Goal: Book appointment/travel/reservation

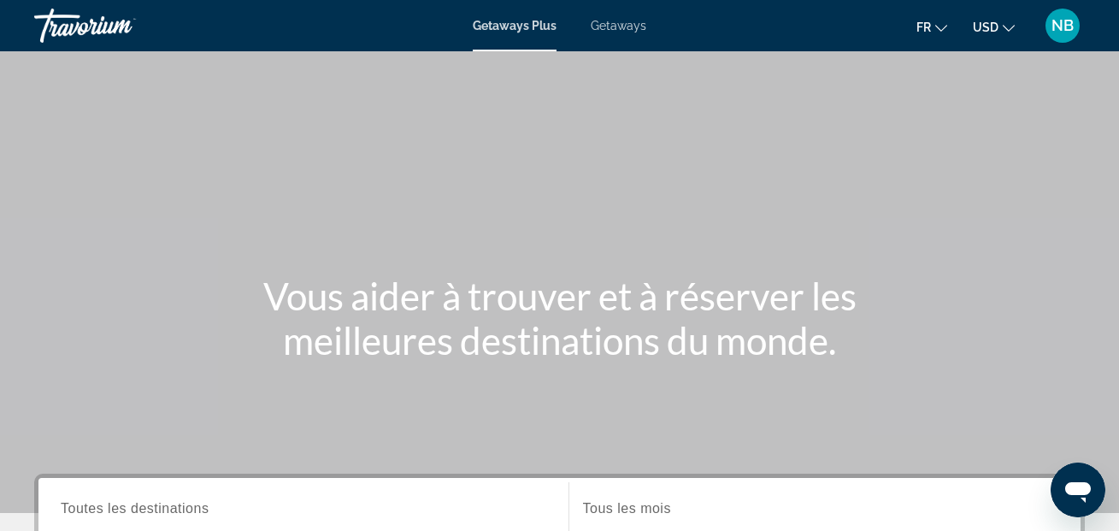
click at [610, 25] on span "Getaways" at bounding box center [618, 26] width 56 height 14
click at [991, 32] on span "USD" at bounding box center [985, 28] width 26 height 14
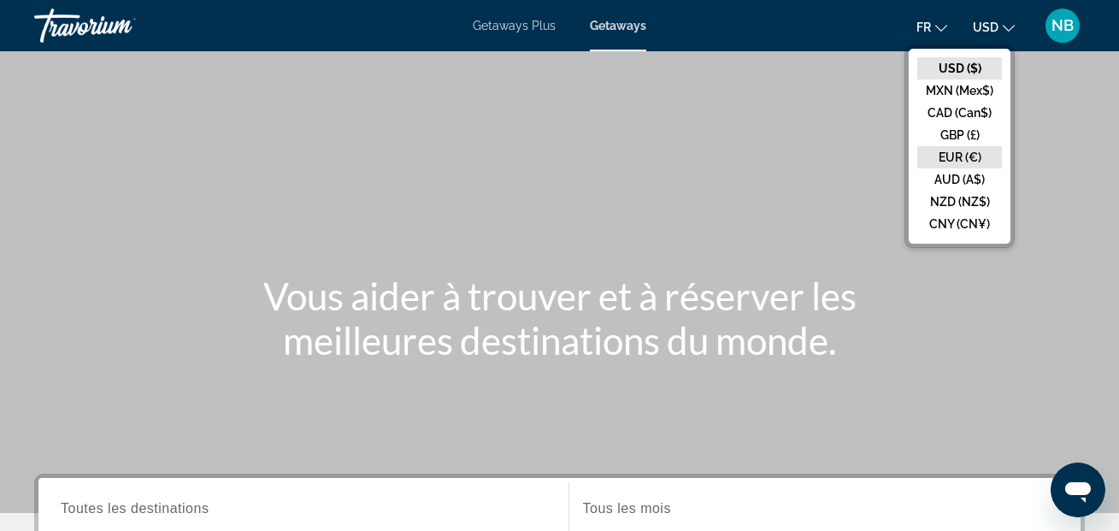
click at [966, 157] on button "EUR (€)" at bounding box center [959, 157] width 85 height 22
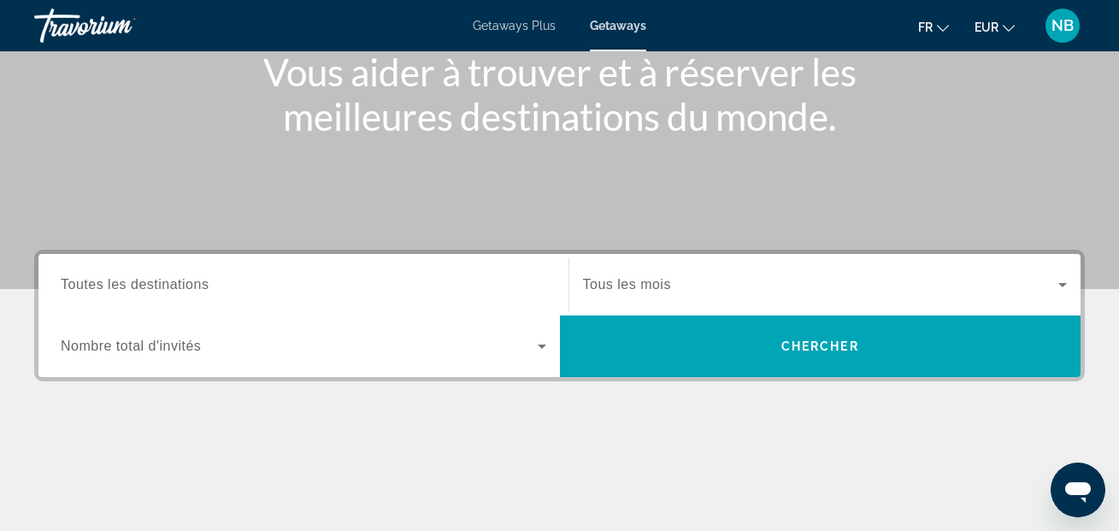
scroll to position [226, 0]
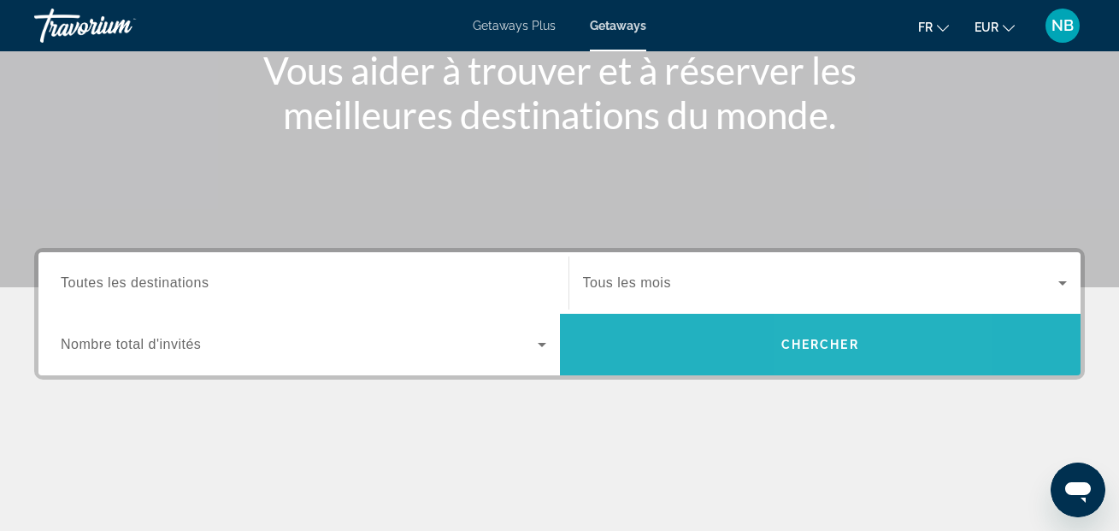
click at [831, 336] on span "Search" at bounding box center [820, 344] width 521 height 41
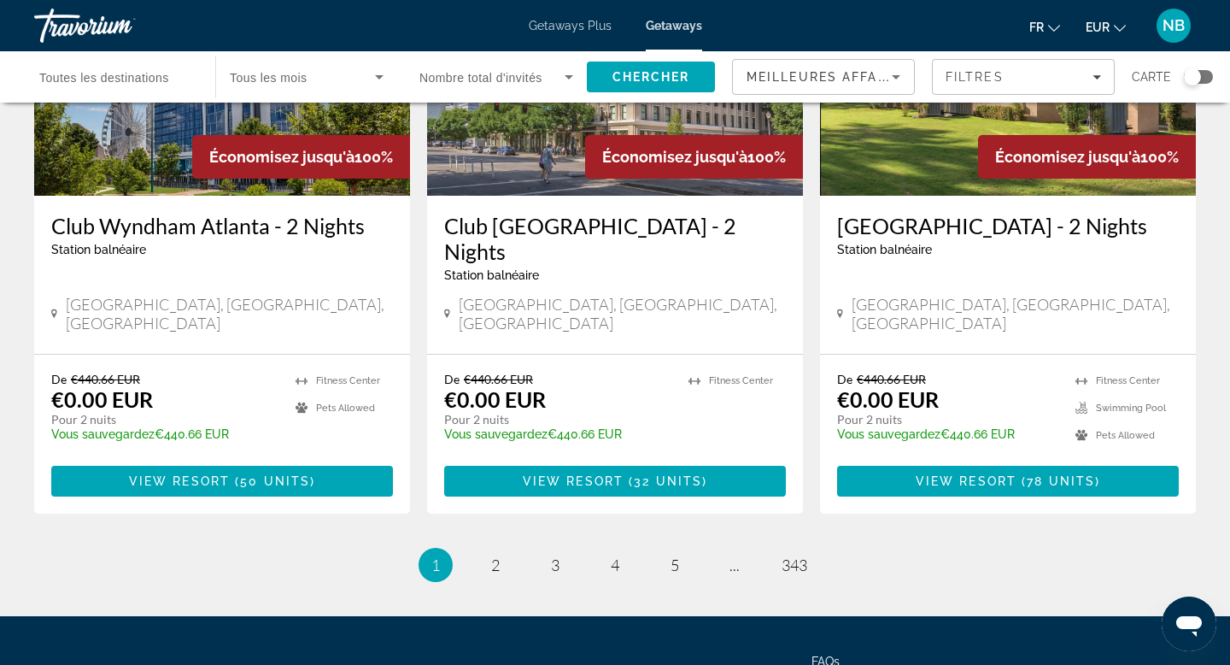
scroll to position [2124, 0]
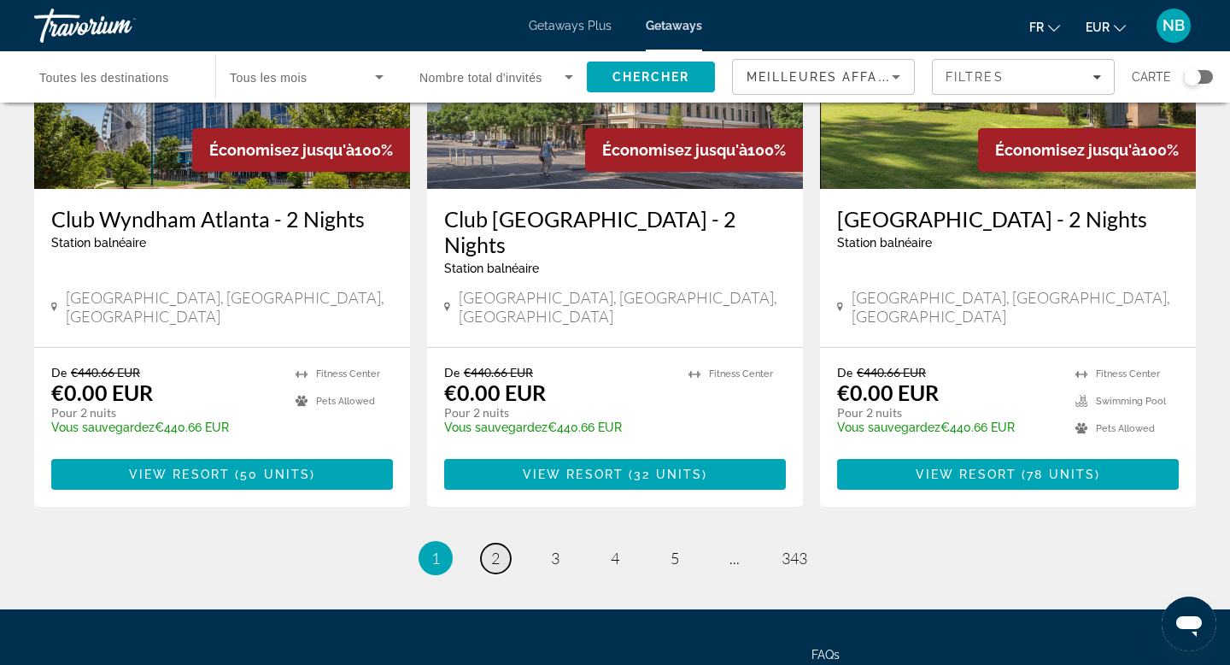
click at [496, 530] on span "2" at bounding box center [495, 558] width 9 height 19
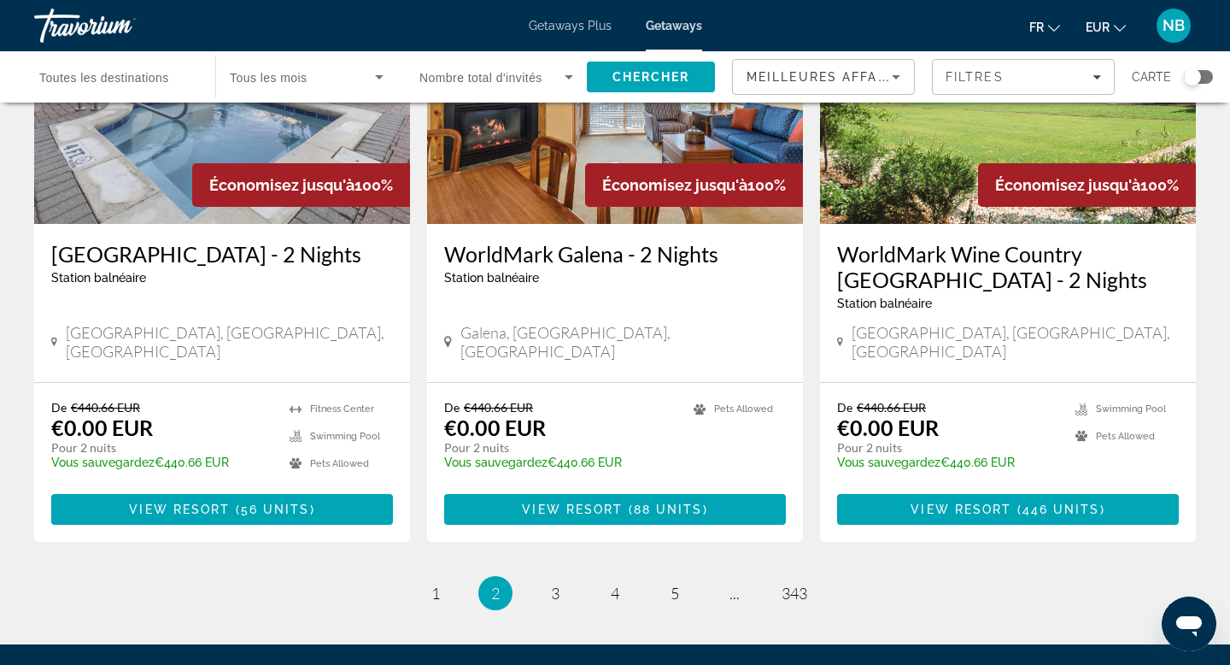
scroll to position [2176, 0]
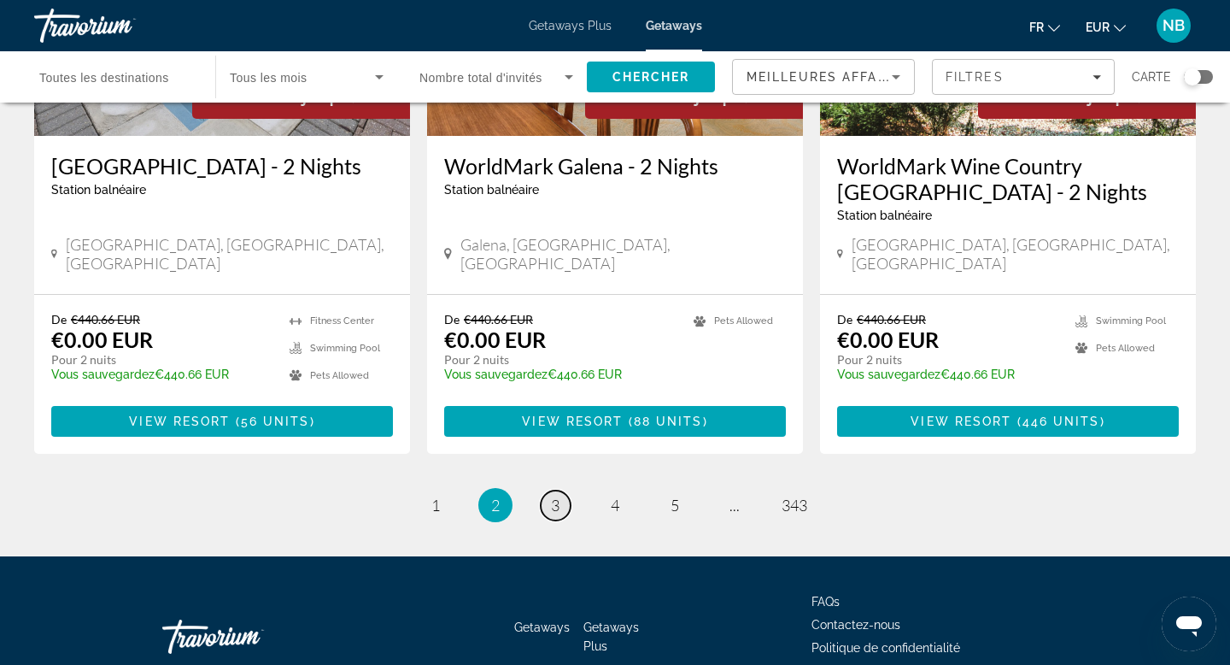
click at [555, 496] on span "3" at bounding box center [555, 505] width 9 height 19
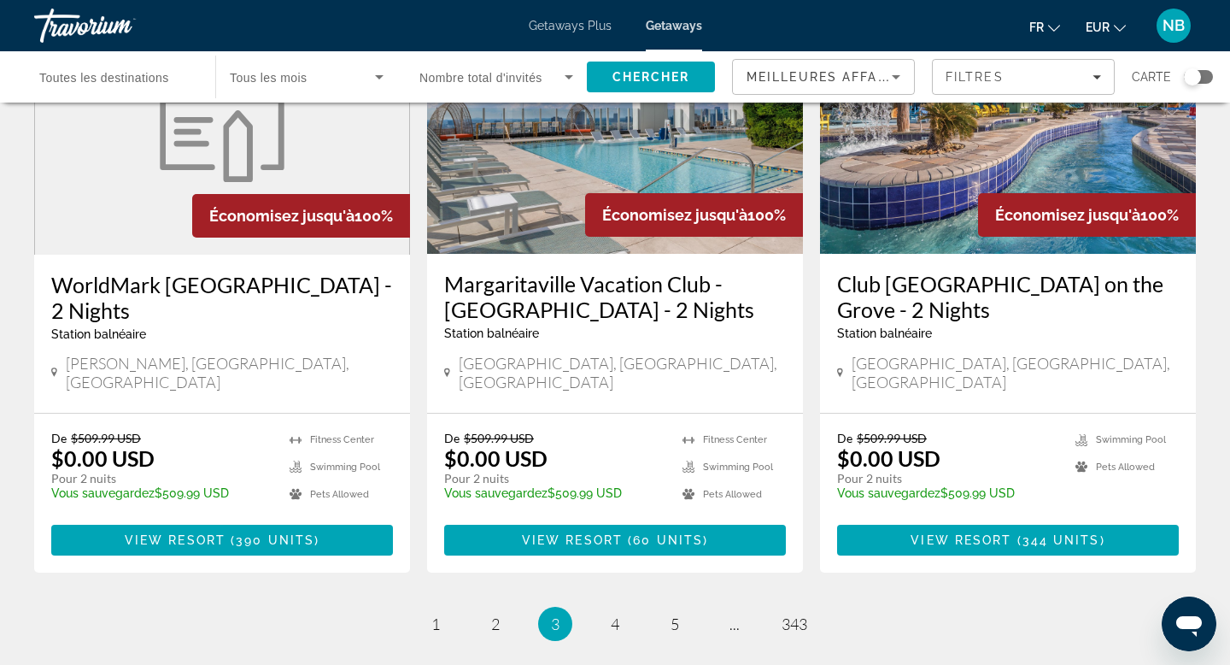
scroll to position [2073, 0]
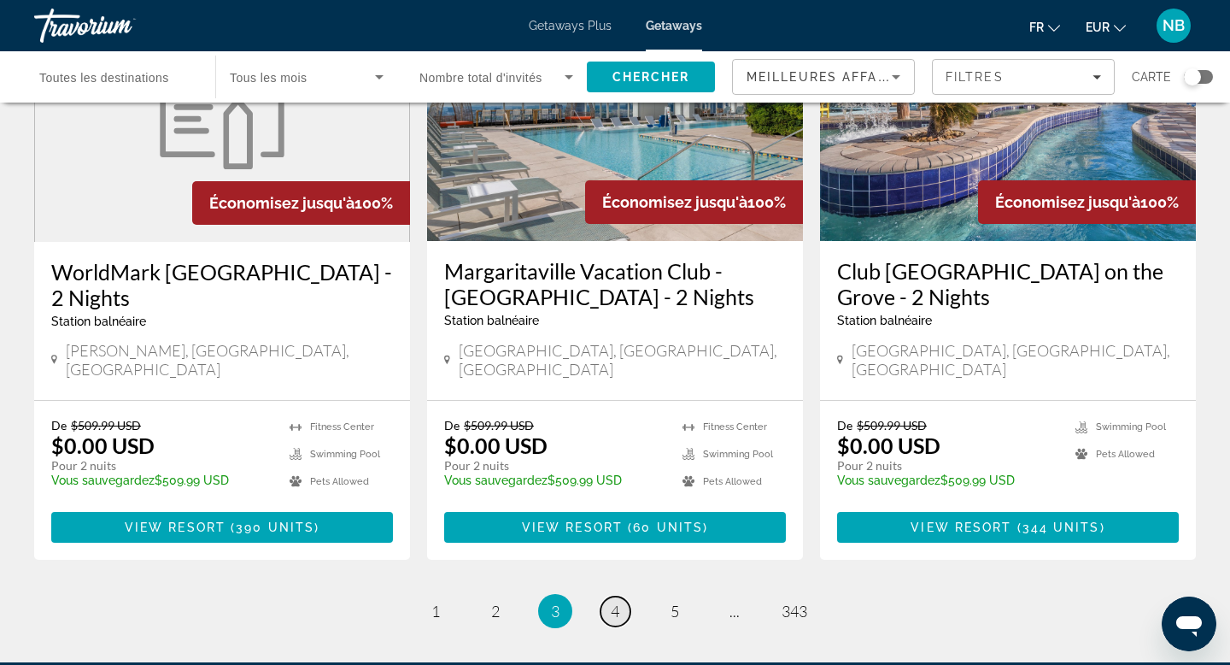
click at [618, 530] on span "4" at bounding box center [615, 611] width 9 height 19
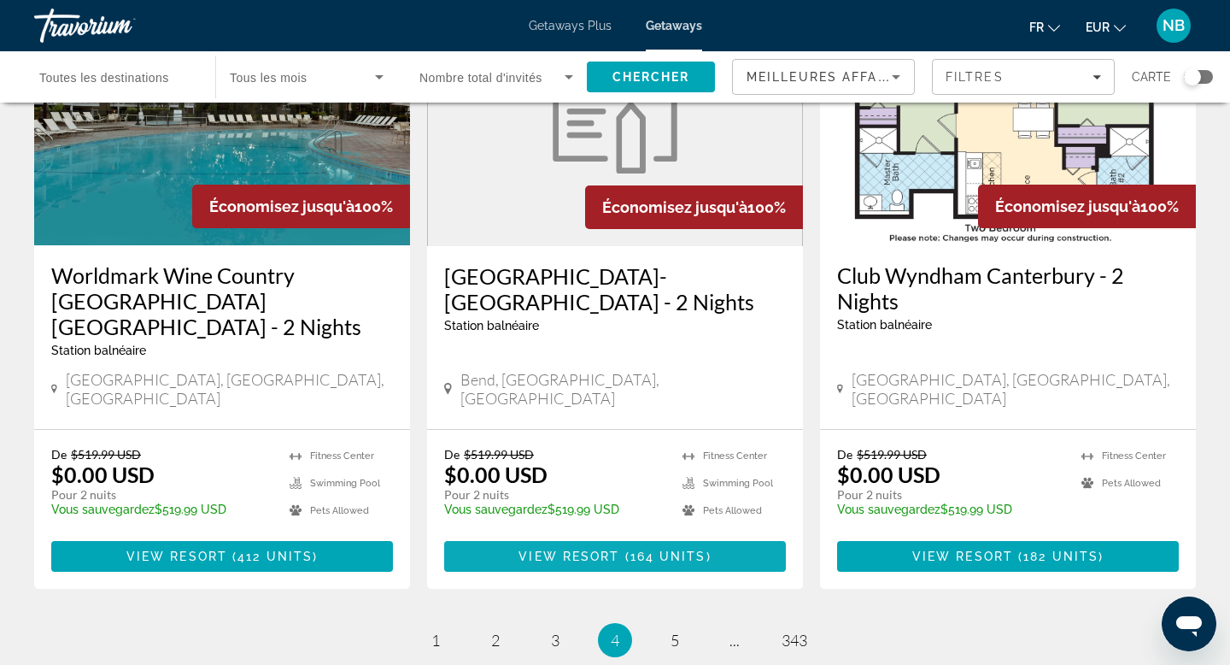
scroll to position [2070, 0]
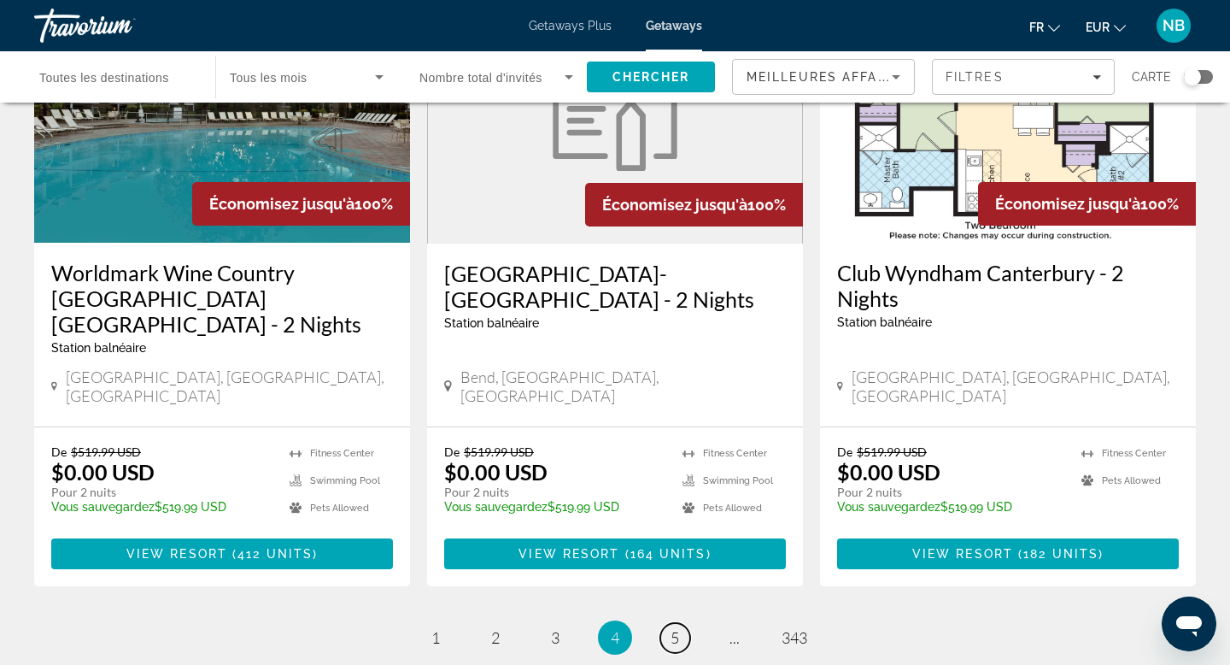
click at [681, 530] on link "page 5" at bounding box center [676, 638] width 30 height 30
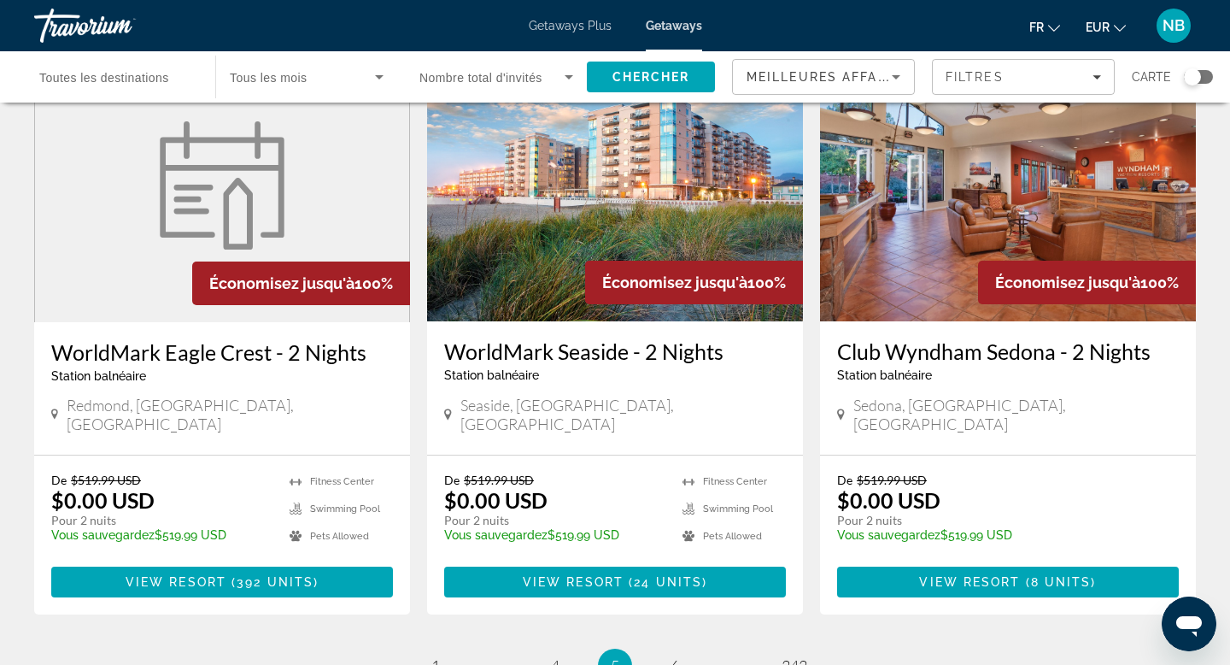
scroll to position [2003, 0]
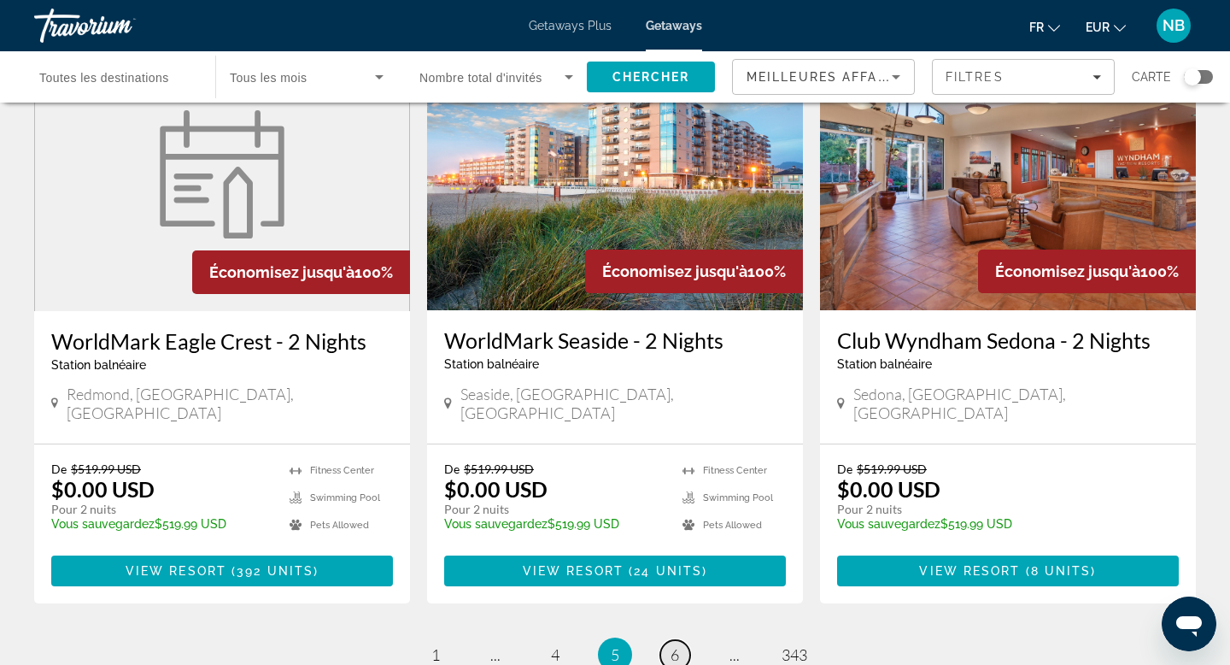
click at [675, 530] on span "6" at bounding box center [675, 654] width 9 height 19
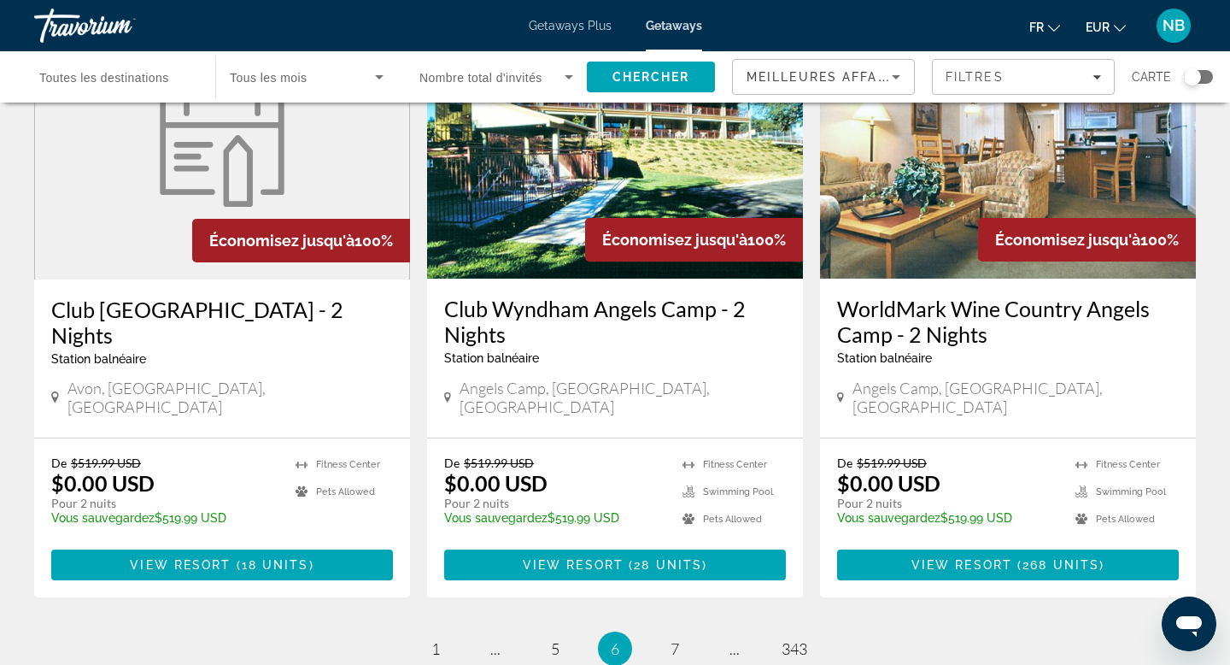
scroll to position [2040, 0]
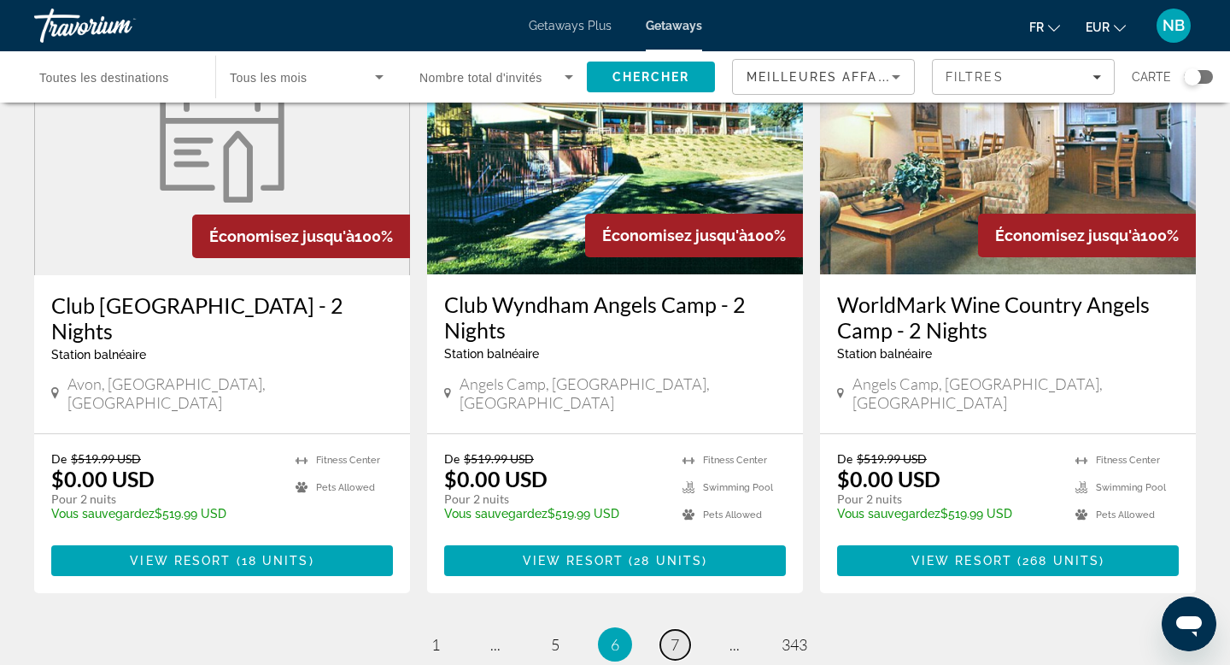
click at [672, 530] on span "7" at bounding box center [675, 644] width 9 height 19
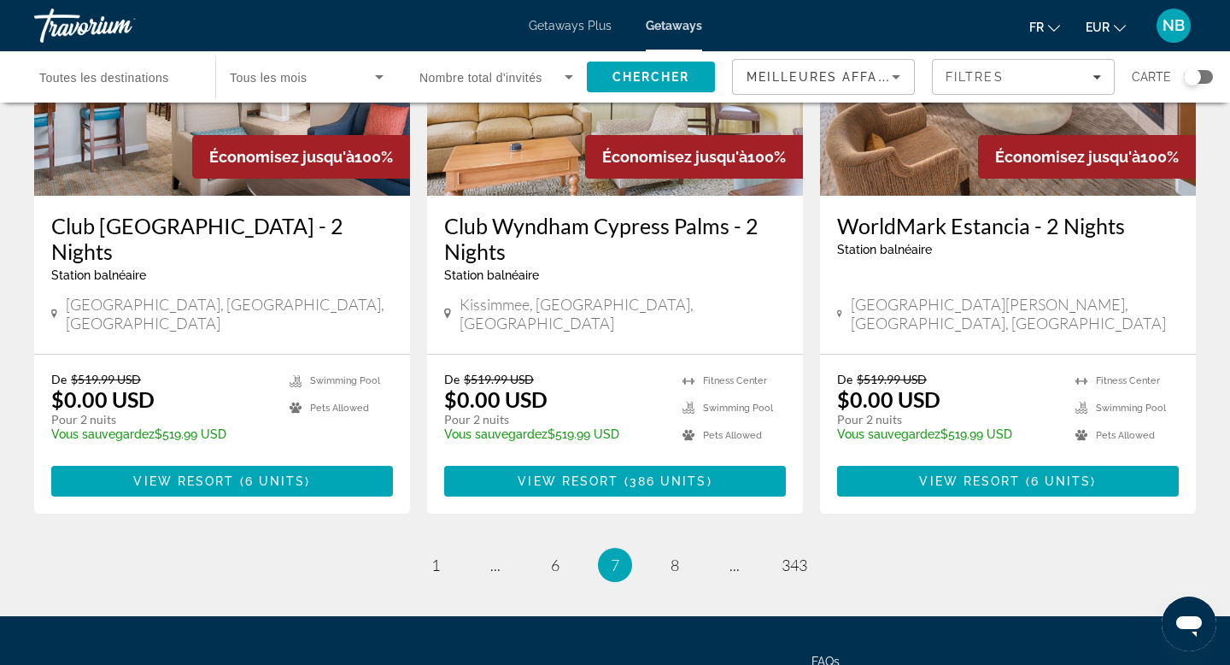
scroll to position [2118, 0]
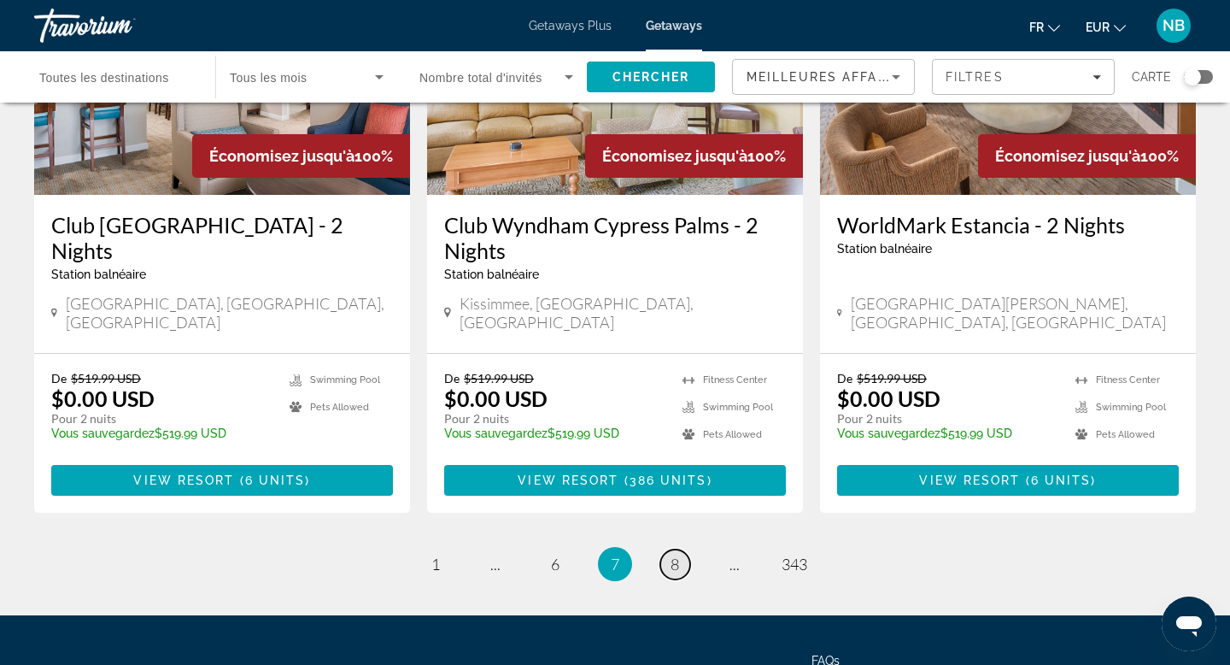
click at [672, 530] on span "8" at bounding box center [675, 564] width 9 height 19
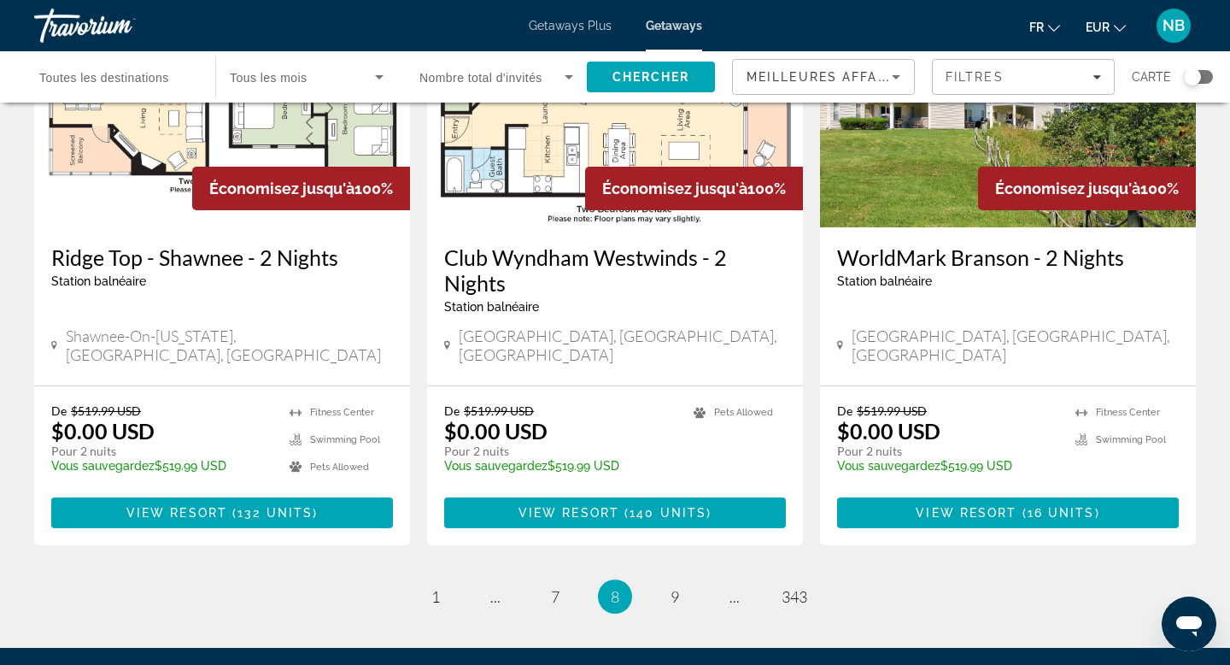
scroll to position [2094, 0]
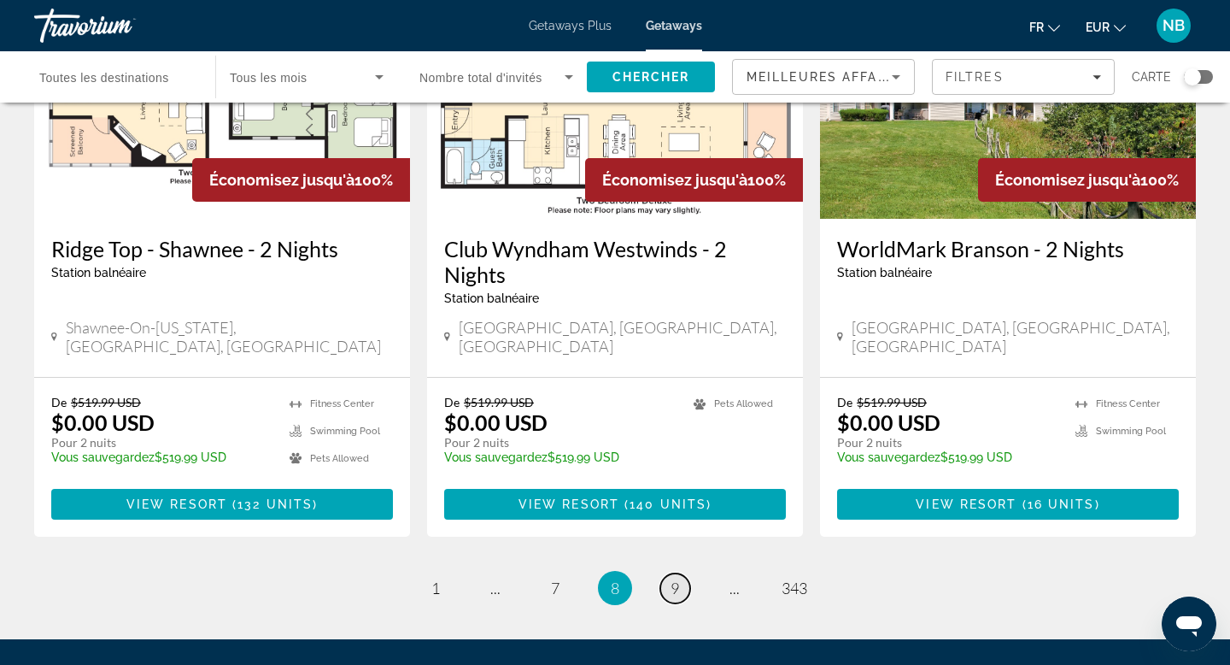
click at [672, 530] on span "9" at bounding box center [675, 587] width 9 height 19
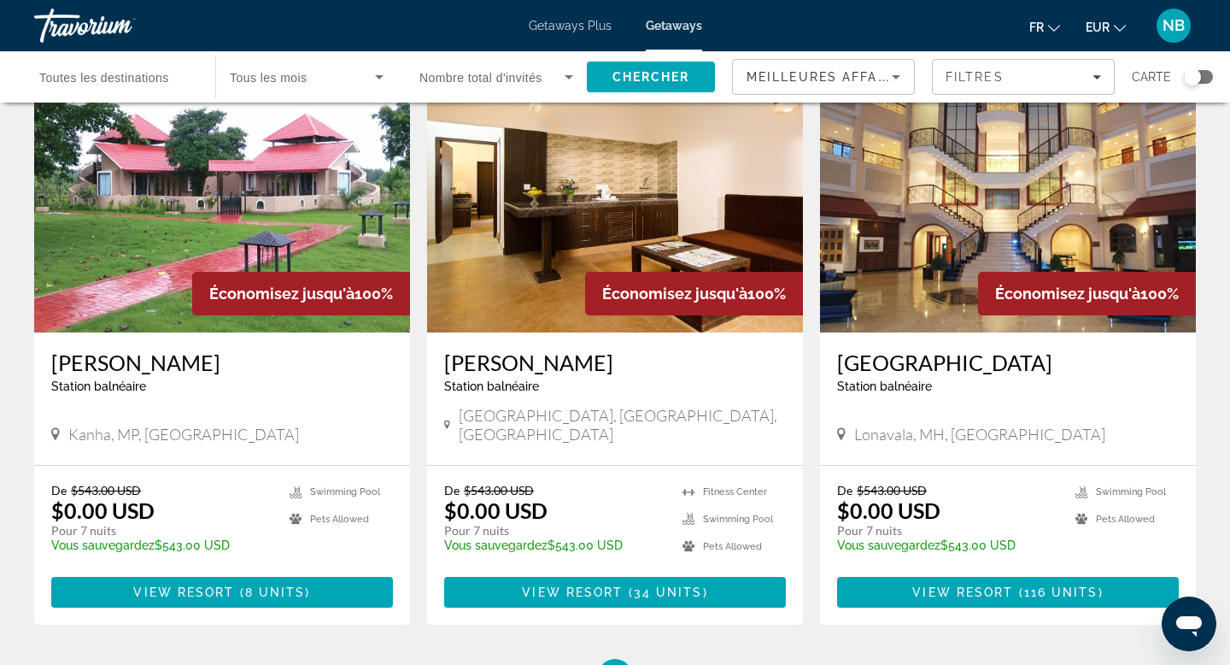
scroll to position [2125, 0]
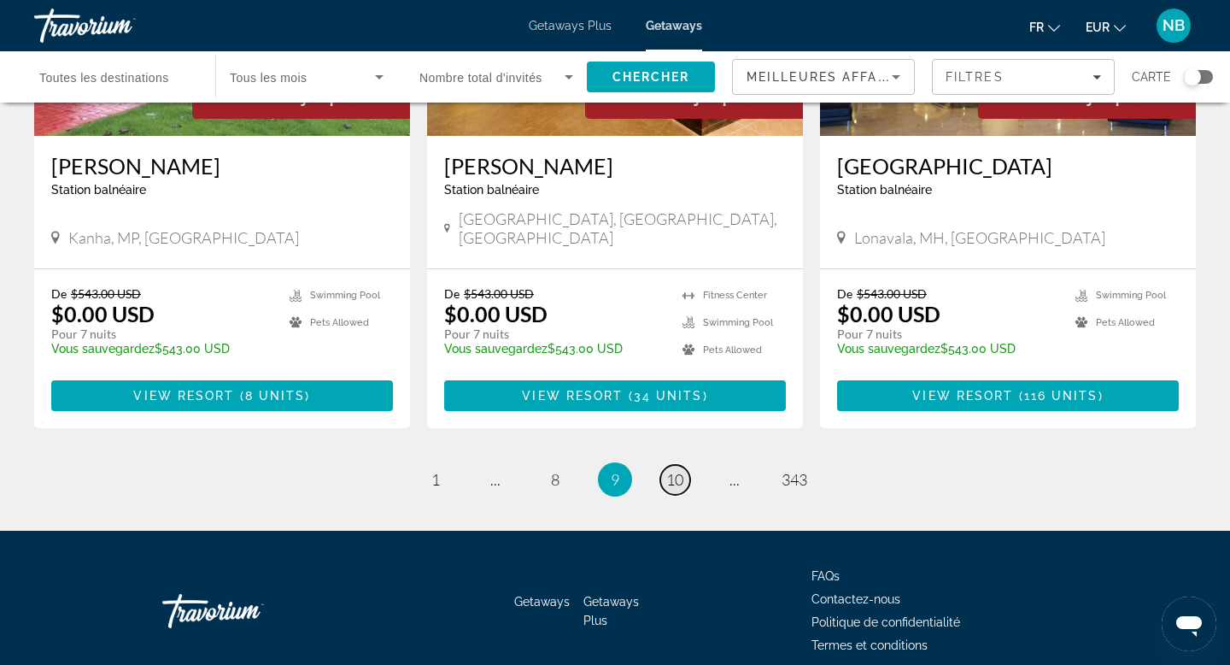
click at [678, 470] on span "10" at bounding box center [675, 479] width 17 height 19
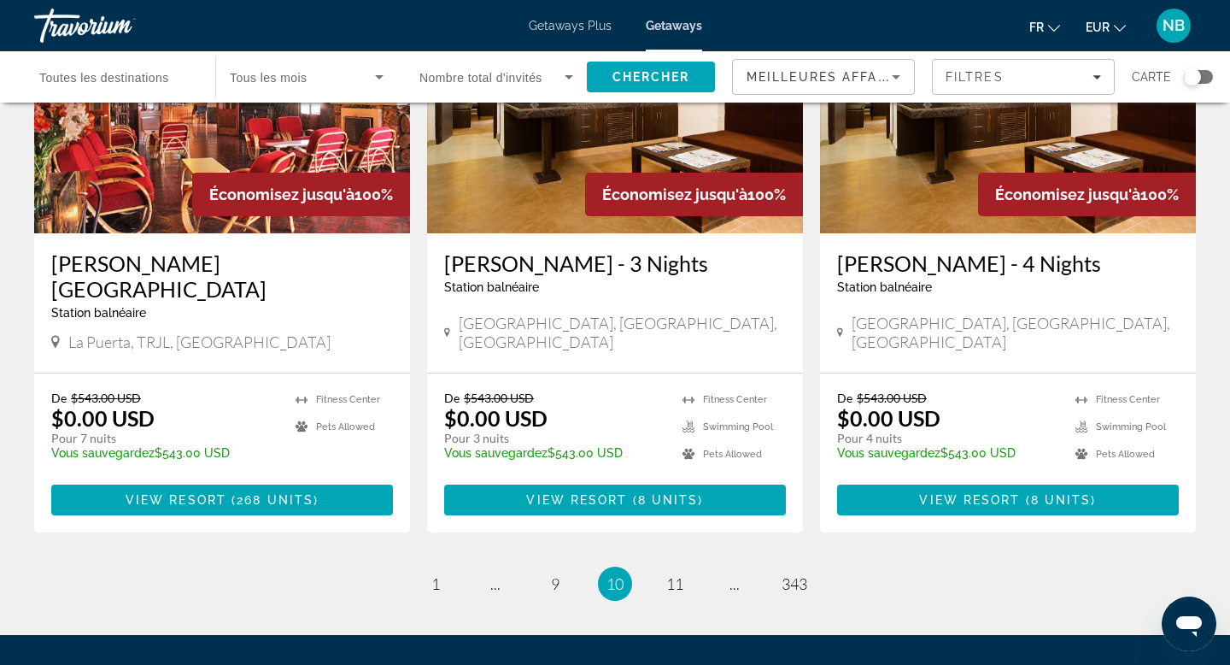
scroll to position [2125, 0]
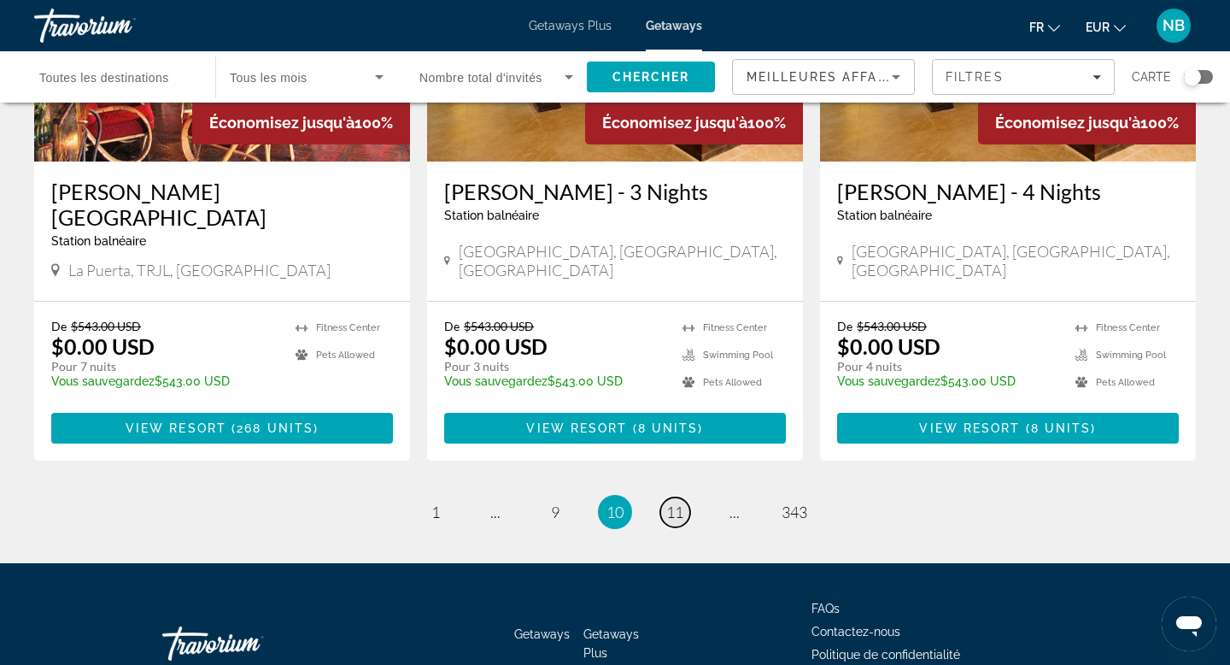
click at [674, 502] on span "11" at bounding box center [675, 511] width 17 height 19
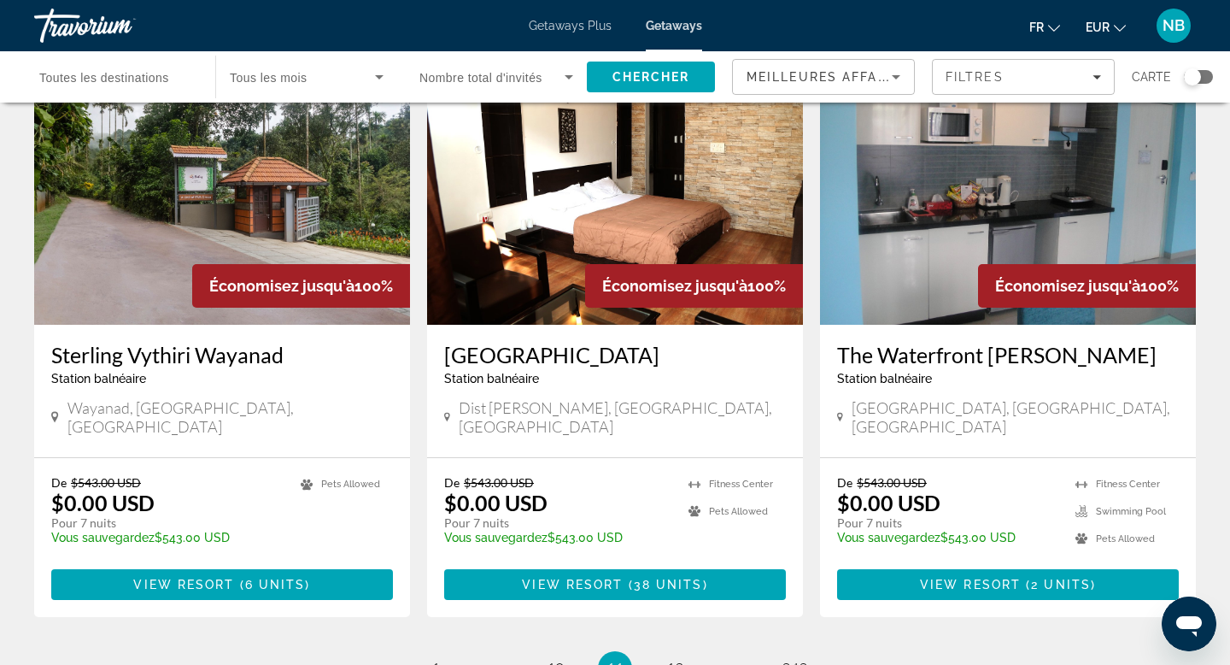
scroll to position [1946, 0]
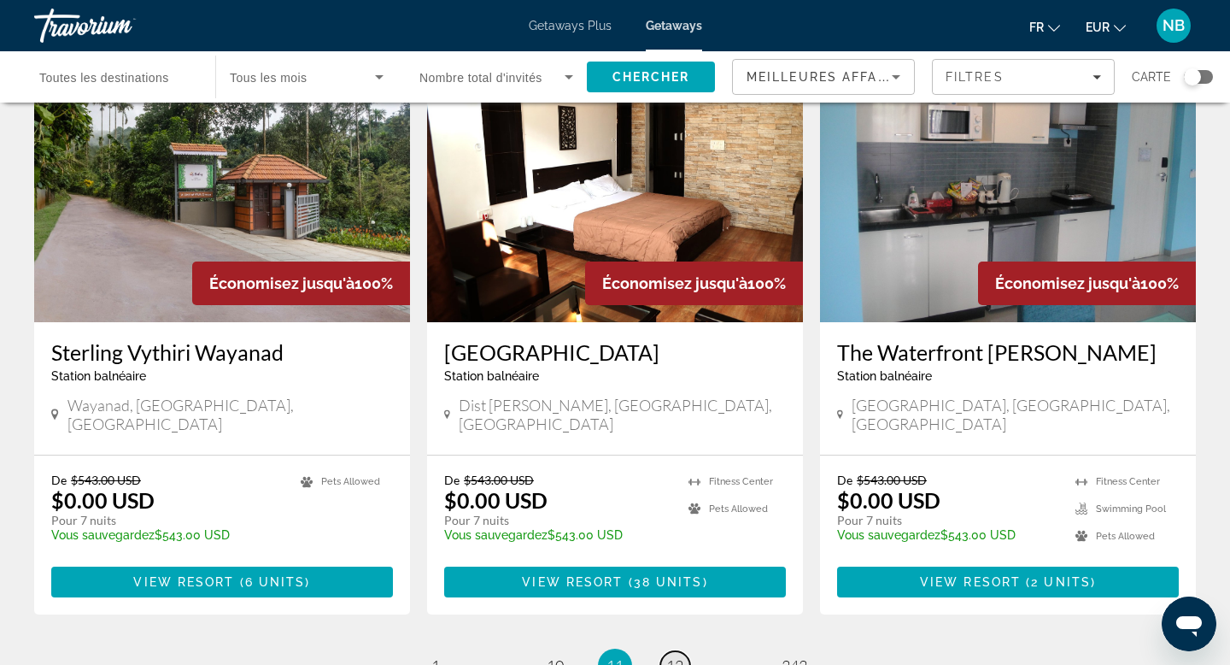
click at [677, 530] on span "12" at bounding box center [675, 665] width 17 height 19
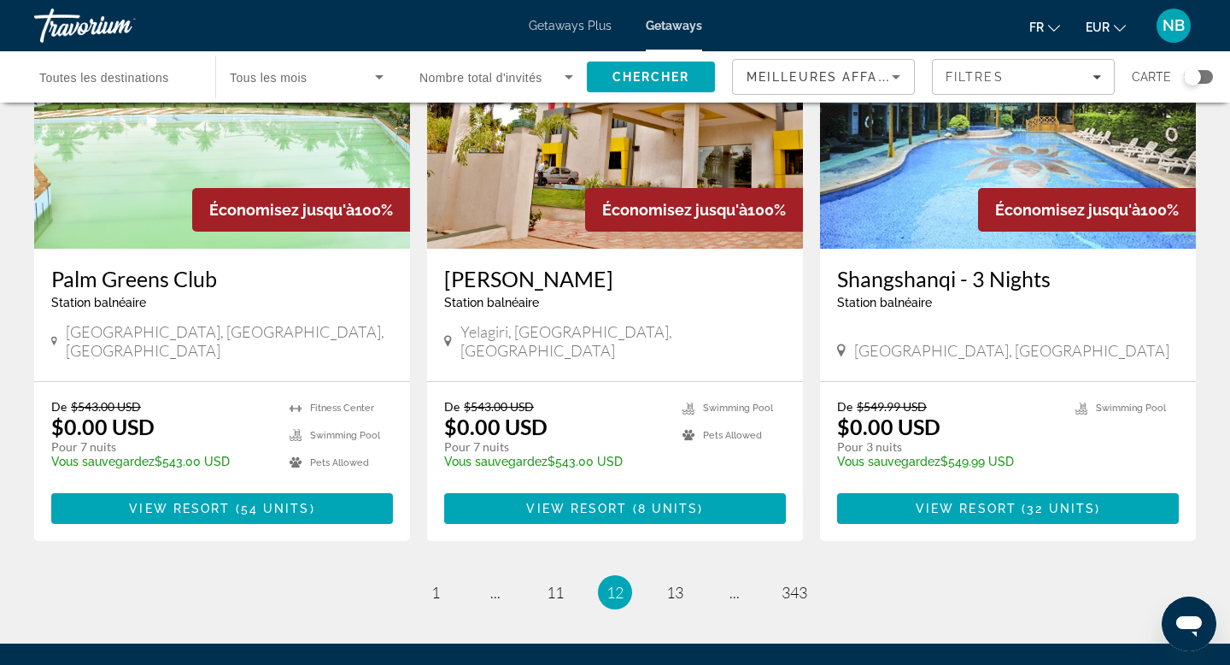
scroll to position [2125, 0]
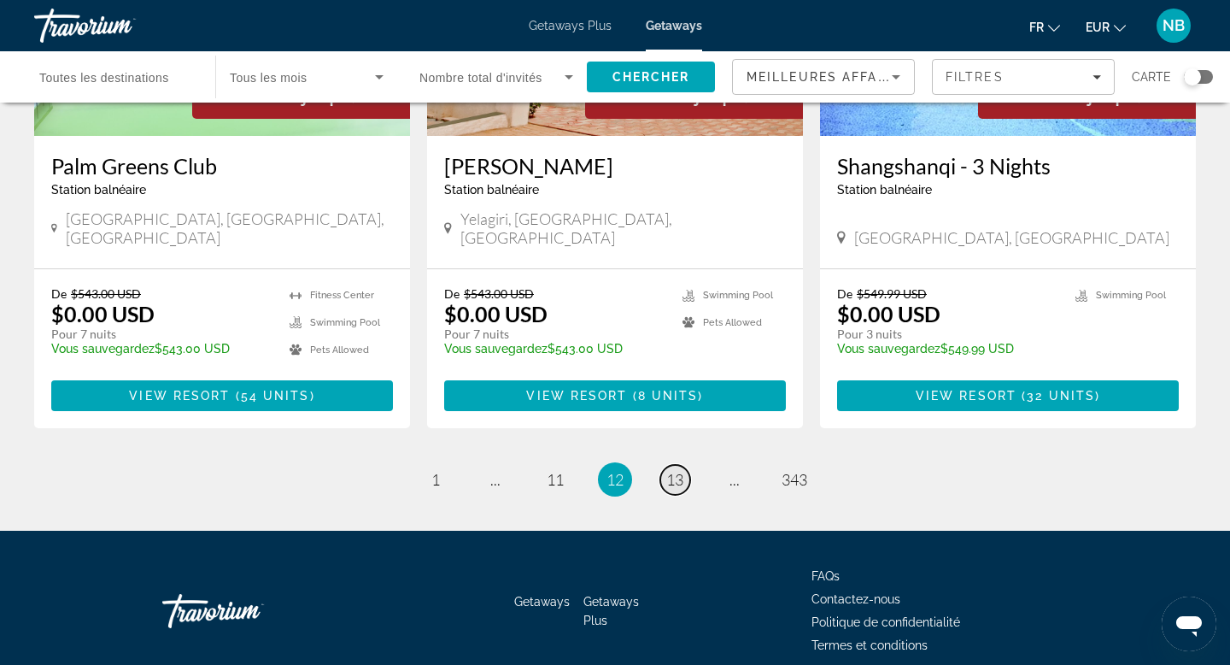
click at [671, 470] on span "13" at bounding box center [675, 479] width 17 height 19
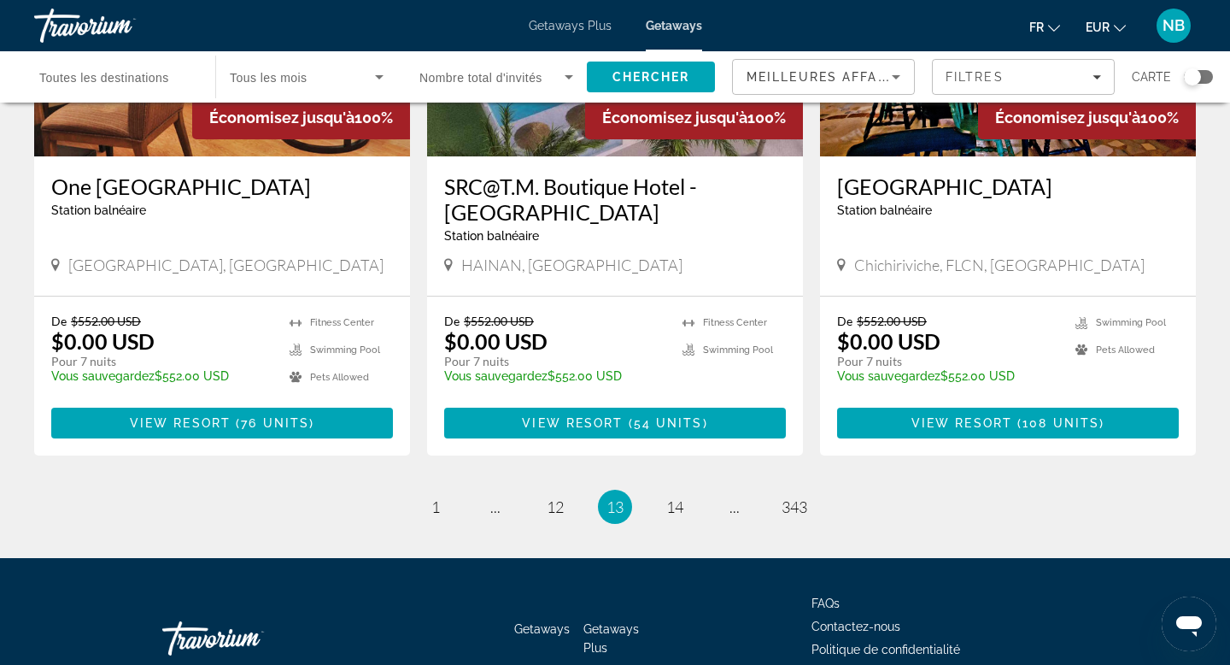
scroll to position [2080, 0]
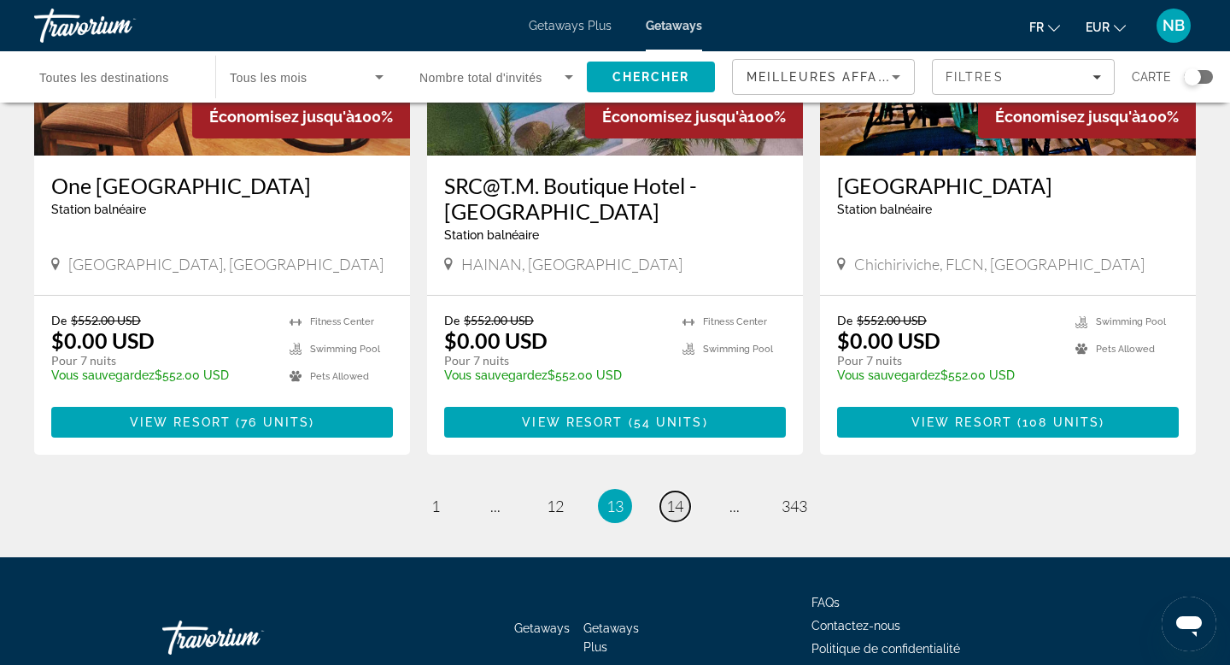
click at [678, 496] on span "14" at bounding box center [675, 505] width 17 height 19
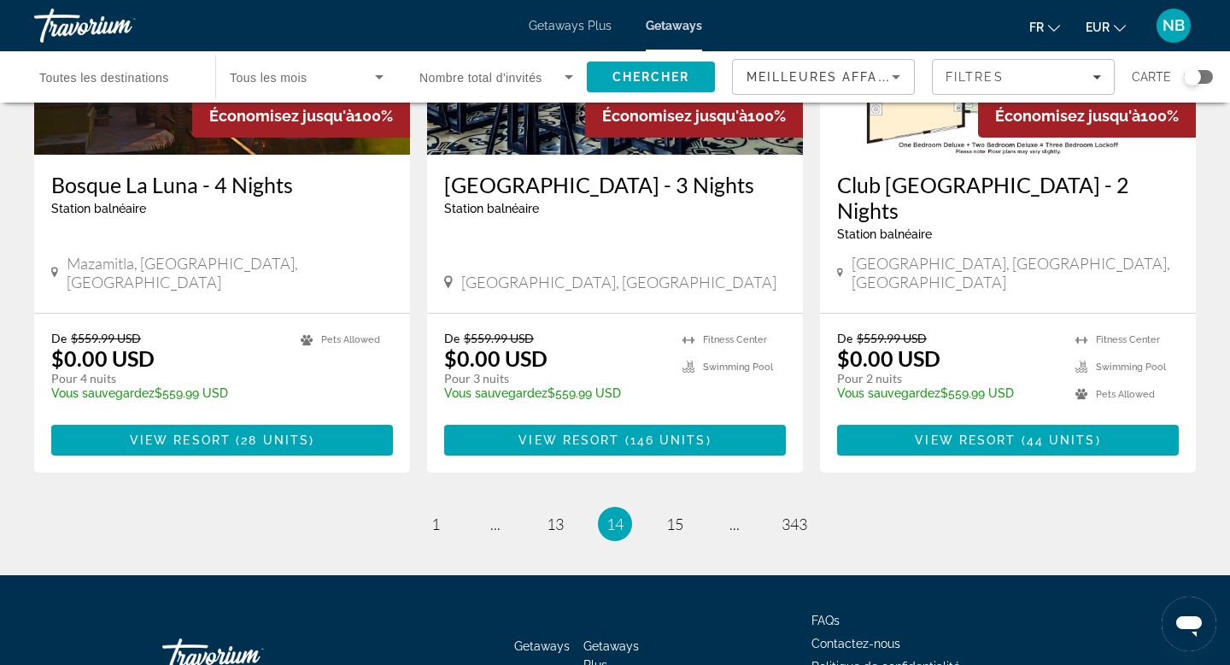
scroll to position [2141, 0]
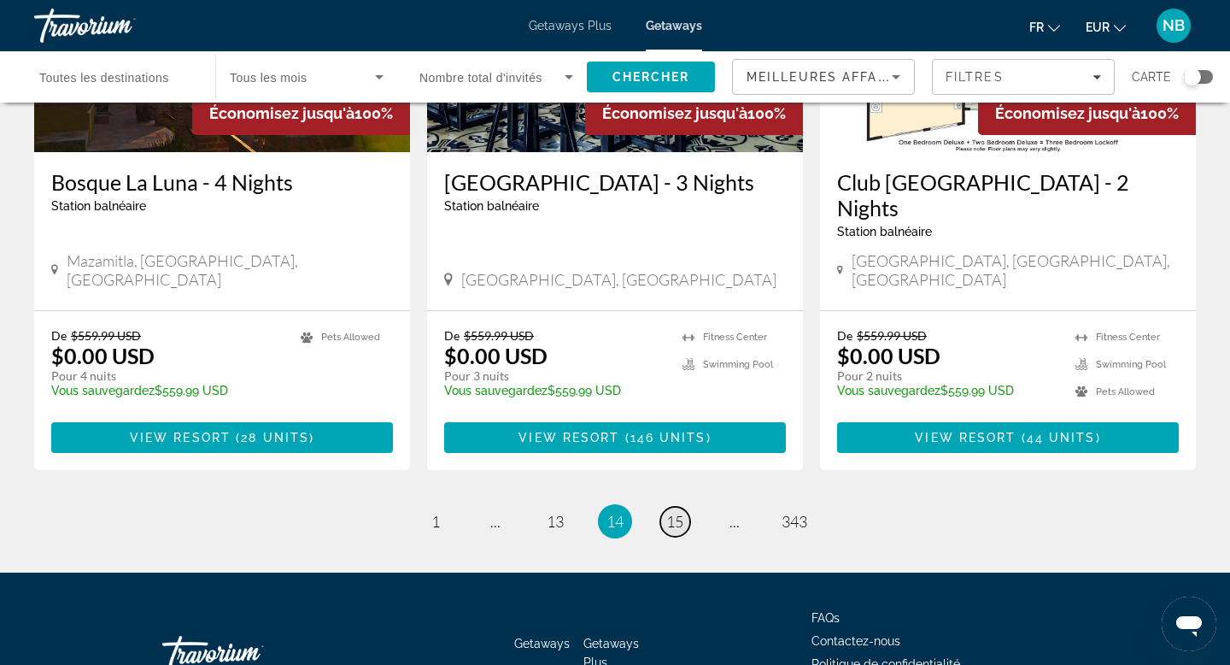
click at [674, 512] on span "15" at bounding box center [675, 521] width 17 height 19
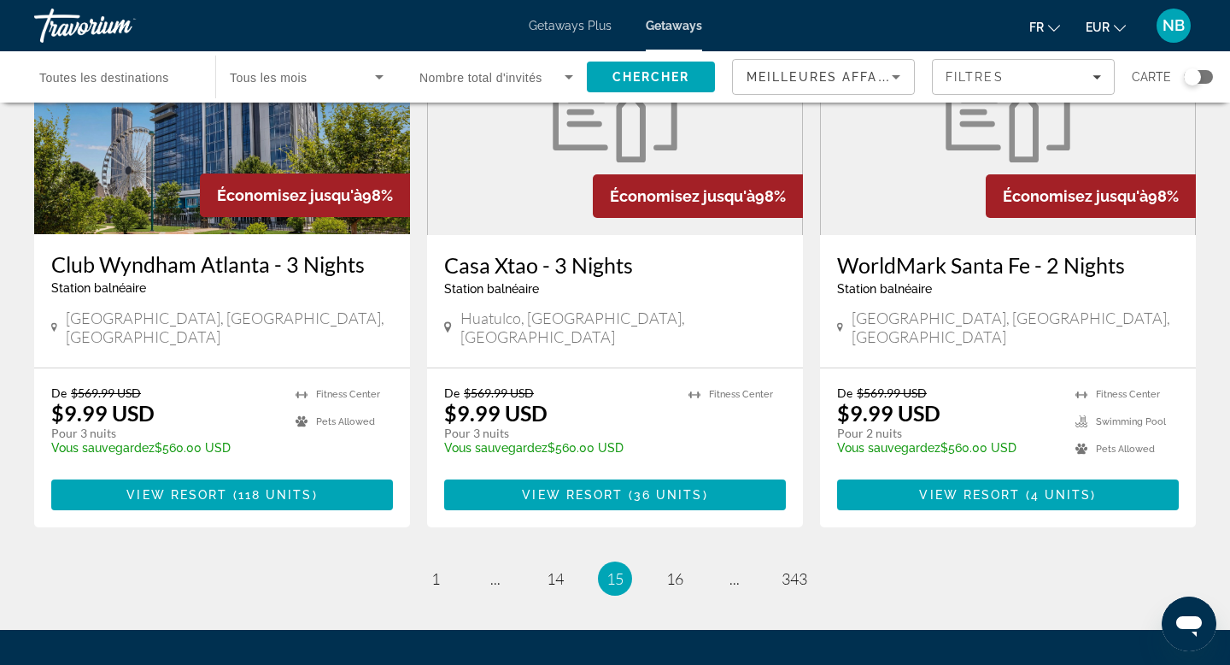
scroll to position [2082, 0]
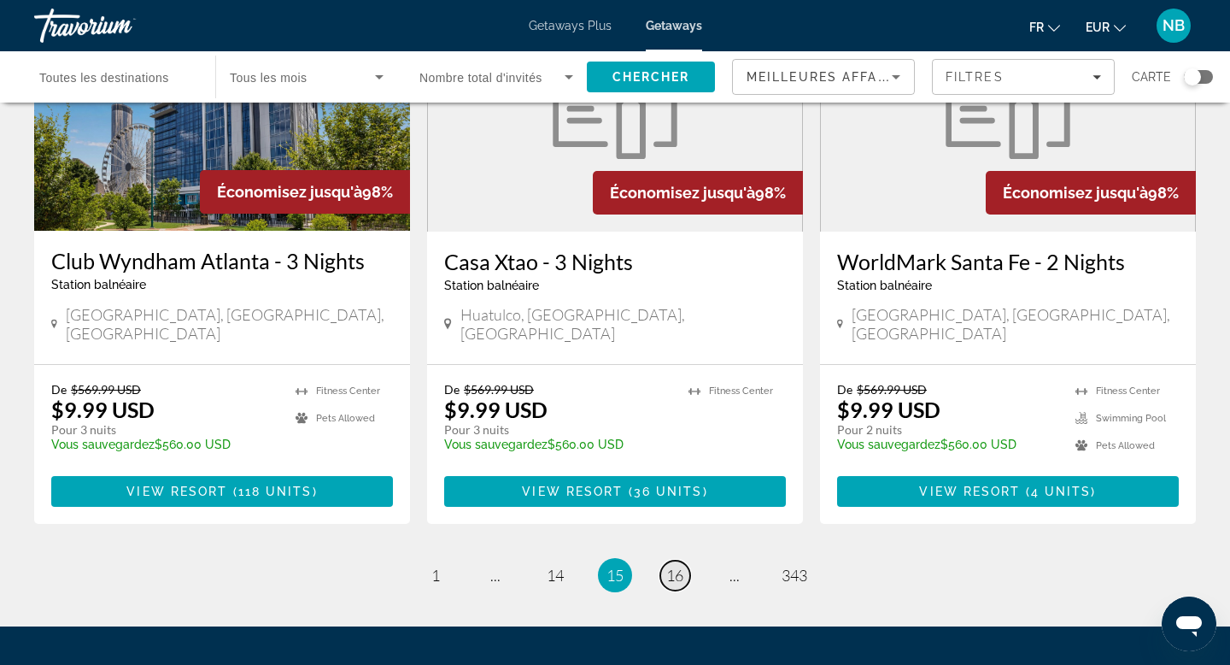
click at [678, 530] on span "16" at bounding box center [675, 575] width 17 height 19
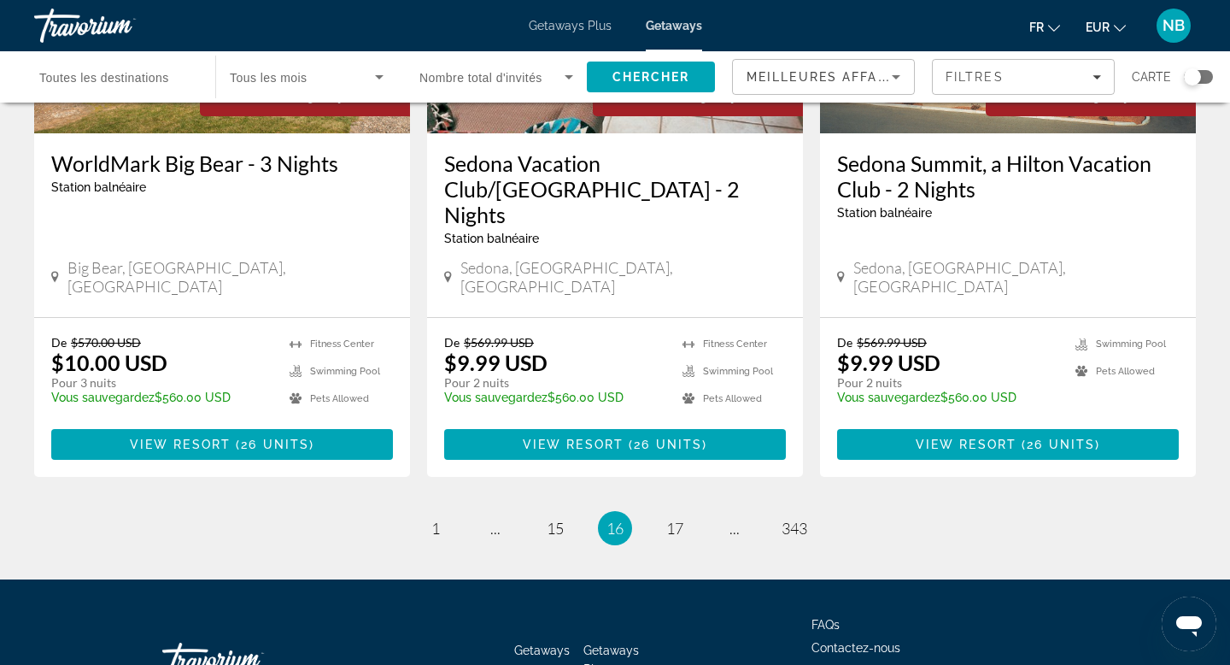
scroll to position [2202, 0]
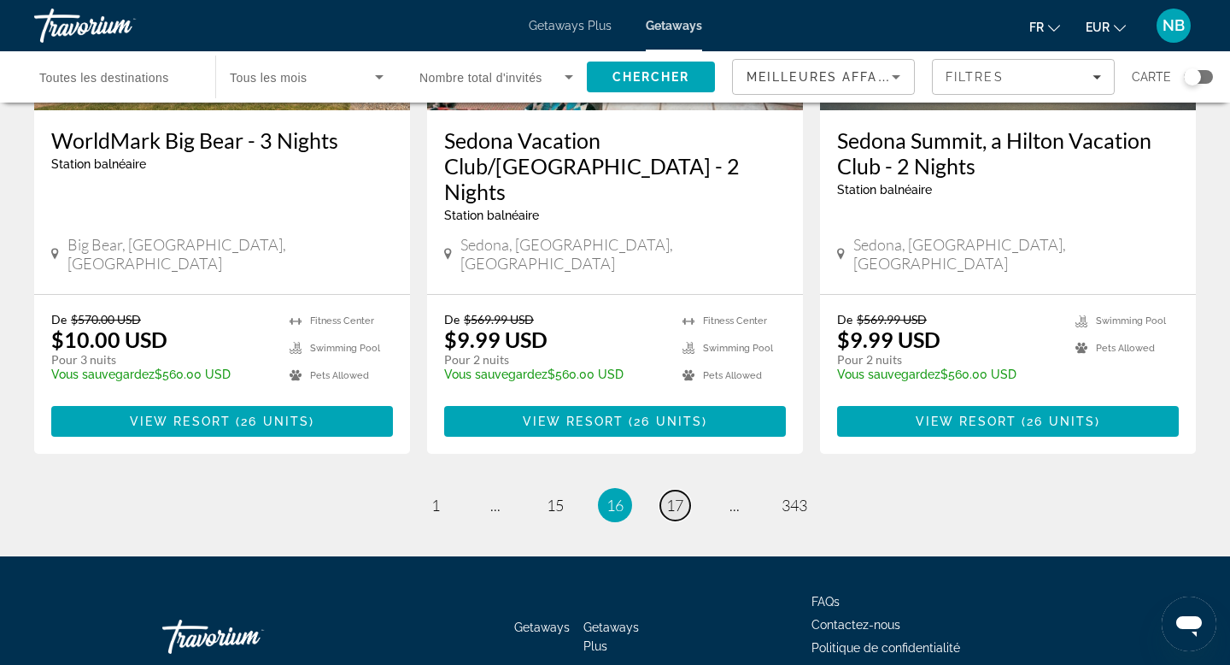
click at [670, 490] on link "page 17" at bounding box center [676, 505] width 30 height 30
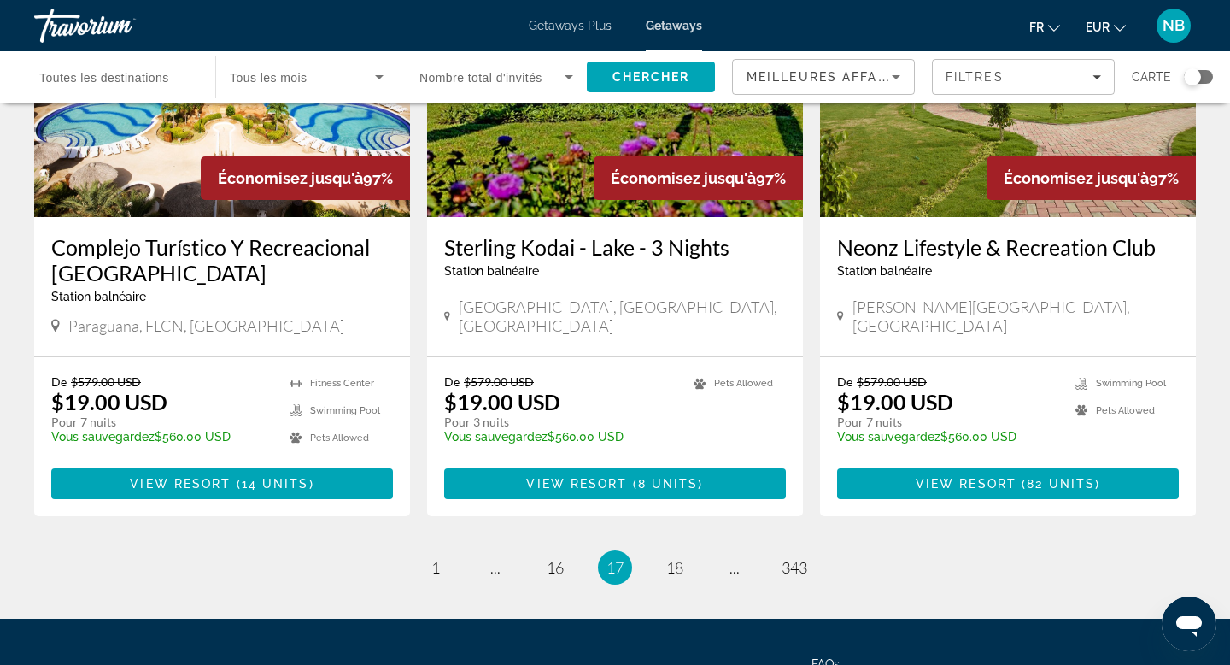
scroll to position [2080, 0]
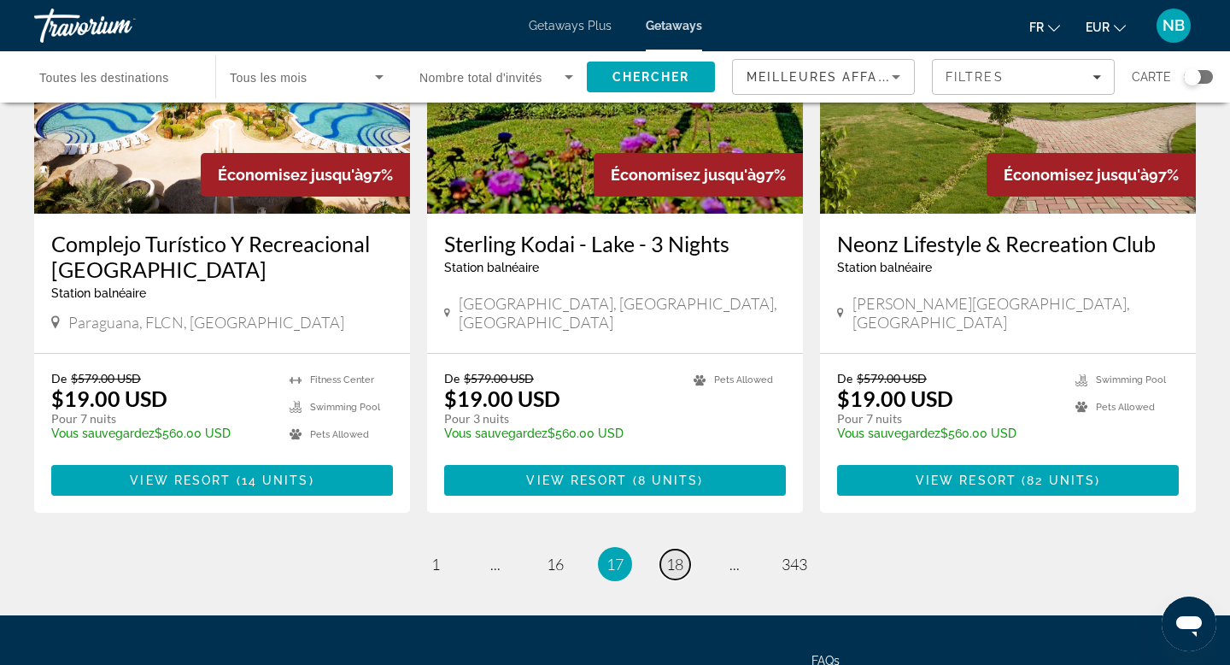
click at [672, 530] on span "18" at bounding box center [675, 564] width 17 height 19
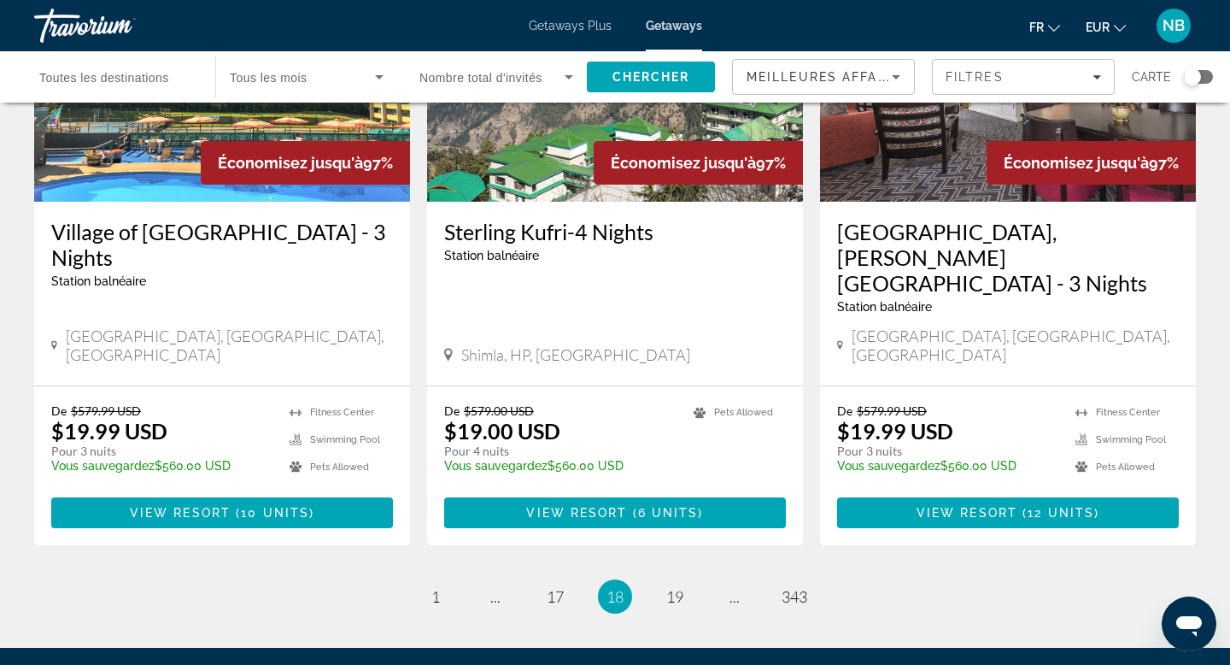
scroll to position [2119, 0]
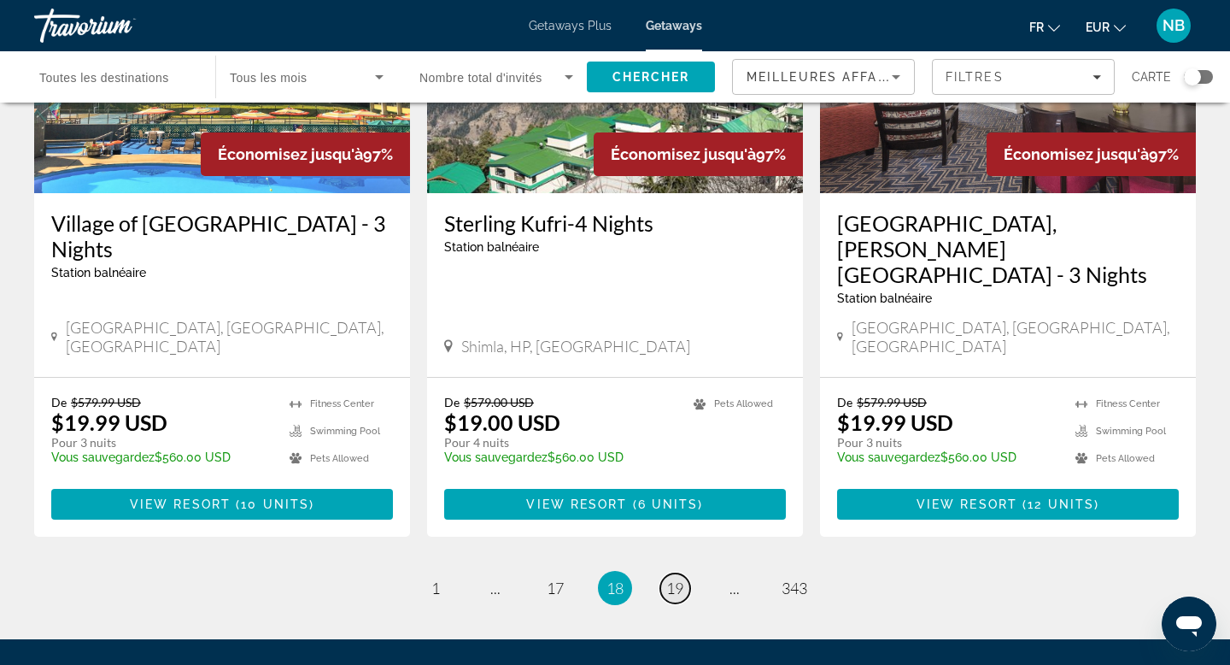
click at [677, 530] on span "19" at bounding box center [675, 587] width 17 height 19
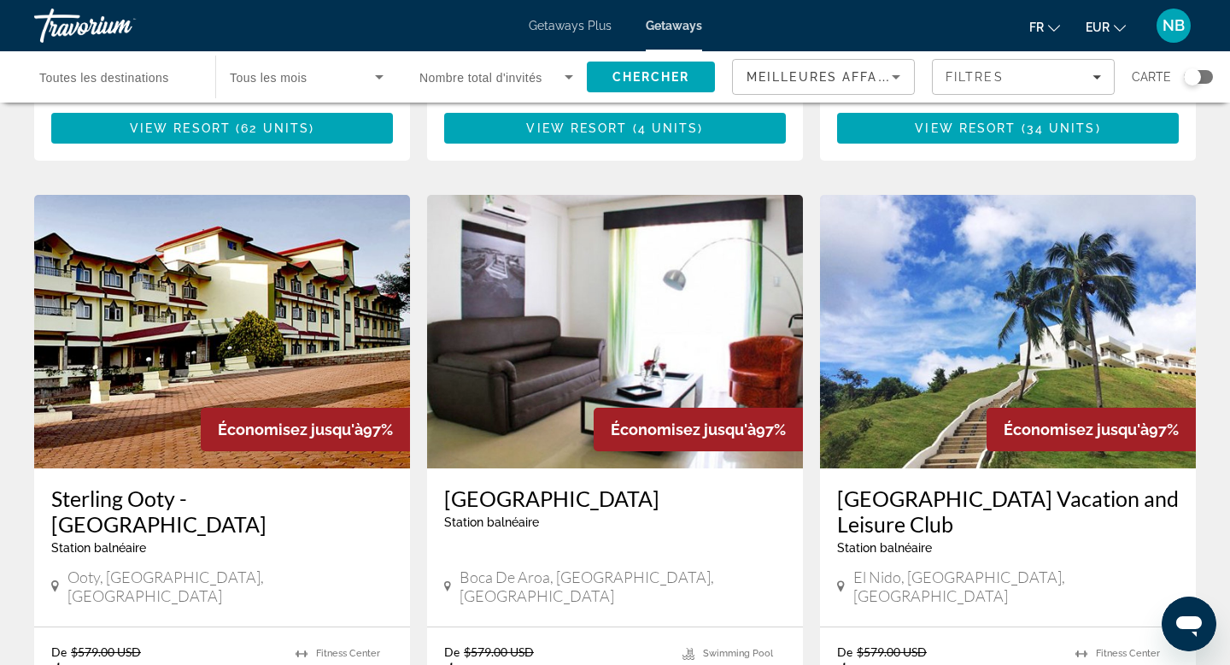
scroll to position [1864, 0]
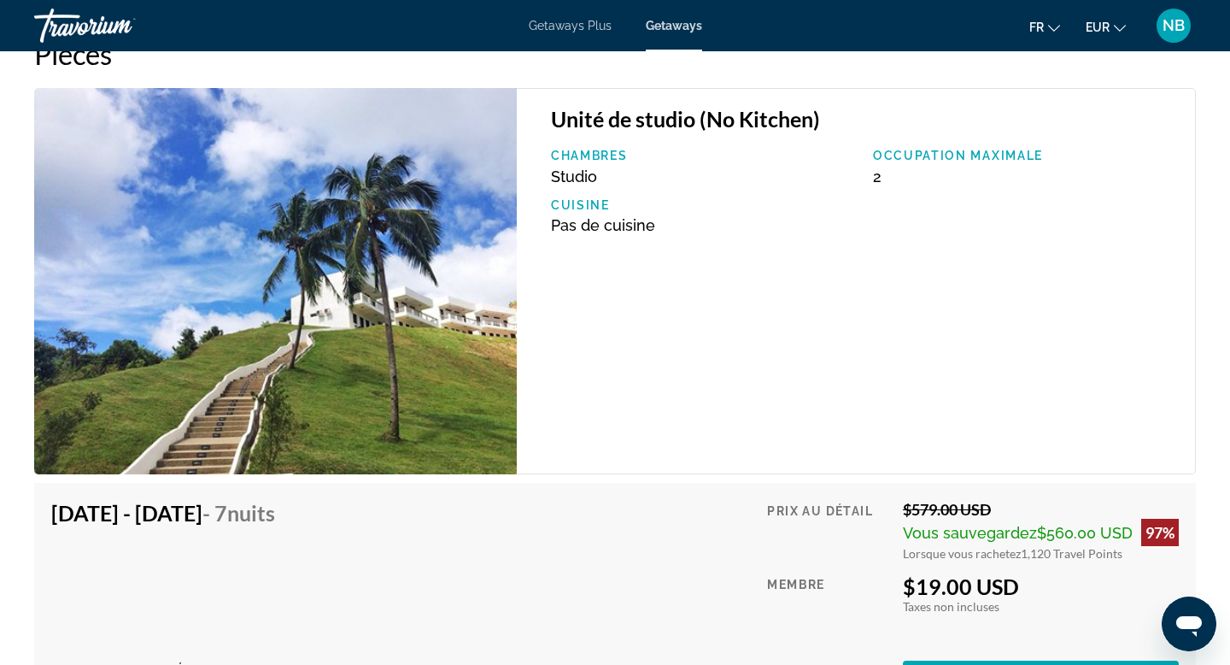
scroll to position [2750, 0]
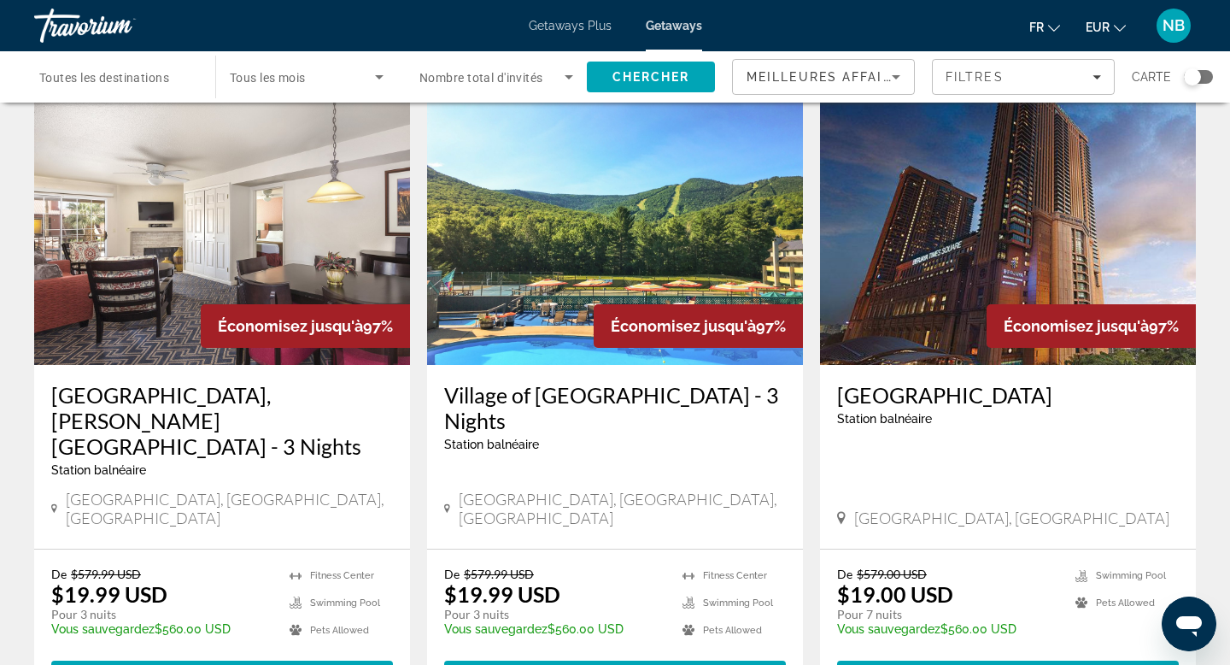
scroll to position [66, 0]
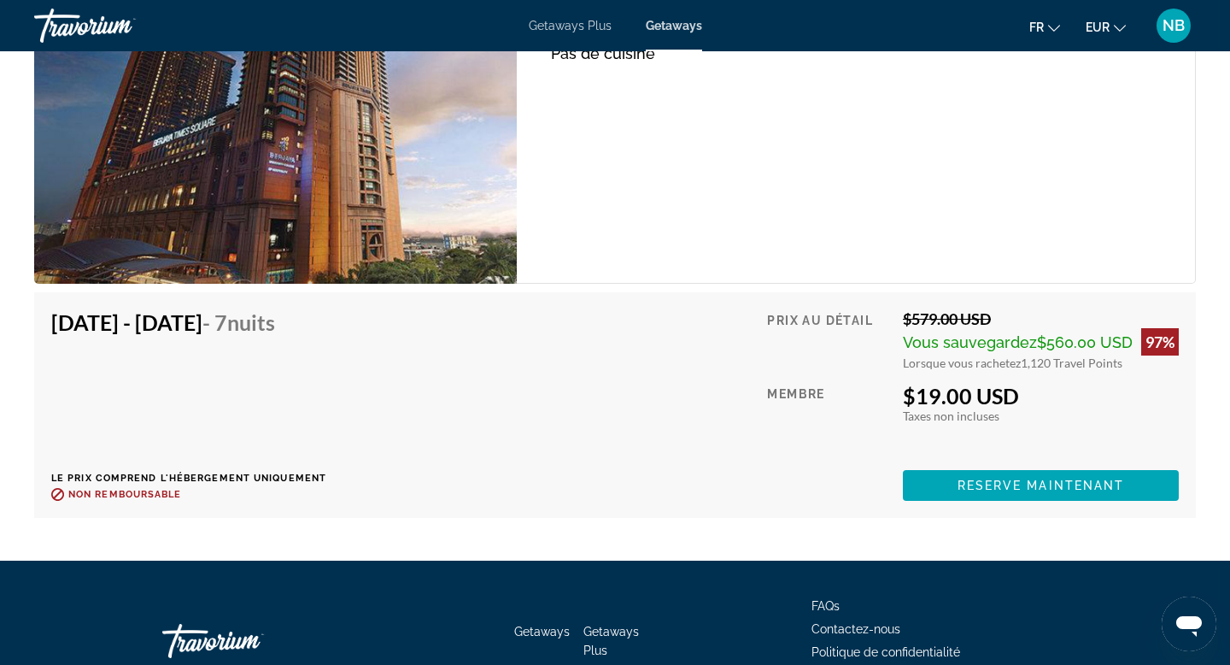
scroll to position [3032, 0]
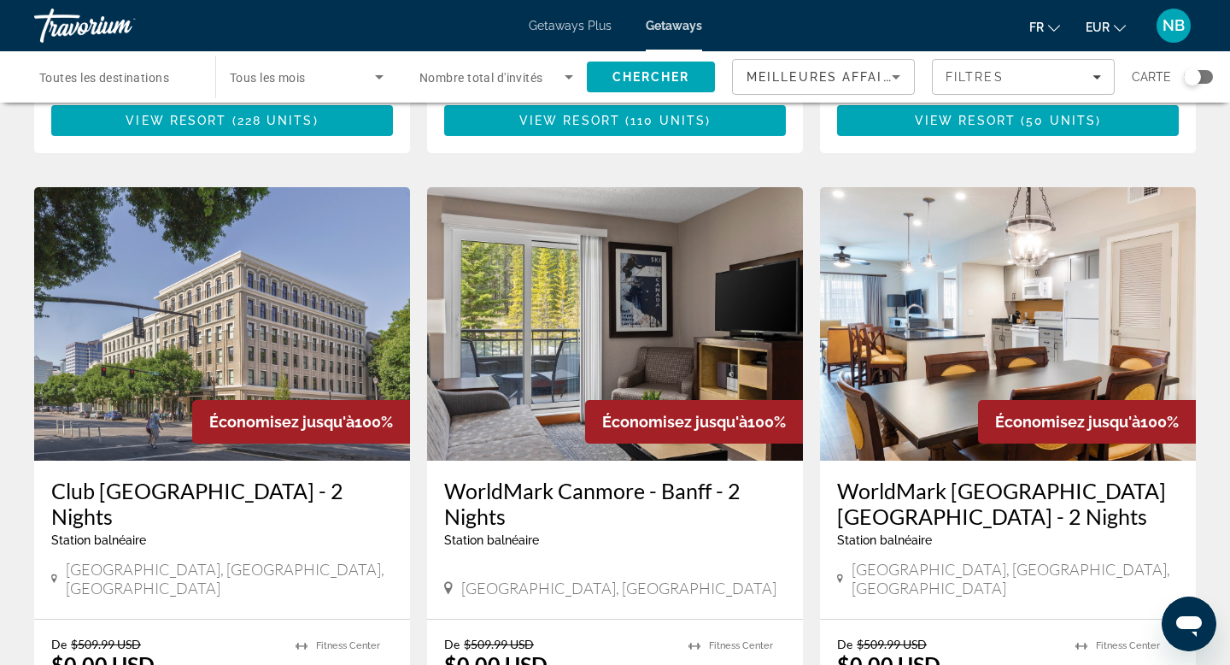
scroll to position [2203, 0]
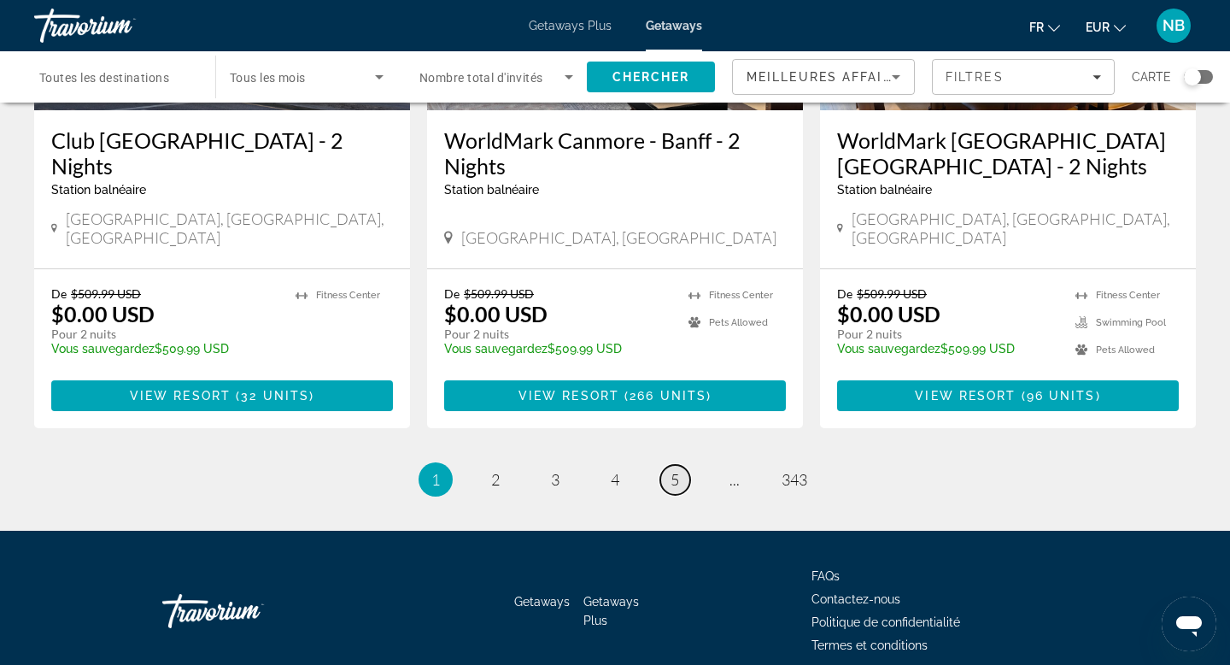
click at [680, 465] on link "page 5" at bounding box center [676, 480] width 30 height 30
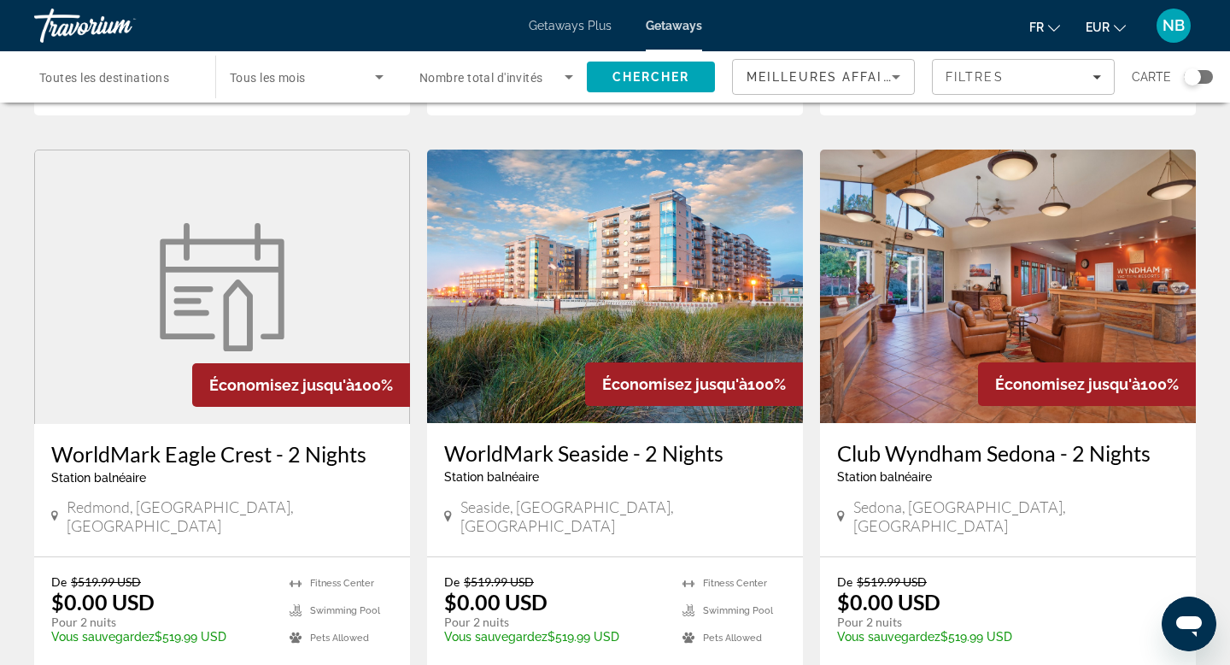
scroll to position [2178, 0]
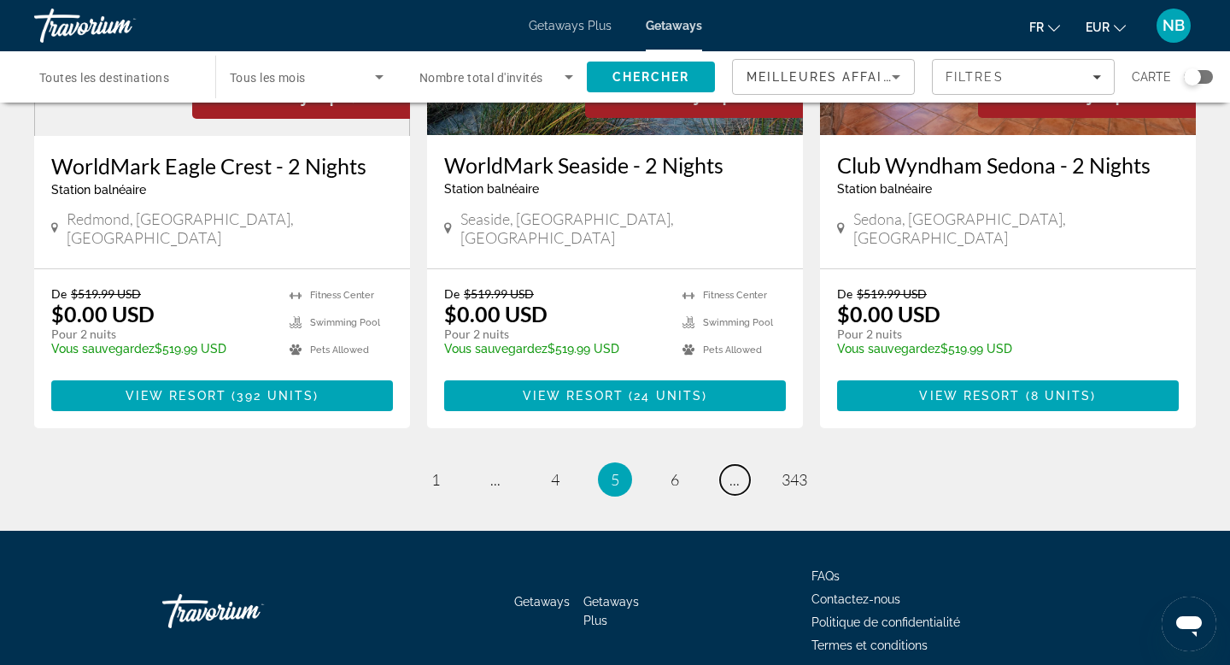
click at [738, 470] on span "..." at bounding box center [735, 479] width 10 height 19
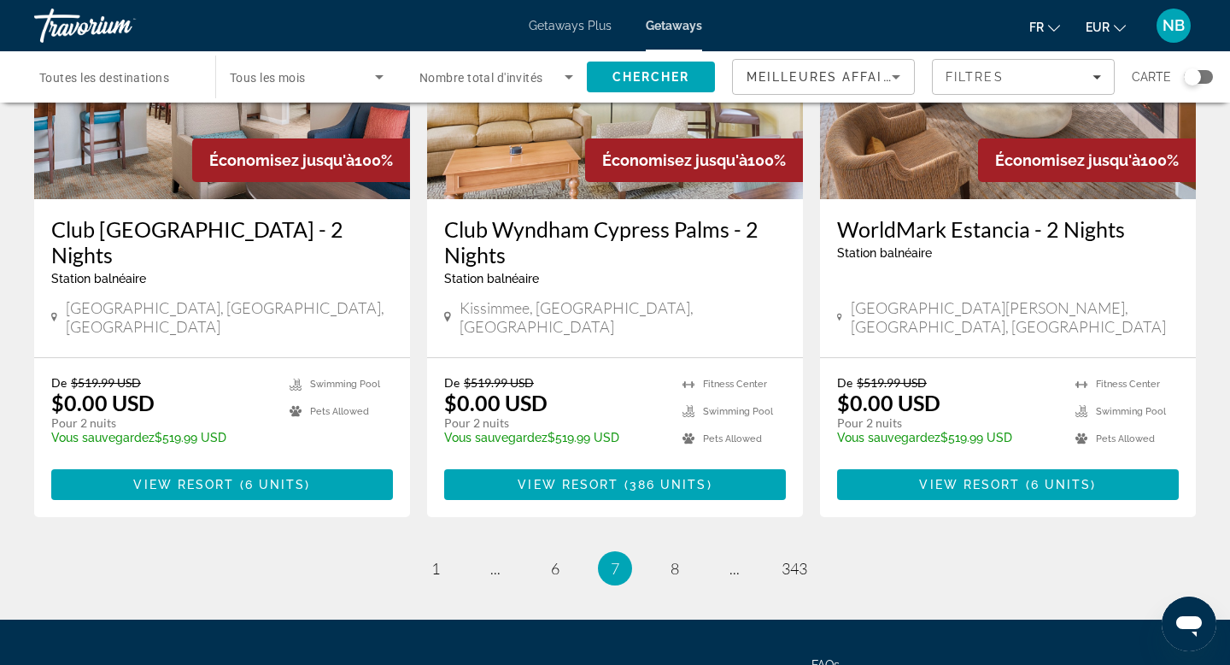
scroll to position [2177, 0]
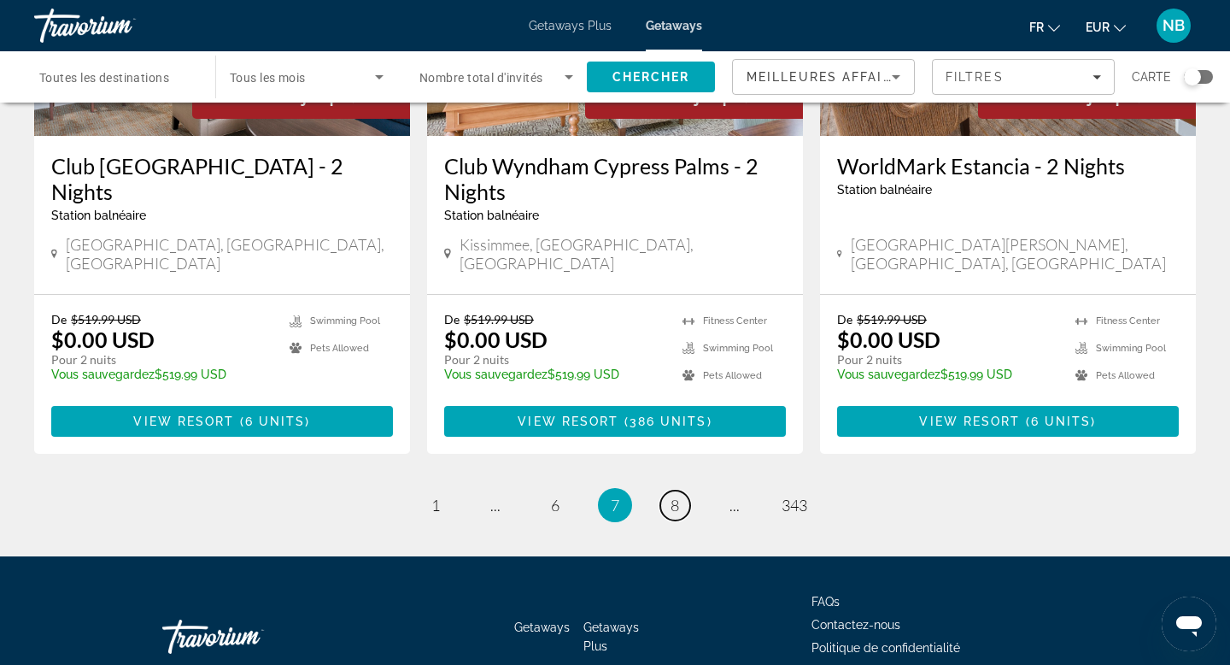
click at [677, 496] on span "8" at bounding box center [675, 505] width 9 height 19
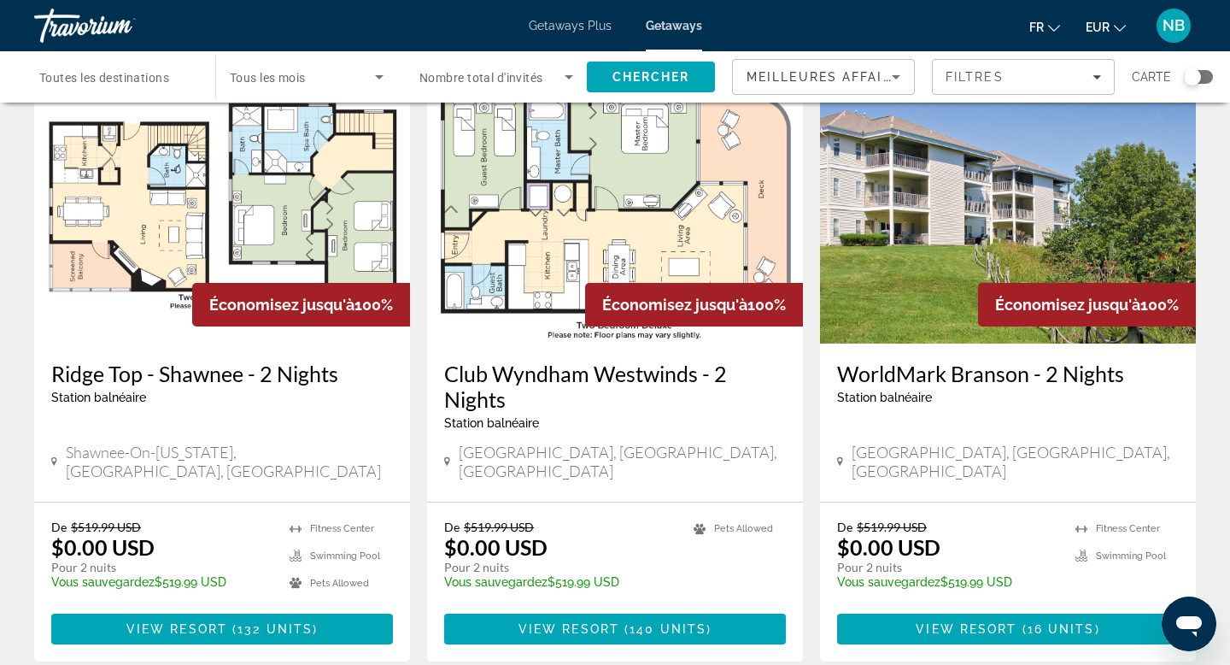
scroll to position [2202, 0]
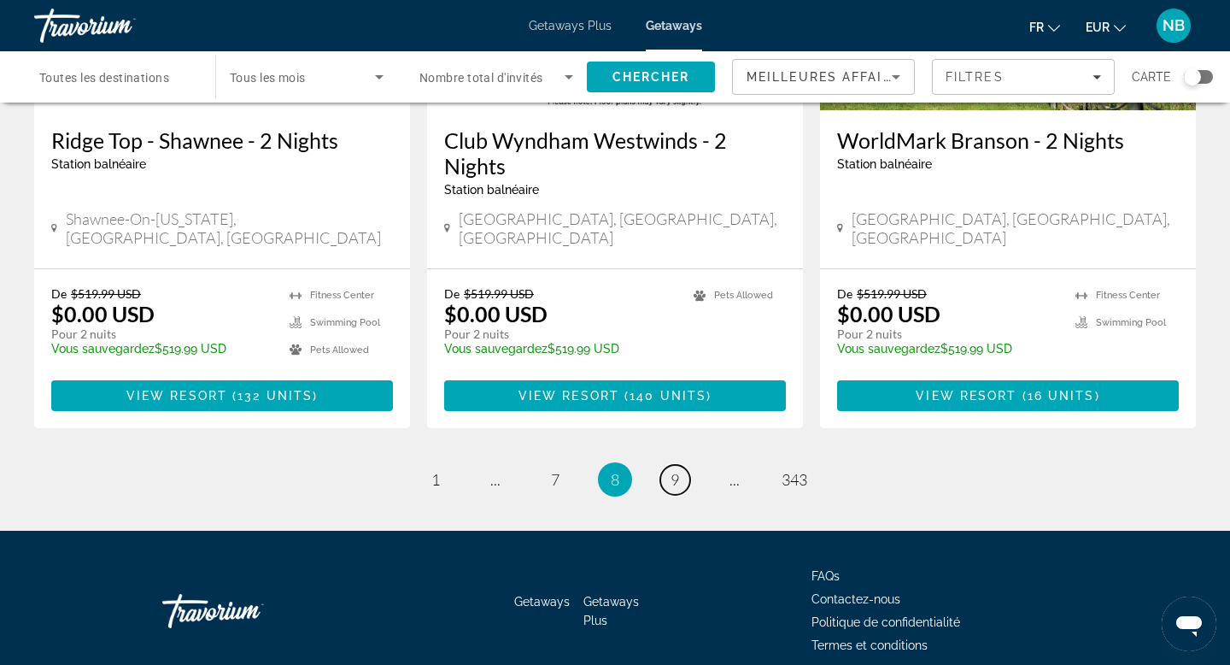
click at [674, 470] on span "9" at bounding box center [675, 479] width 9 height 19
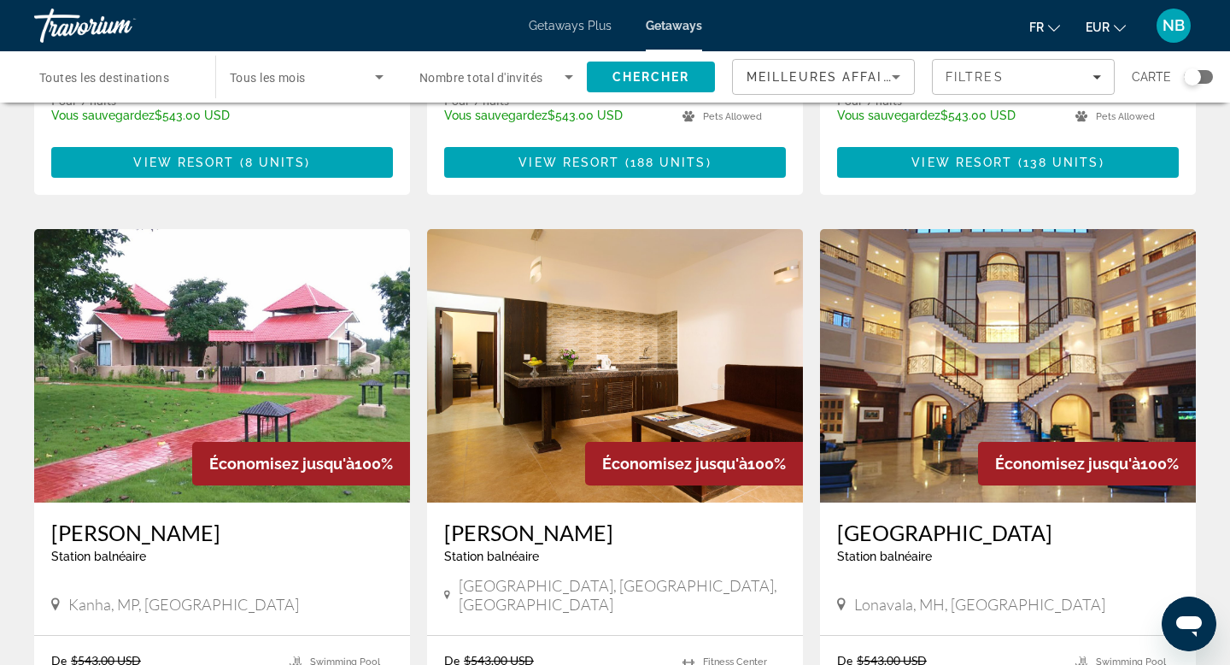
scroll to position [2125, 0]
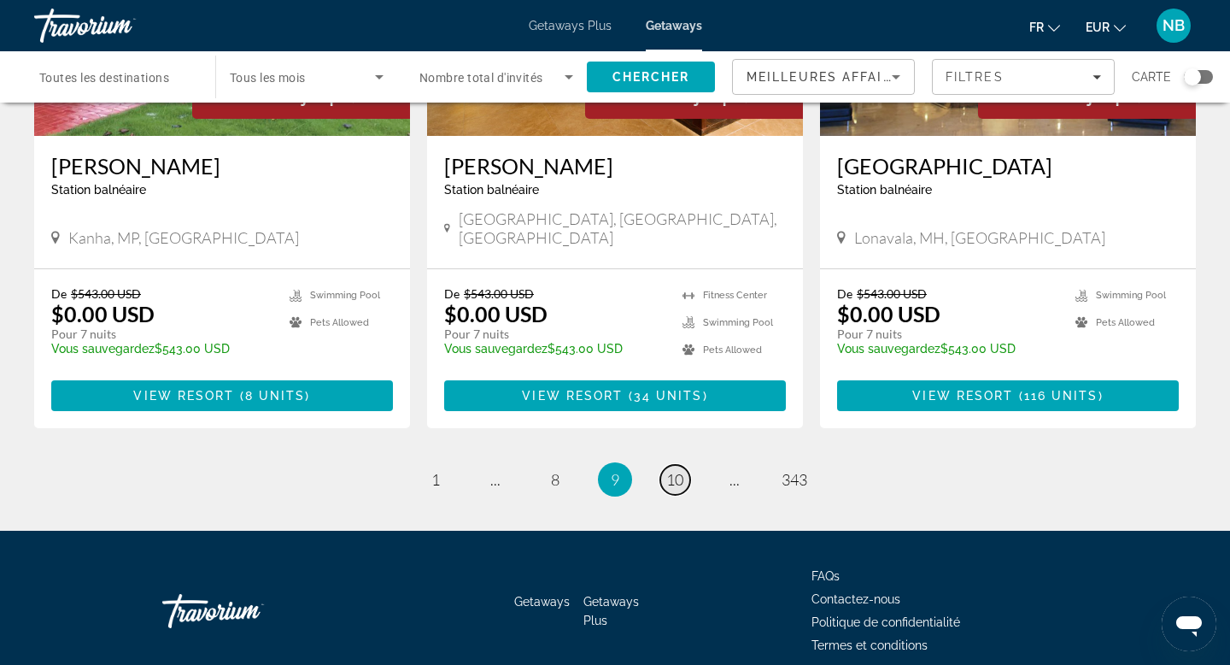
click at [672, 470] on span "10" at bounding box center [675, 479] width 17 height 19
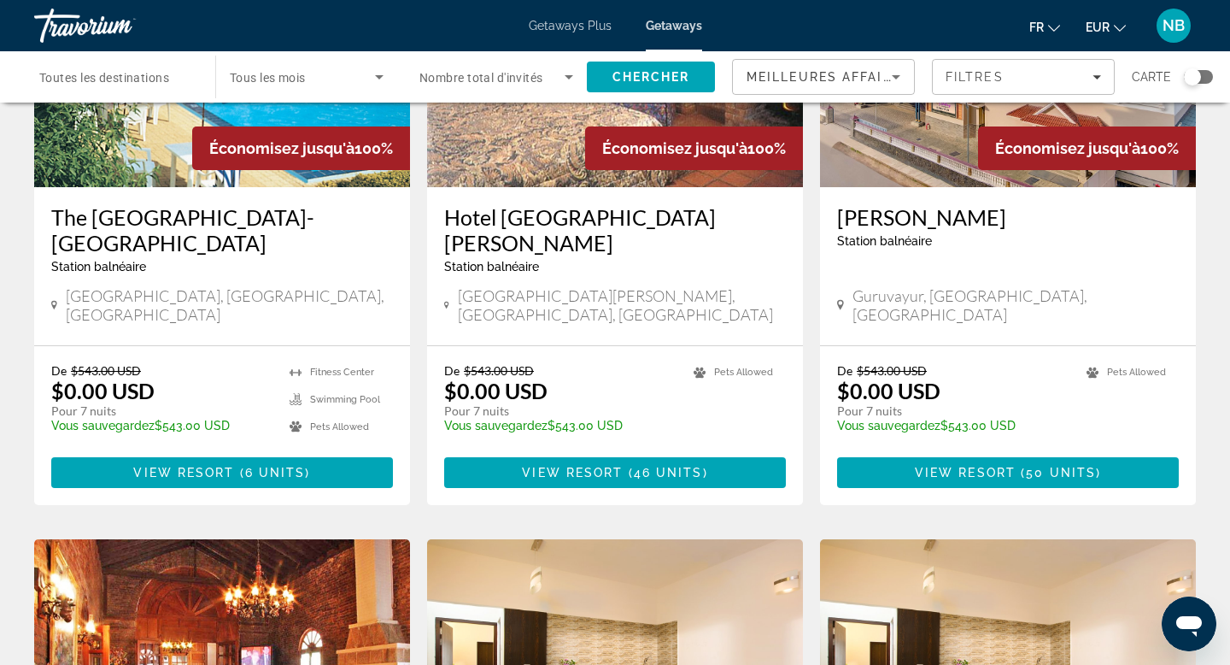
scroll to position [2125, 0]
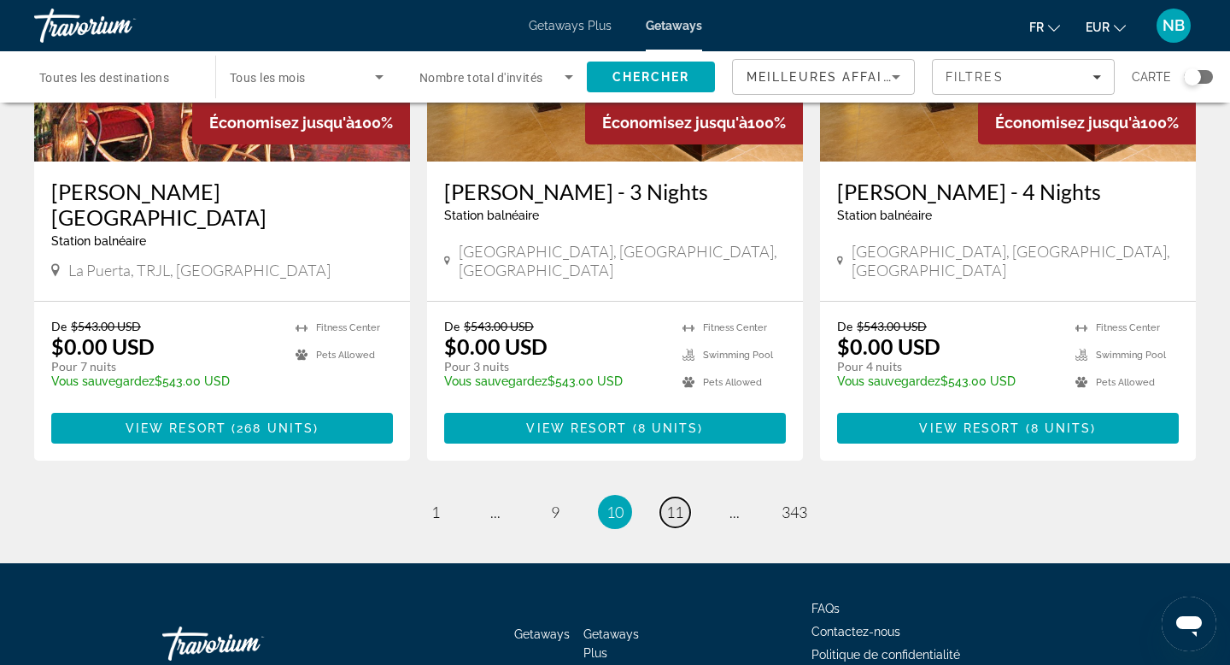
click at [677, 502] on span "11" at bounding box center [675, 511] width 17 height 19
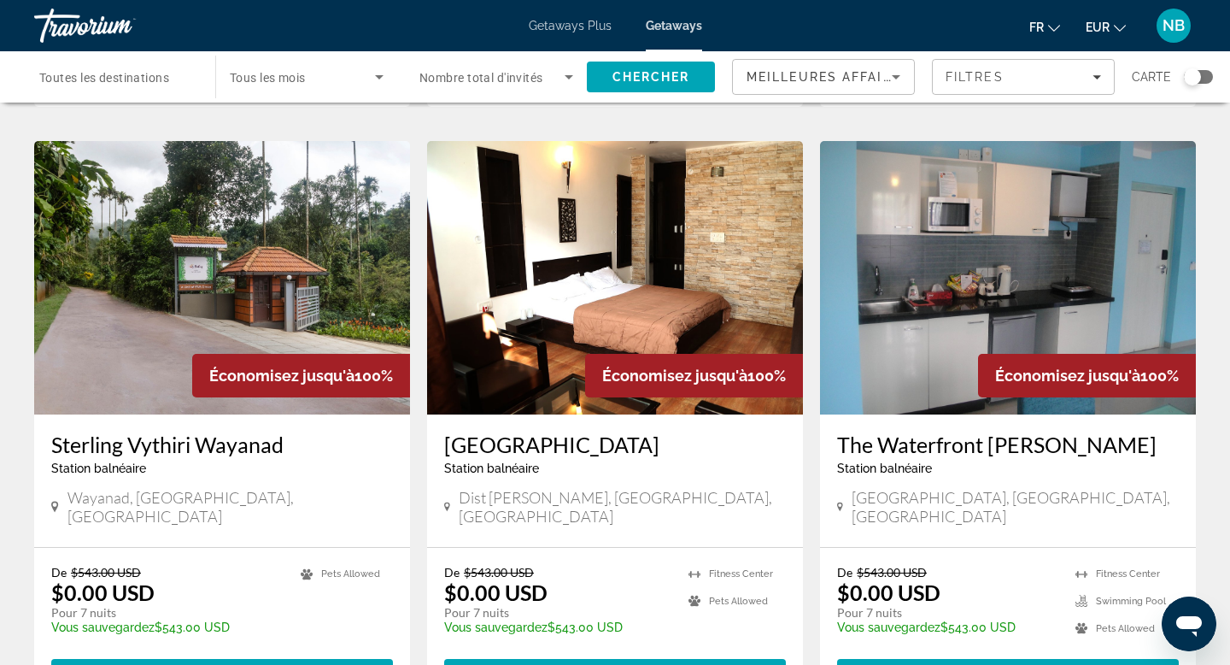
scroll to position [2100, 0]
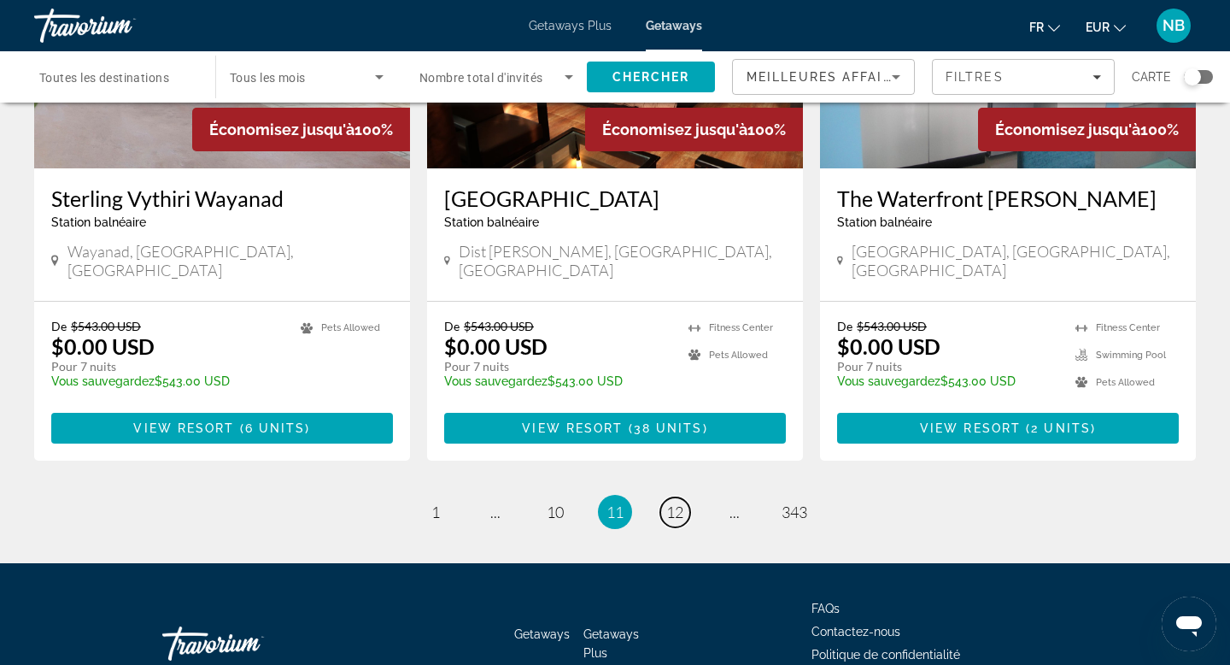
click at [677, 502] on span "12" at bounding box center [675, 511] width 17 height 19
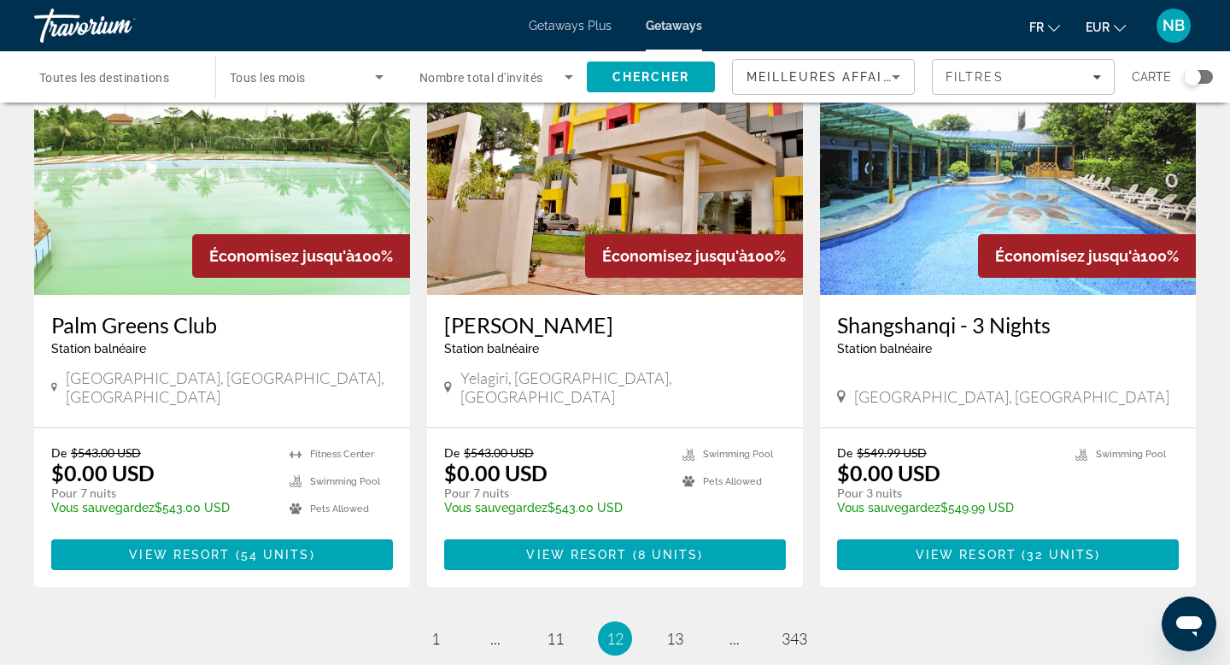
scroll to position [2125, 0]
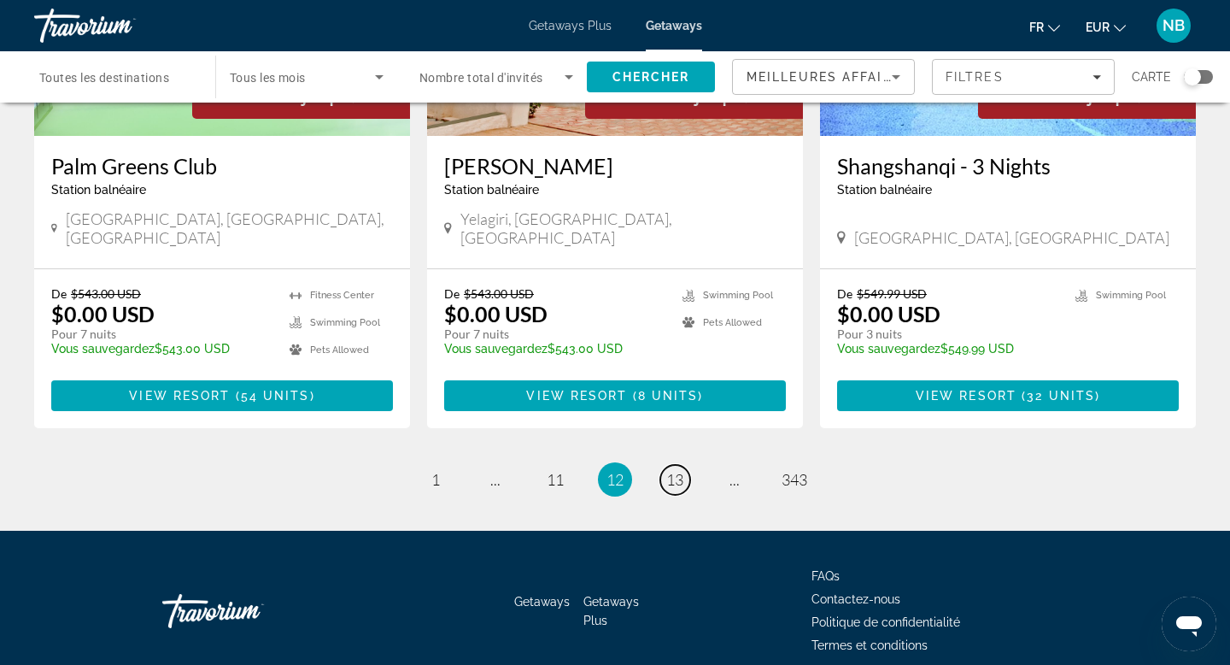
click at [685, 465] on link "page 13" at bounding box center [676, 480] width 30 height 30
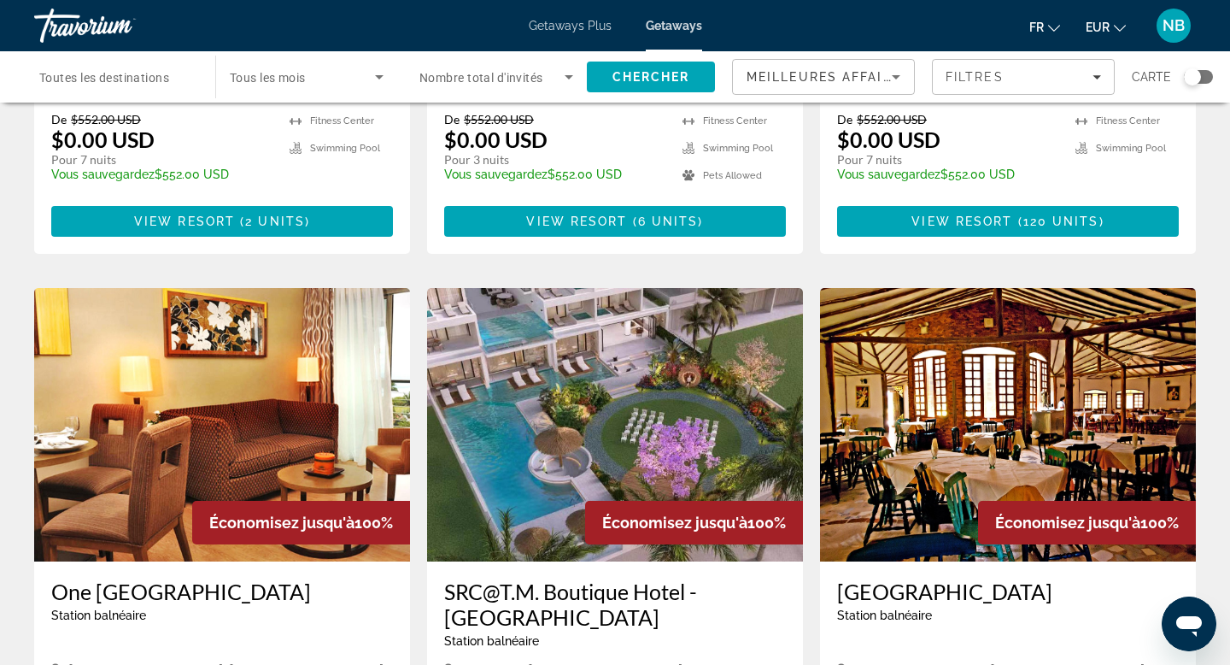
scroll to position [2100, 0]
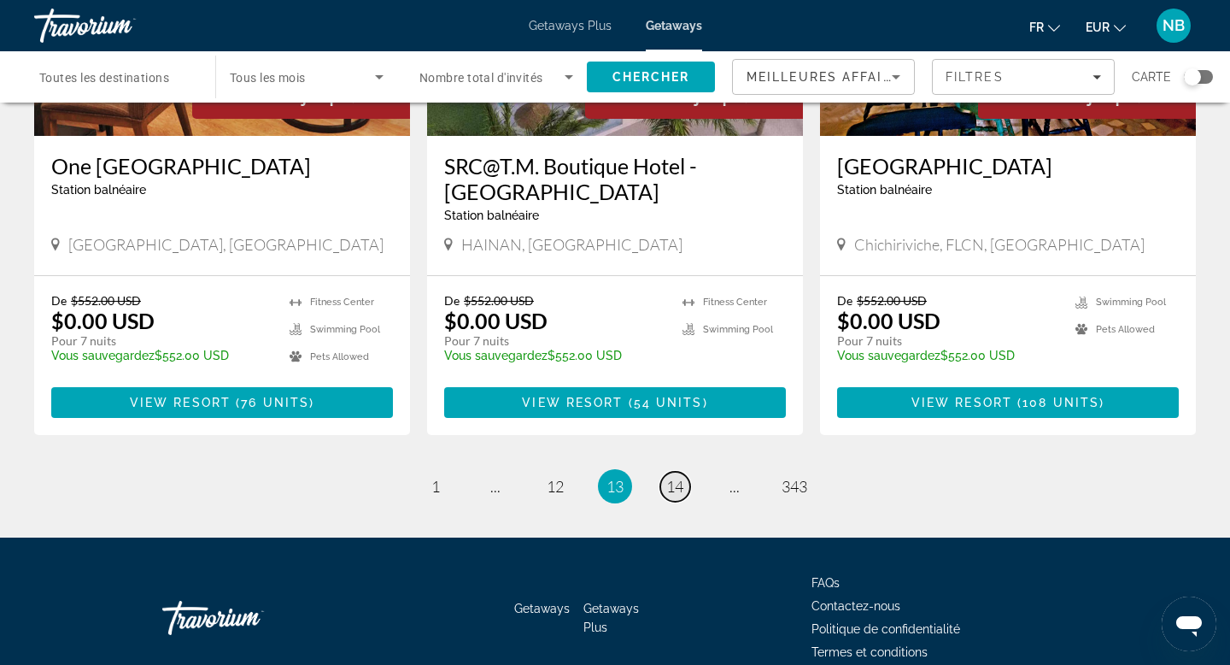
click at [685, 472] on link "page 14" at bounding box center [676, 487] width 30 height 30
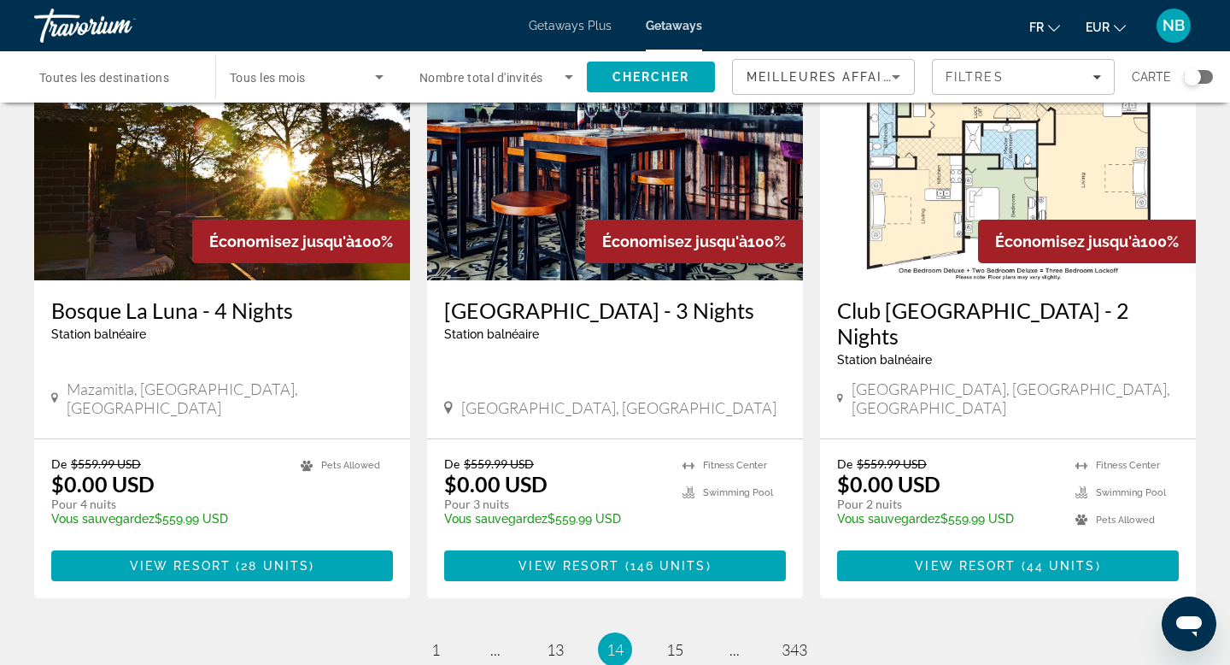
scroll to position [2176, 0]
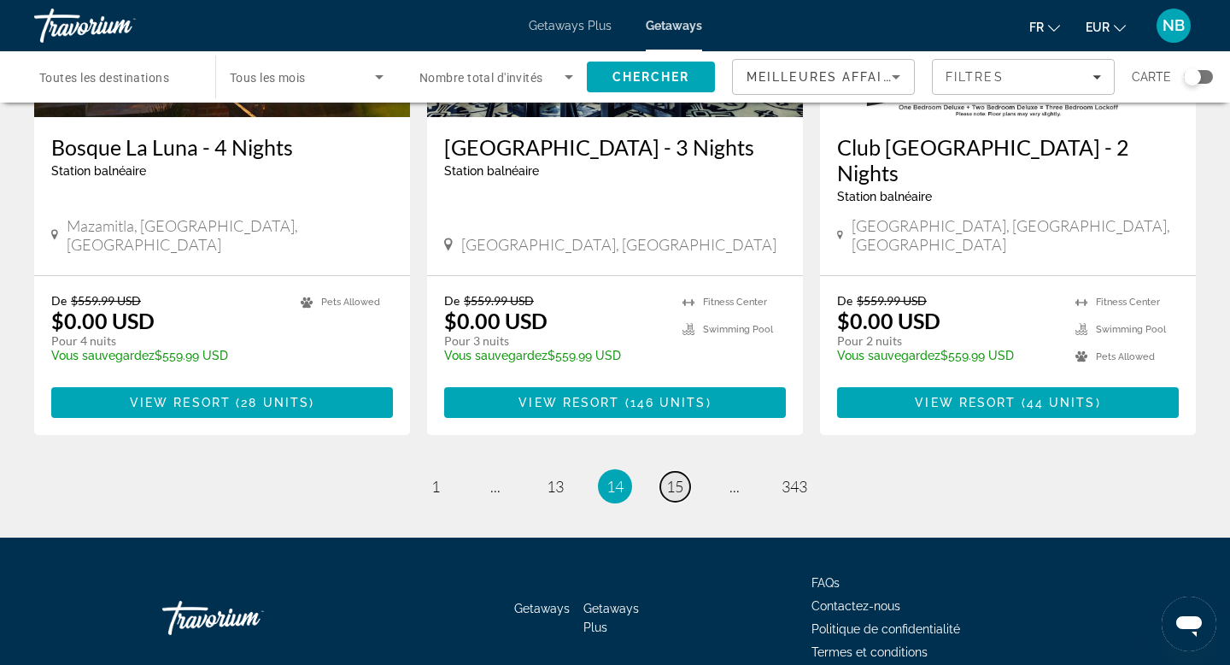
click at [674, 477] on span "15" at bounding box center [675, 486] width 17 height 19
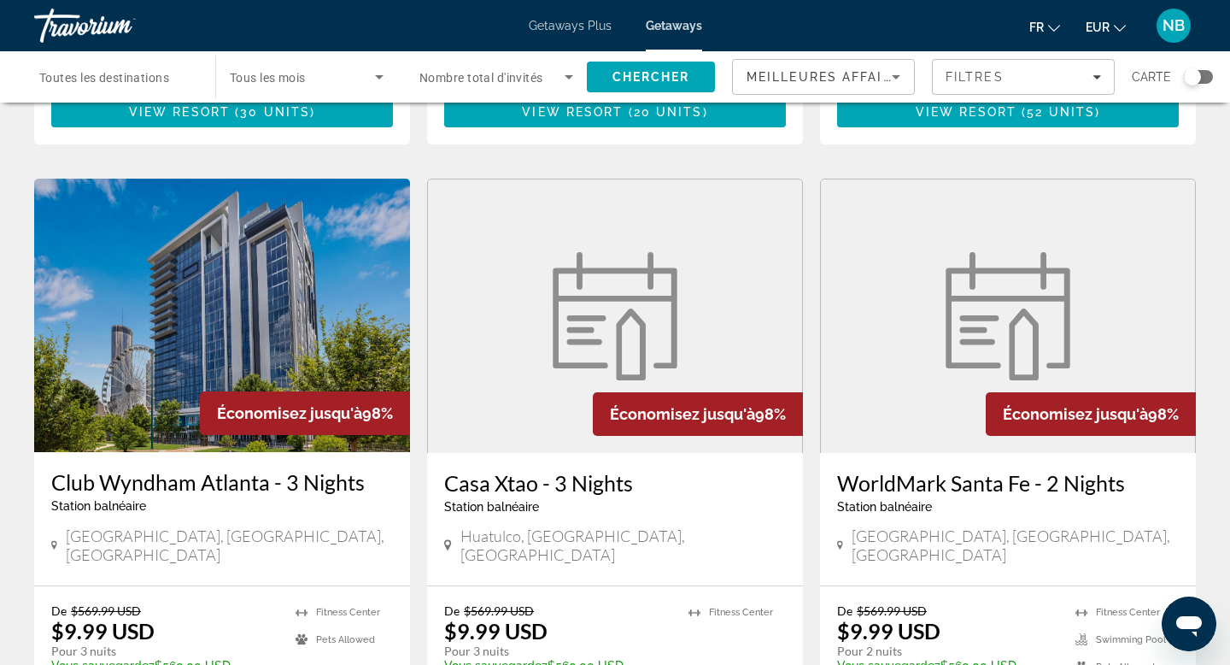
scroll to position [2127, 0]
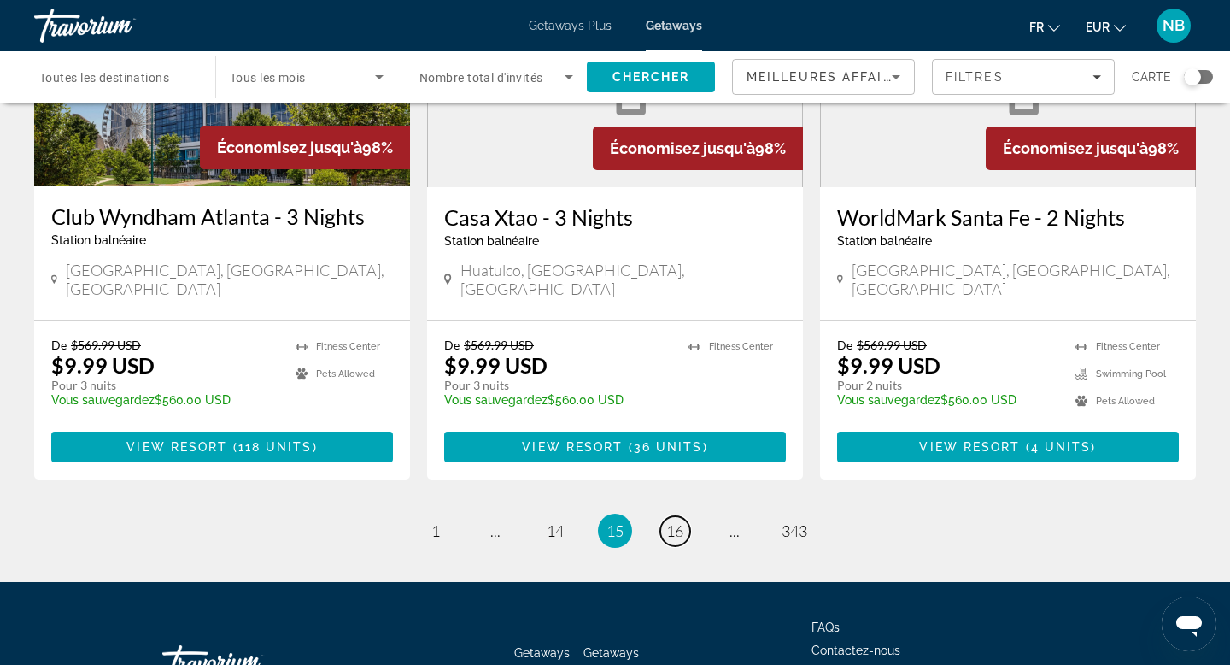
click at [676, 521] on span "16" at bounding box center [675, 530] width 17 height 19
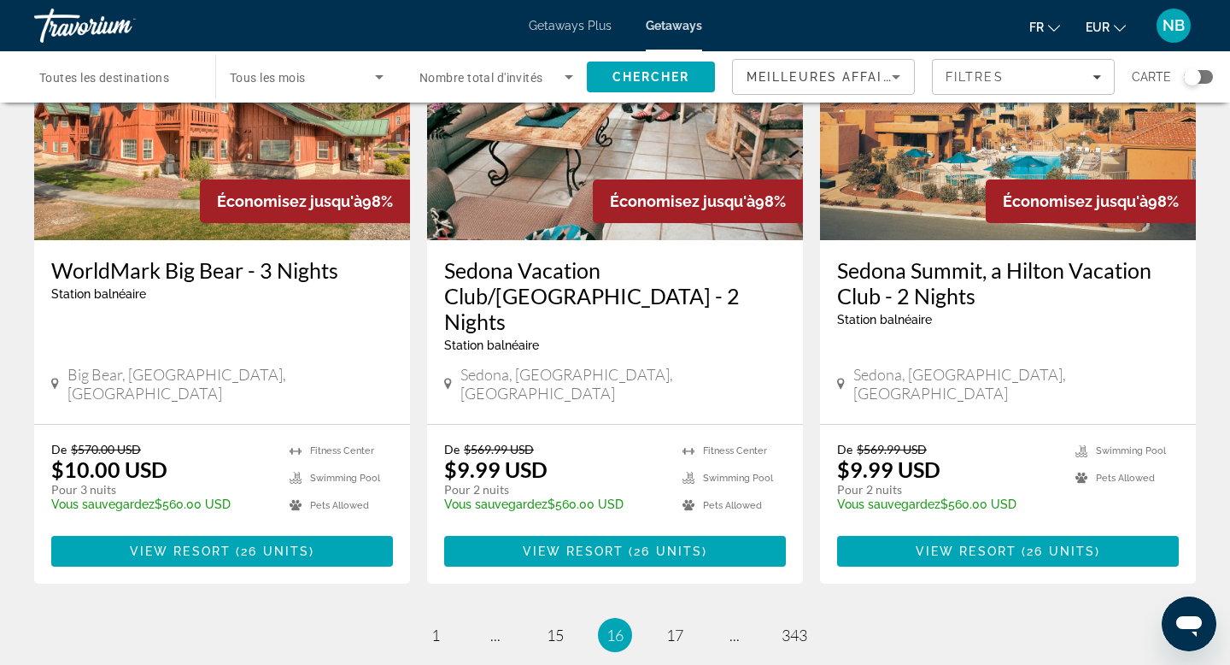
scroll to position [2087, 0]
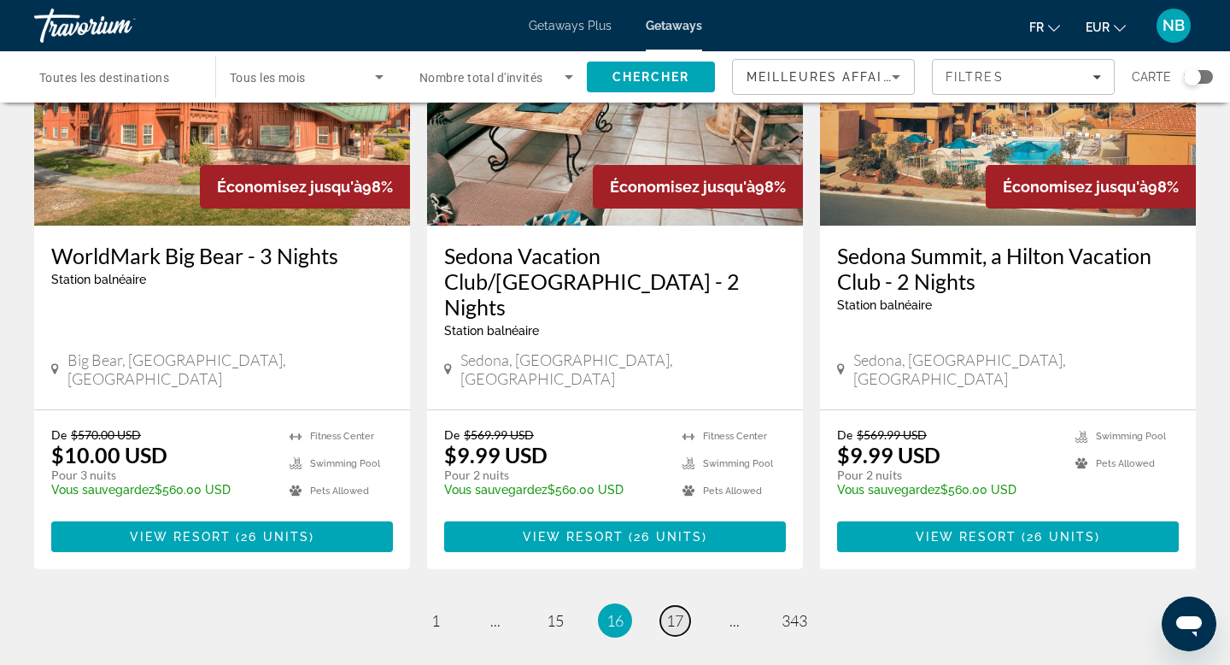
click at [684, 530] on span "17" at bounding box center [675, 620] width 17 height 19
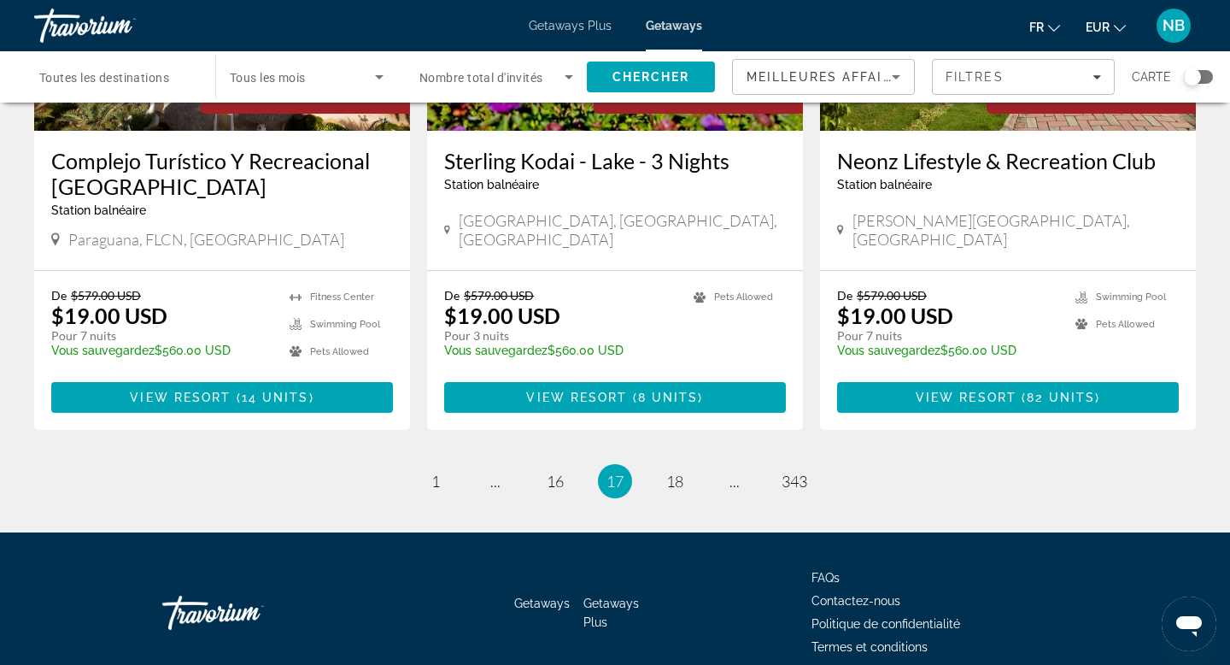
scroll to position [2168, 0]
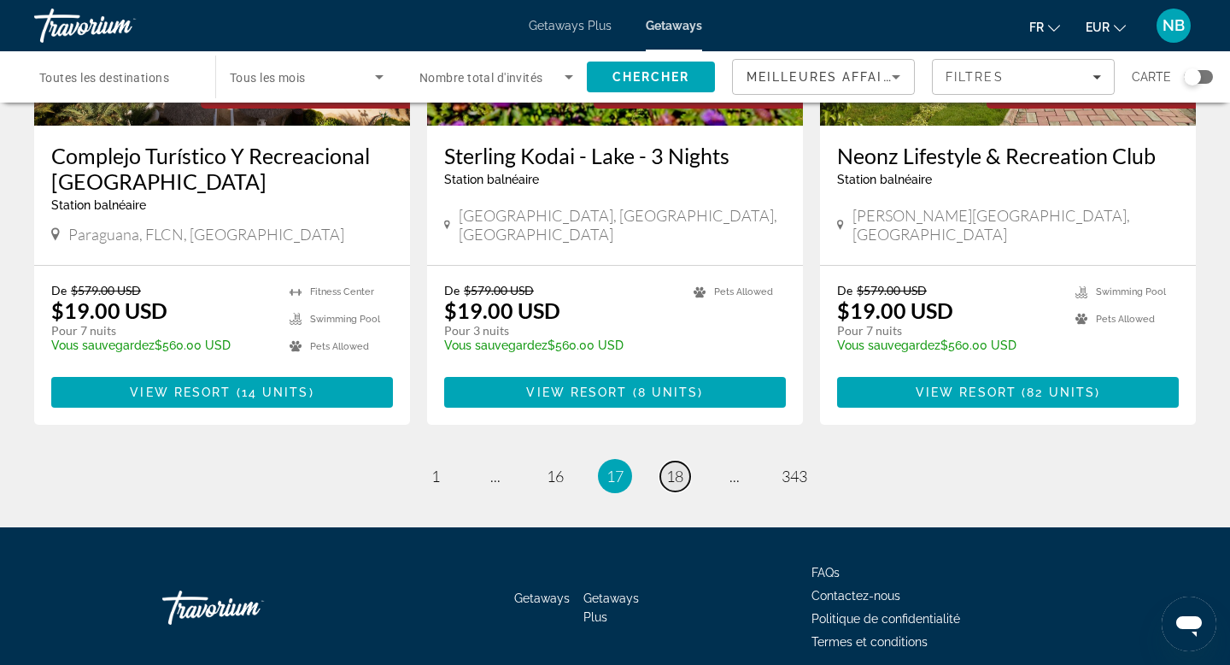
click at [678, 467] on span "18" at bounding box center [675, 476] width 17 height 19
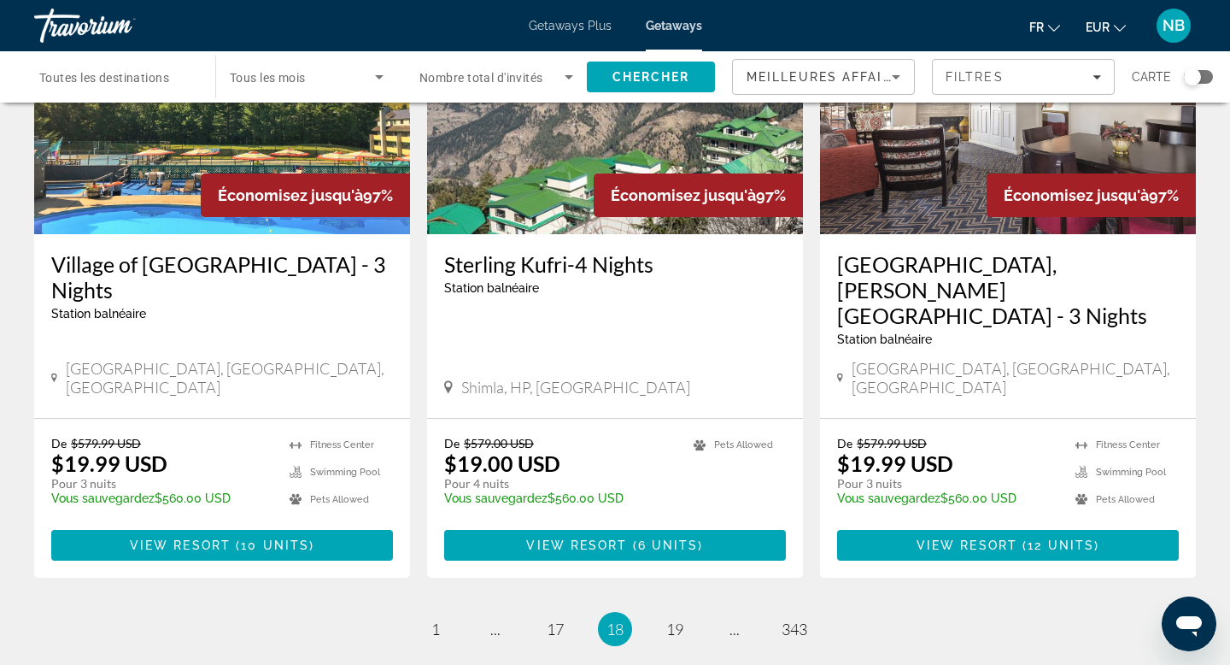
scroll to position [2176, 0]
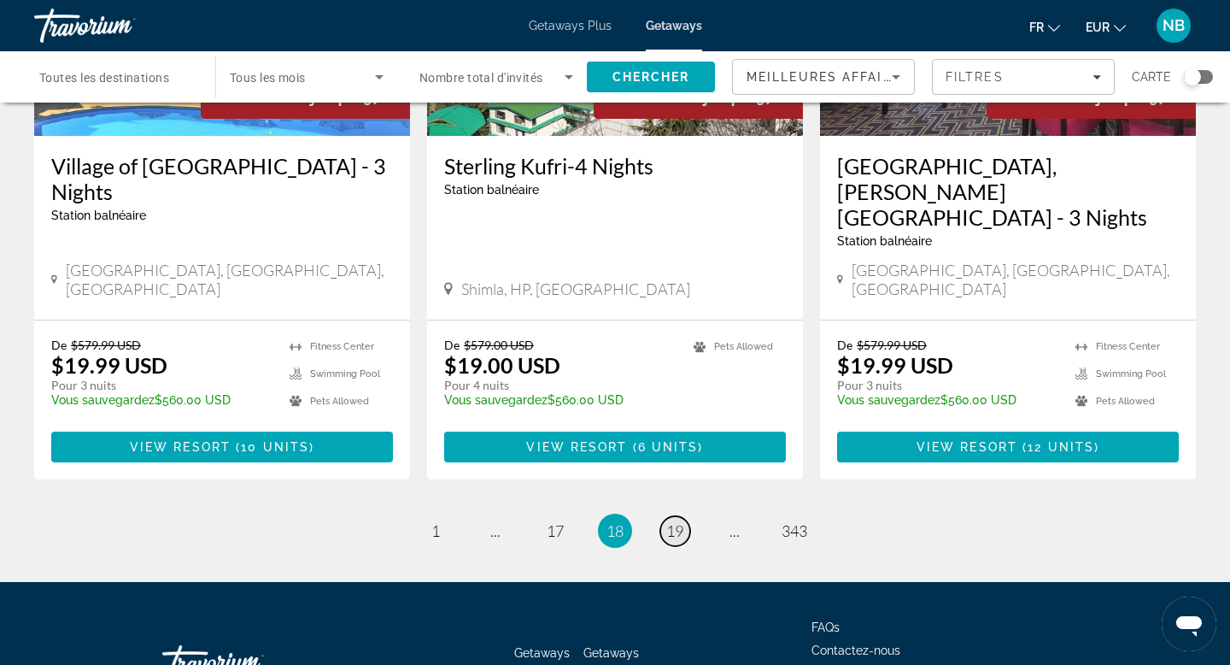
click at [678, 521] on span "19" at bounding box center [675, 530] width 17 height 19
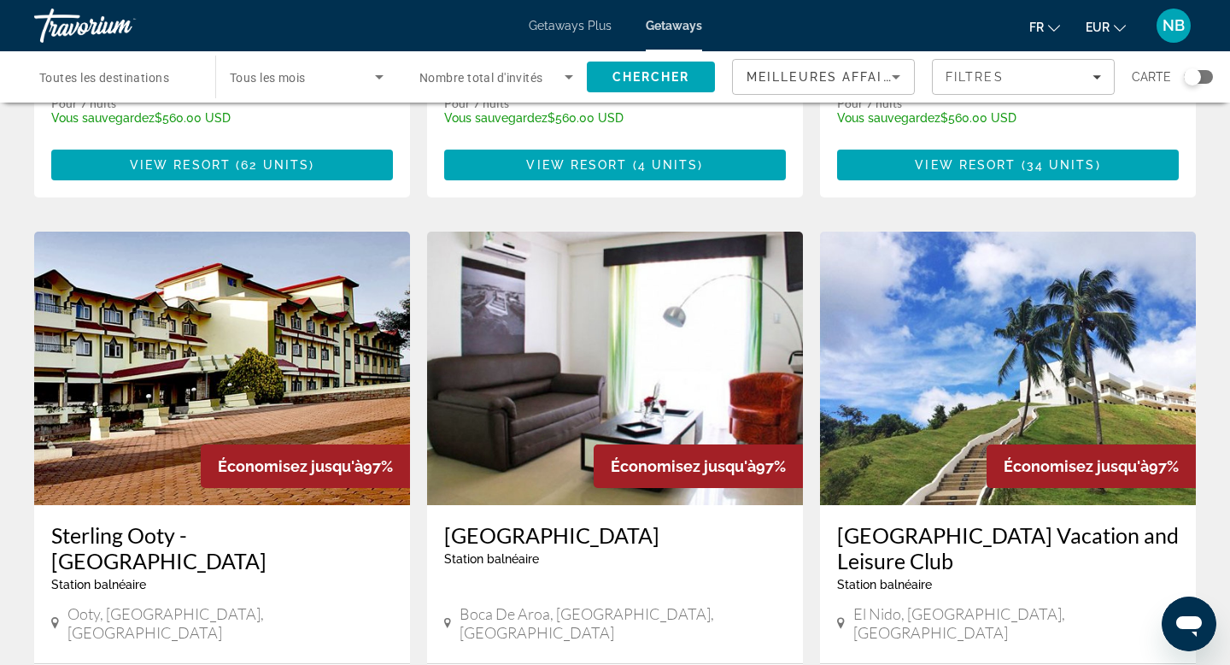
scroll to position [1828, 0]
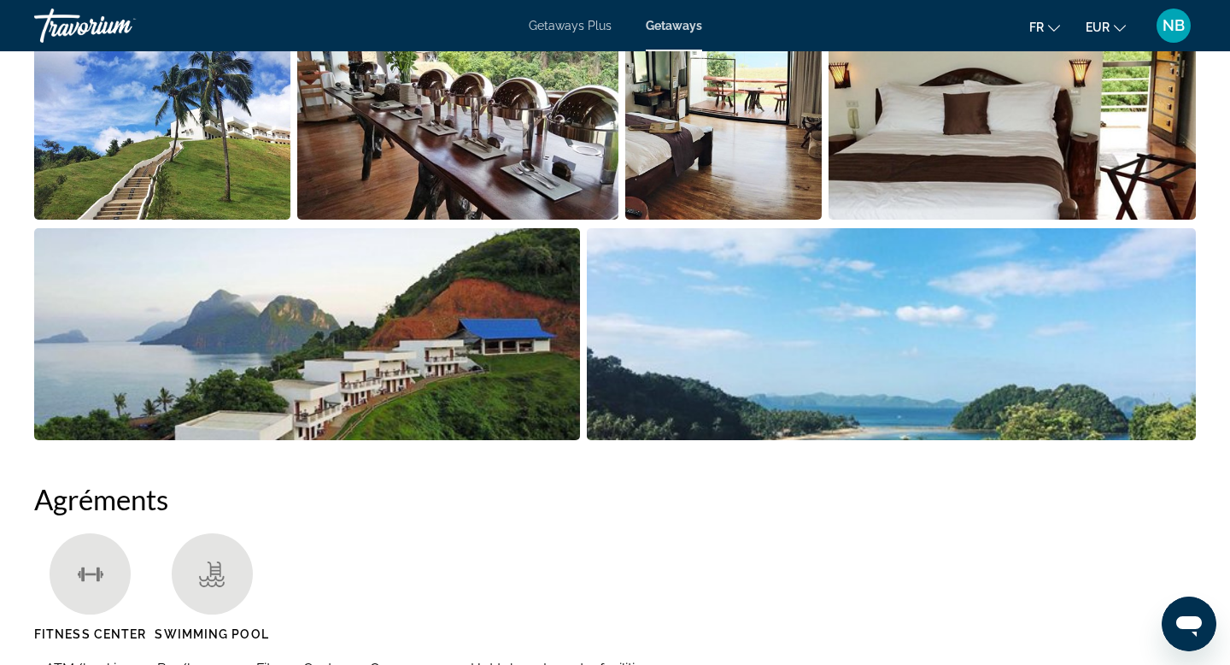
scroll to position [923, 0]
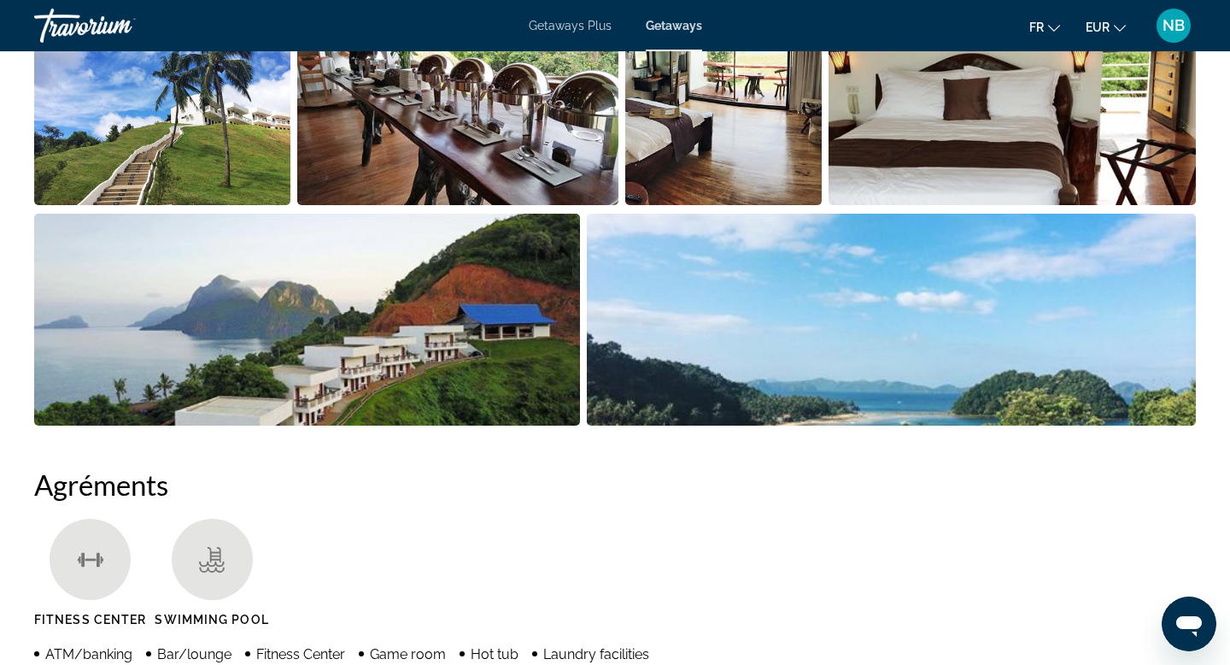
click at [907, 292] on img "Open full-screen image slider" at bounding box center [892, 320] width 610 height 212
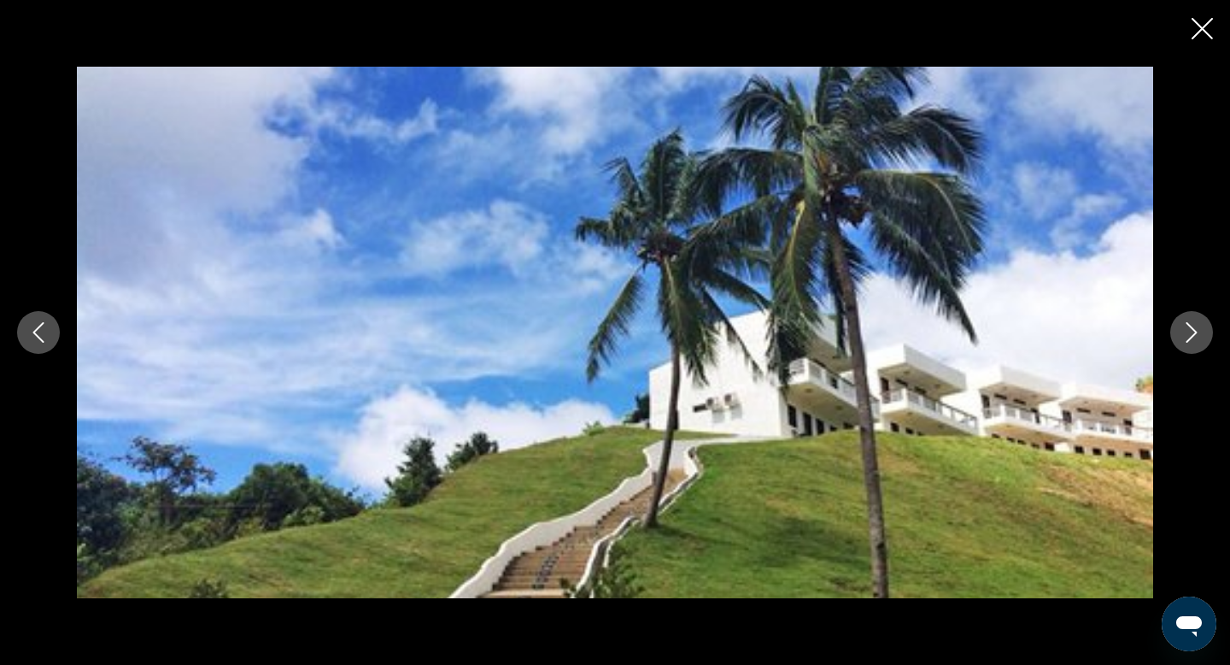
click at [1118, 340] on icon "Next image" at bounding box center [1192, 332] width 21 height 21
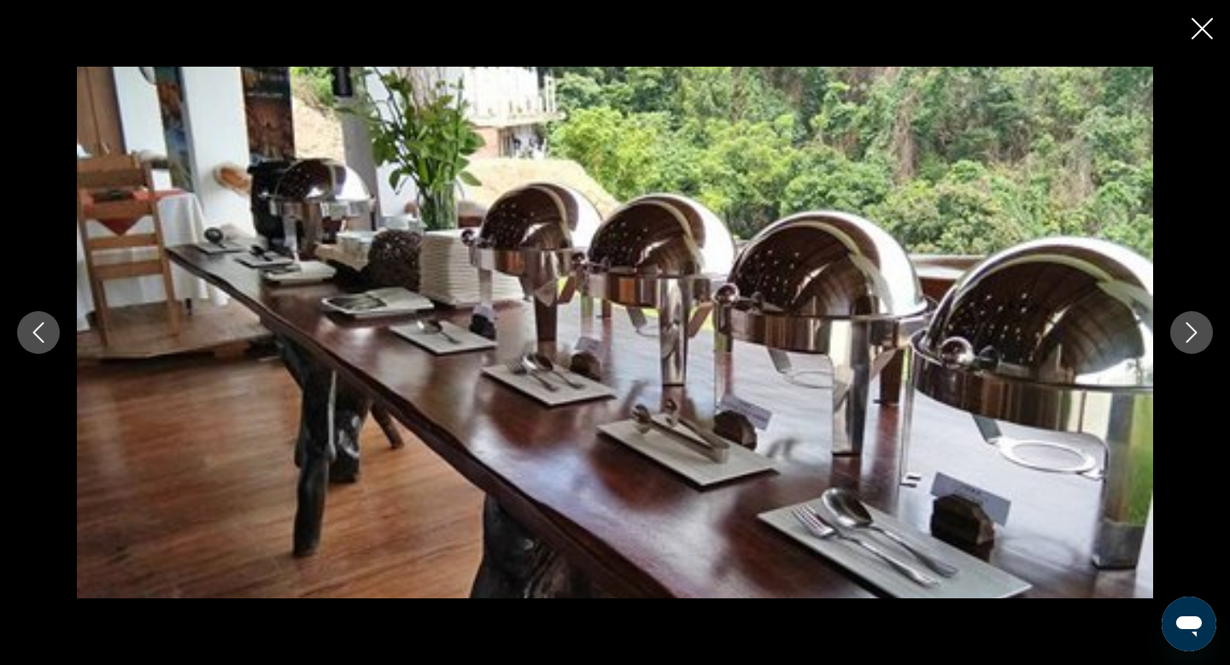
click at [1118, 340] on icon "Next image" at bounding box center [1192, 332] width 21 height 21
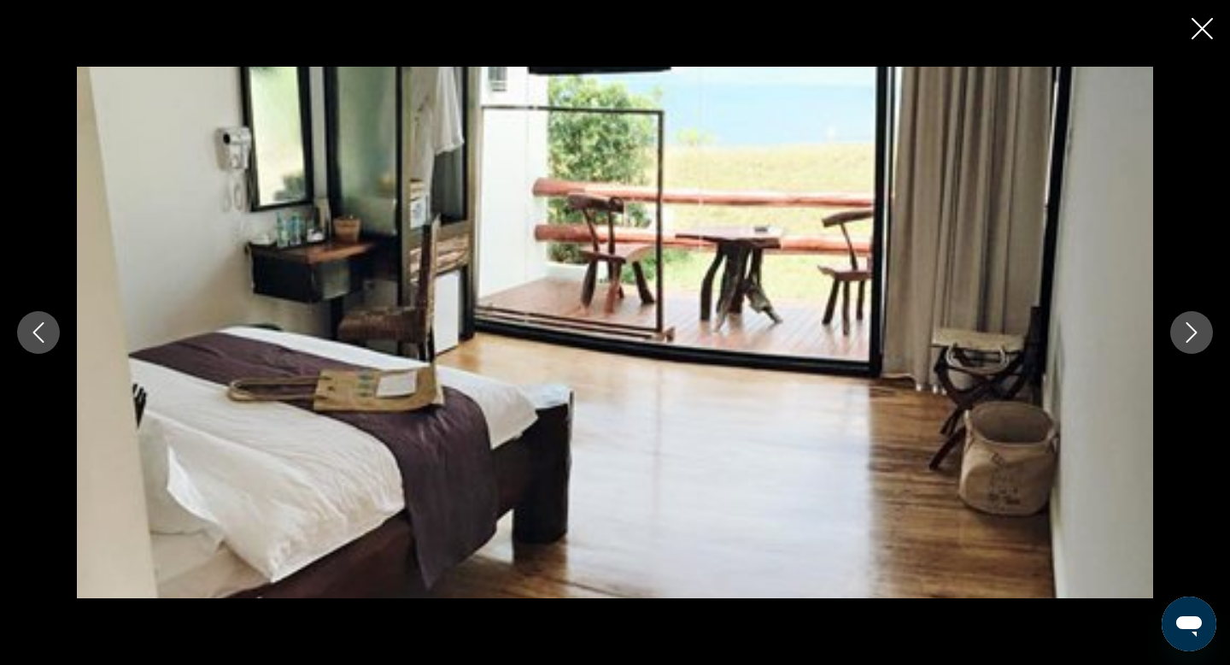
click at [1118, 340] on icon "Next image" at bounding box center [1192, 332] width 21 height 21
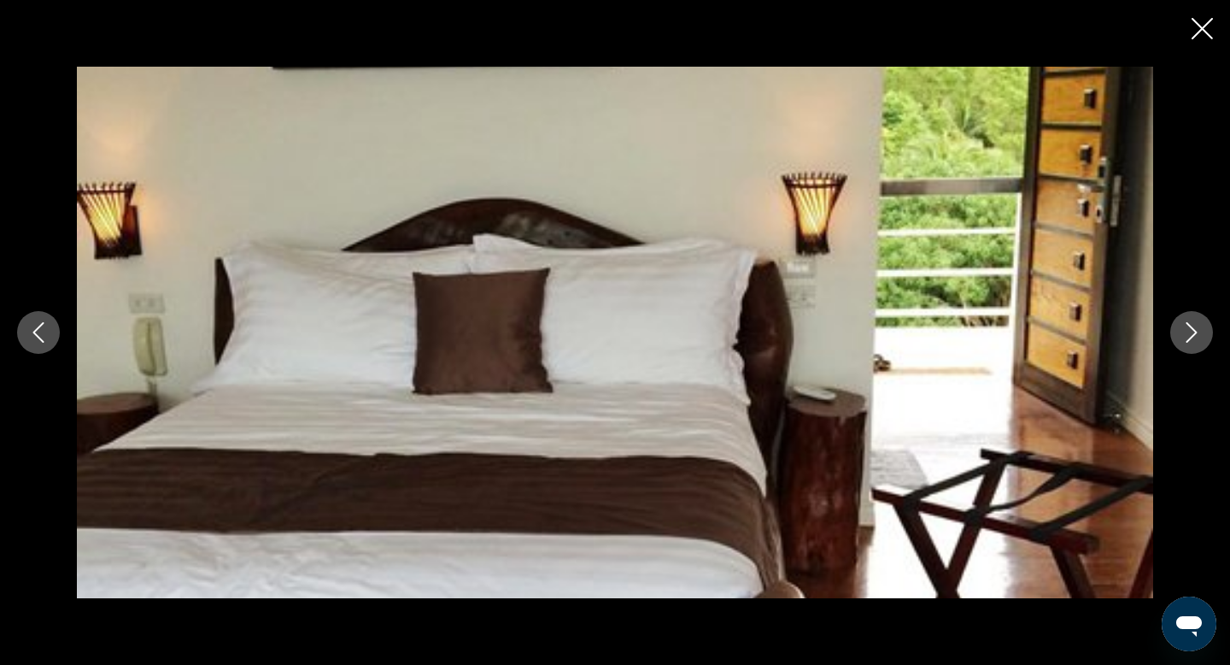
click at [1118, 340] on icon "Next image" at bounding box center [1192, 332] width 21 height 21
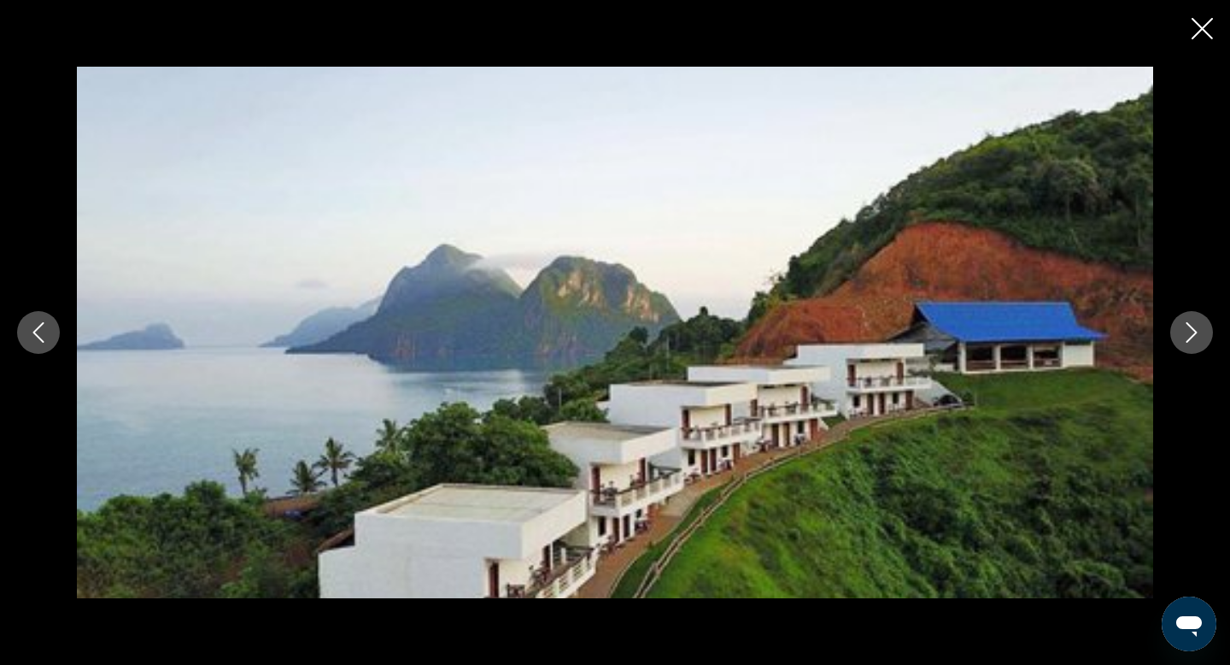
click at [1118, 340] on icon "Next image" at bounding box center [1192, 332] width 21 height 21
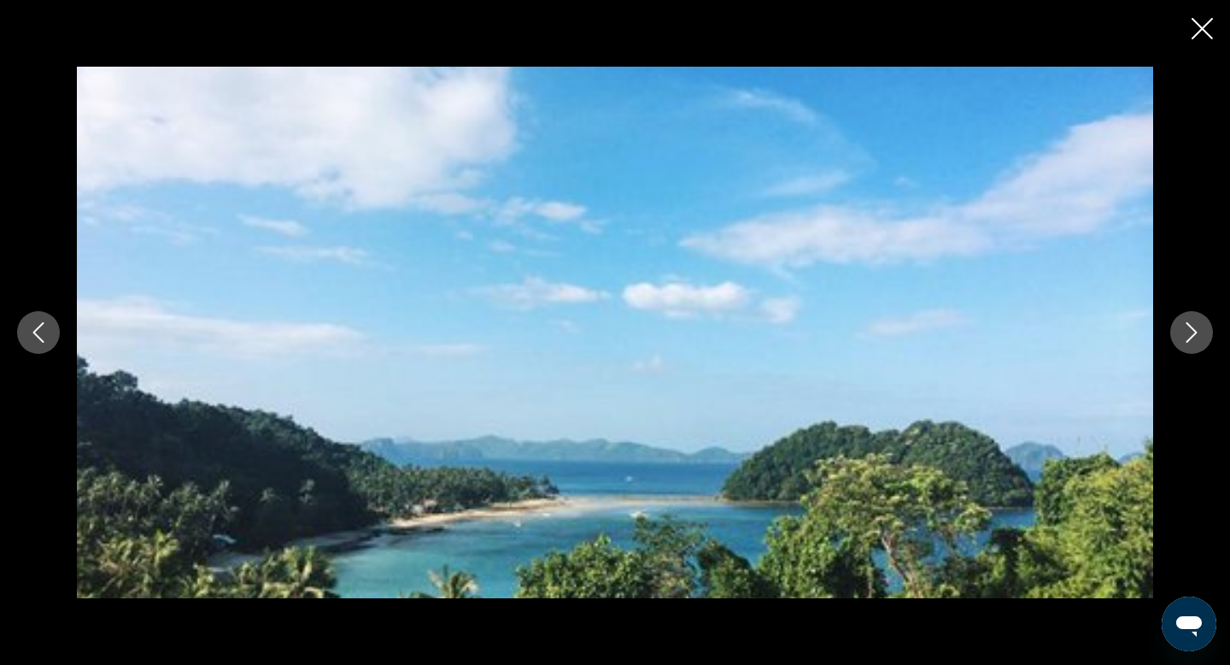
click at [1118, 340] on icon "Next image" at bounding box center [1192, 332] width 21 height 21
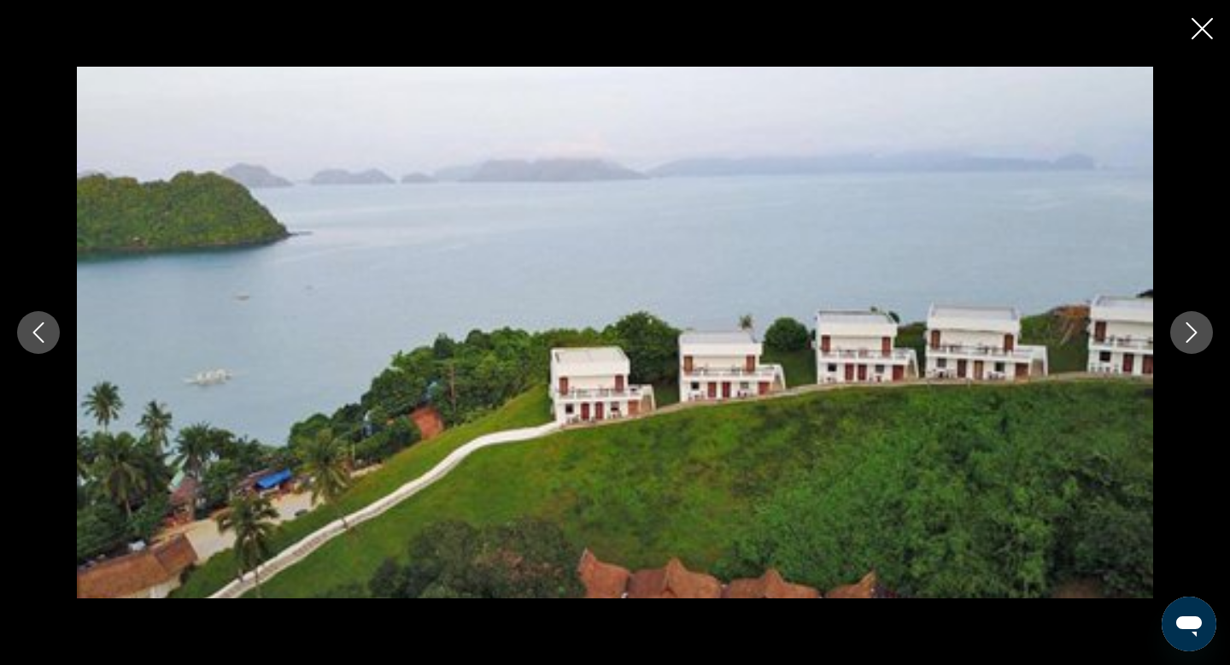
click at [1118, 325] on icon "Next image" at bounding box center [1192, 332] width 21 height 21
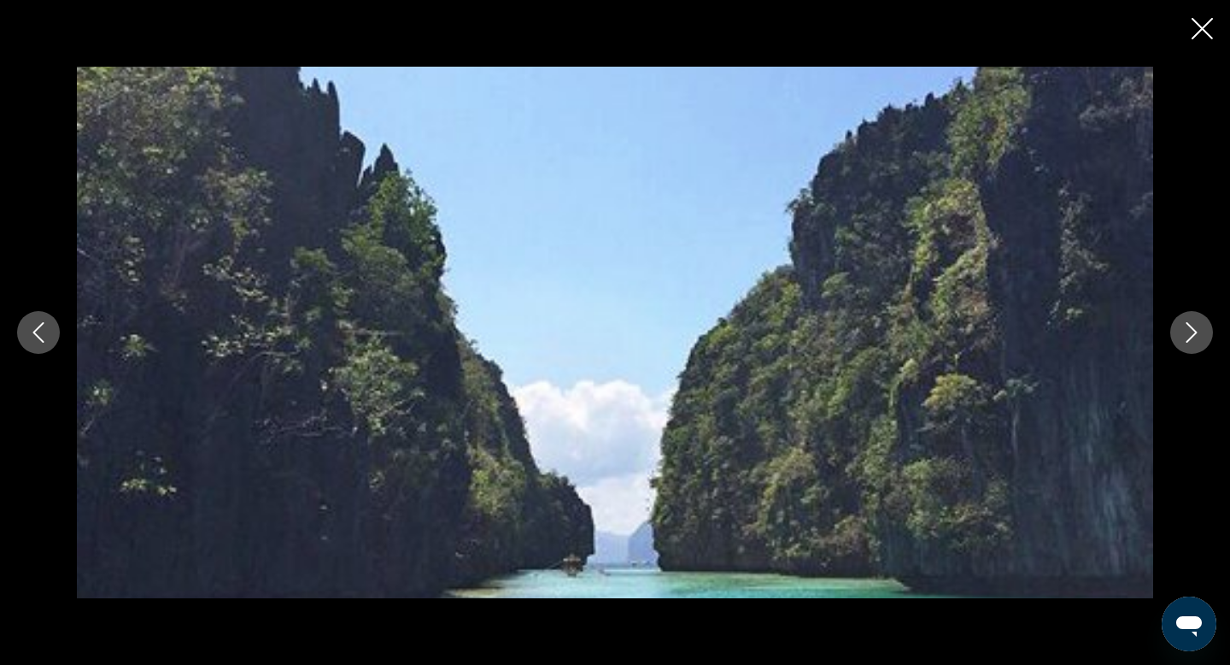
click at [1118, 336] on icon "Next image" at bounding box center [1192, 332] width 21 height 21
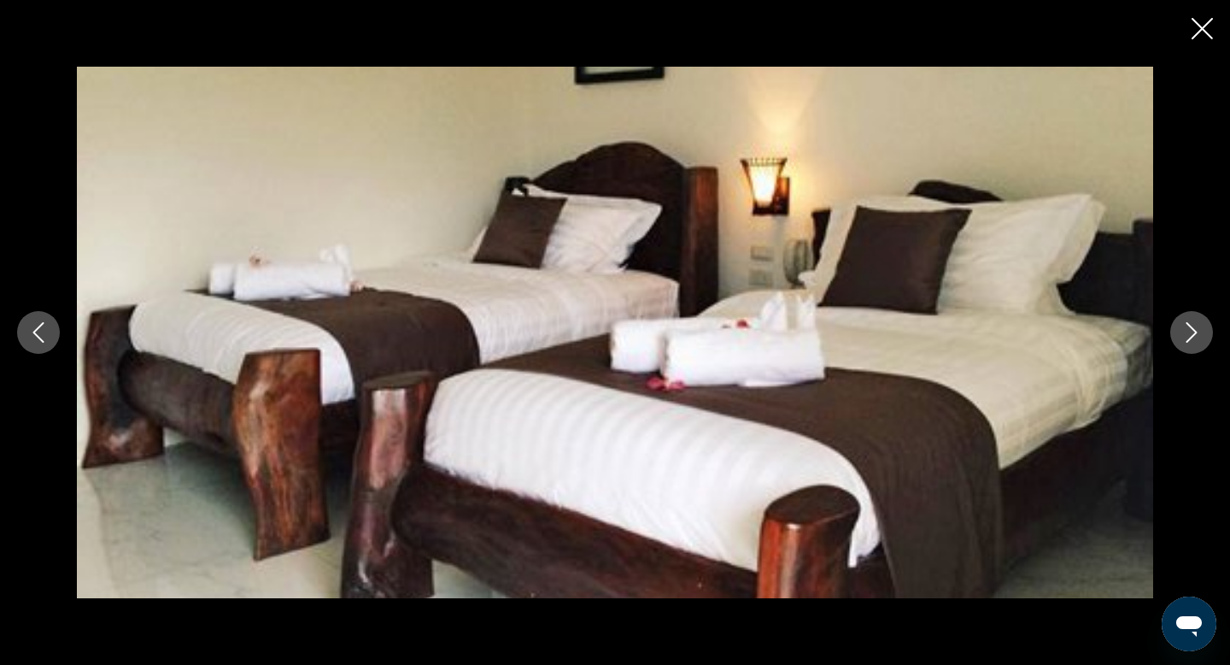
click at [1118, 337] on icon "Next image" at bounding box center [1192, 332] width 21 height 21
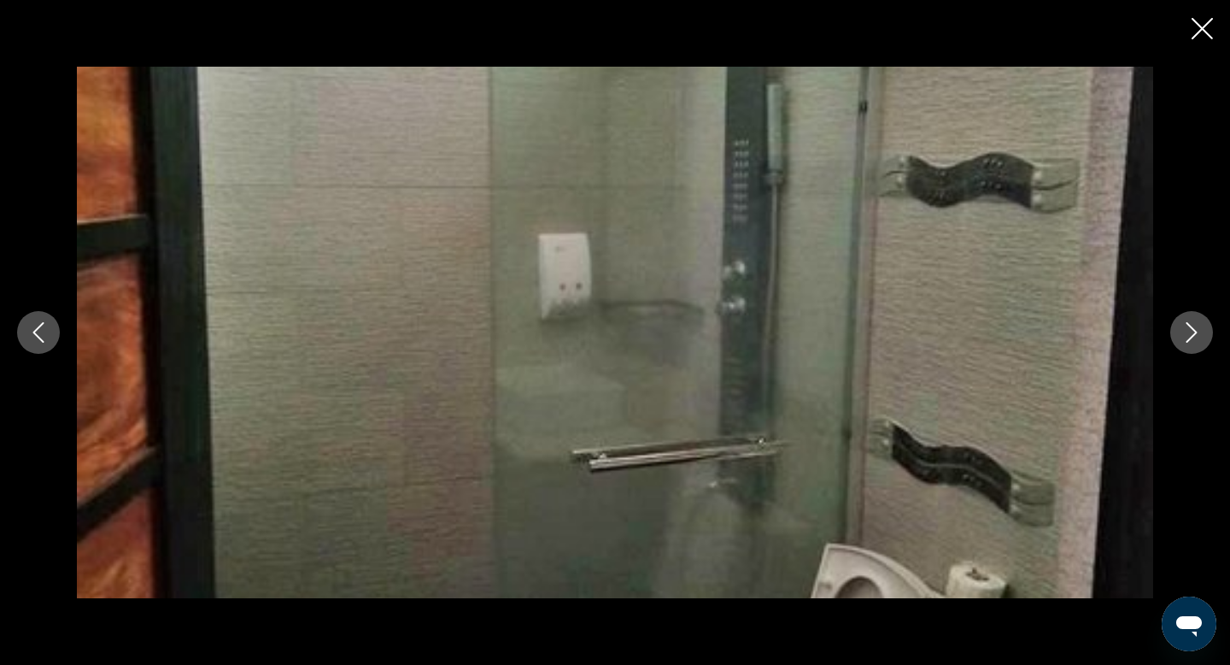
click at [1118, 337] on icon "Next image" at bounding box center [1192, 332] width 21 height 21
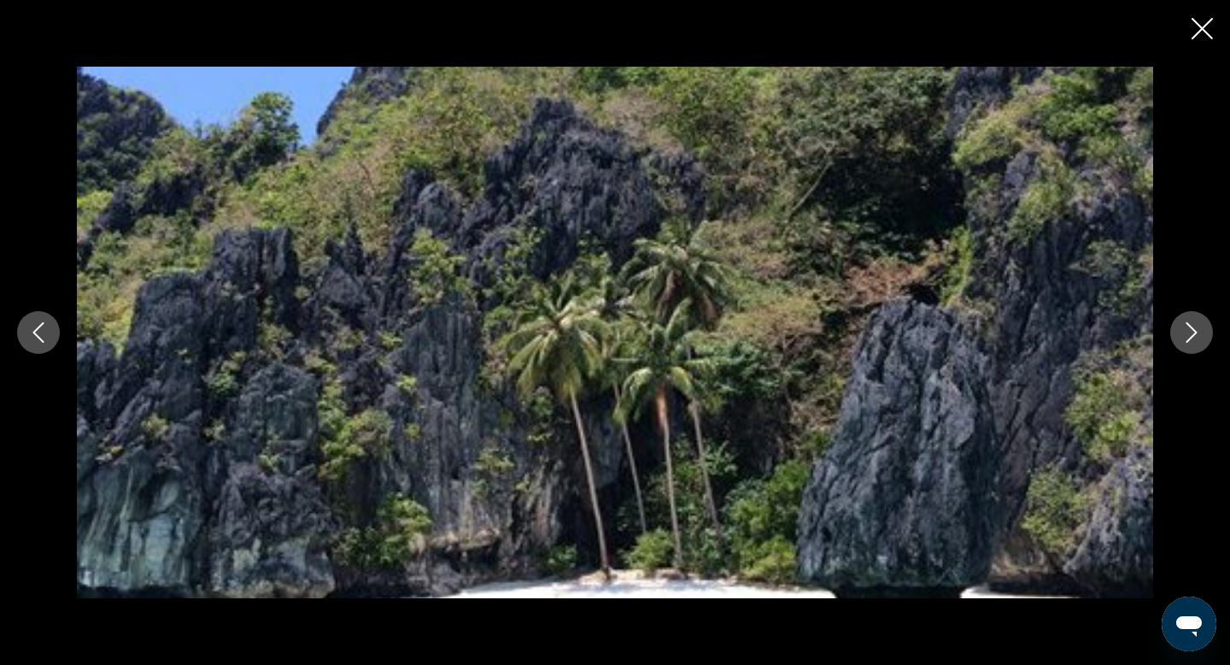
click at [1118, 337] on icon "Next image" at bounding box center [1192, 332] width 21 height 21
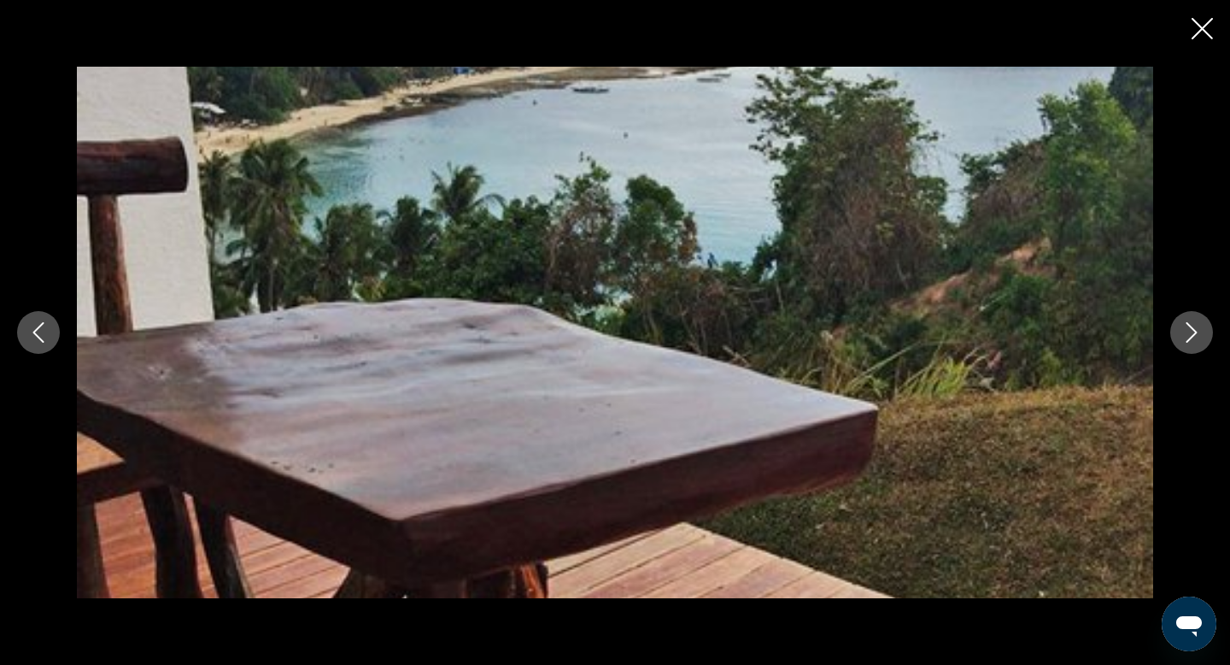
click at [1118, 337] on icon "Next image" at bounding box center [1192, 332] width 21 height 21
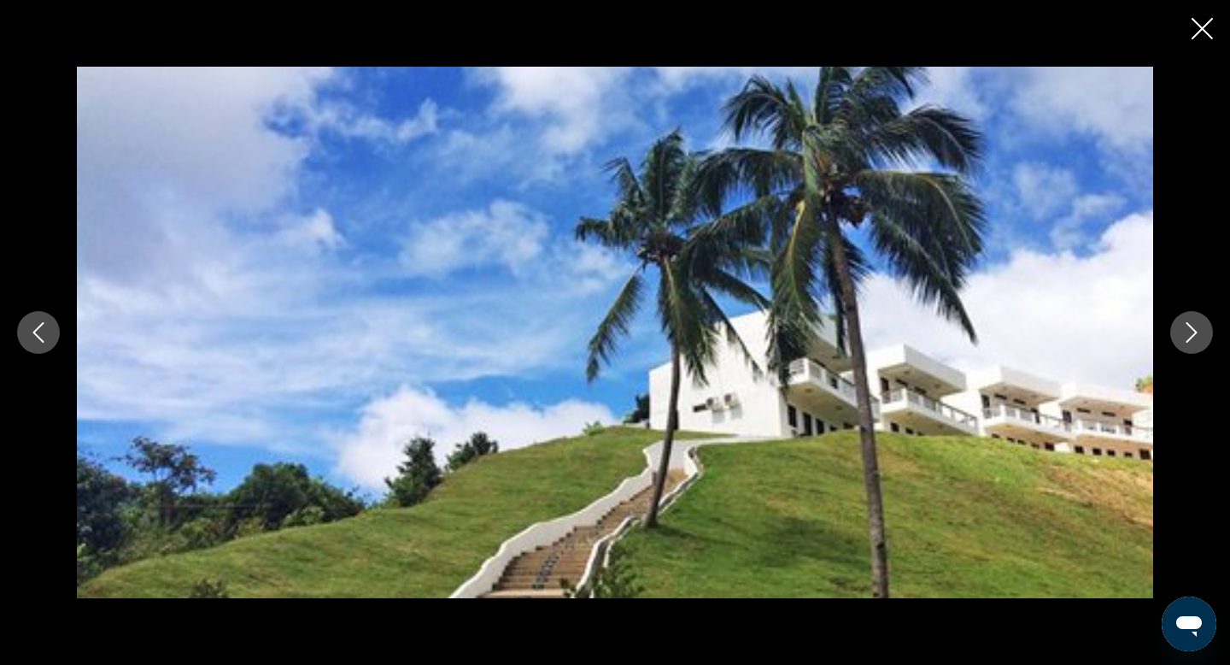
click at [1118, 337] on icon "Next image" at bounding box center [1192, 332] width 21 height 21
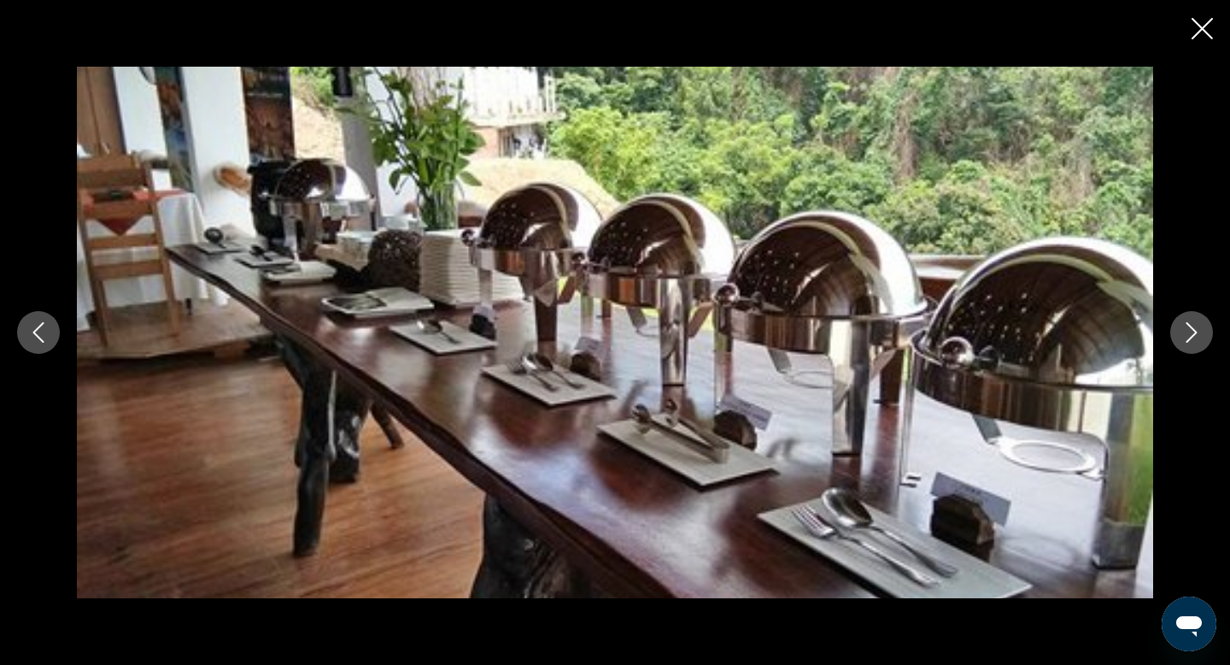
click at [1118, 35] on icon "Close slideshow" at bounding box center [1202, 28] width 21 height 21
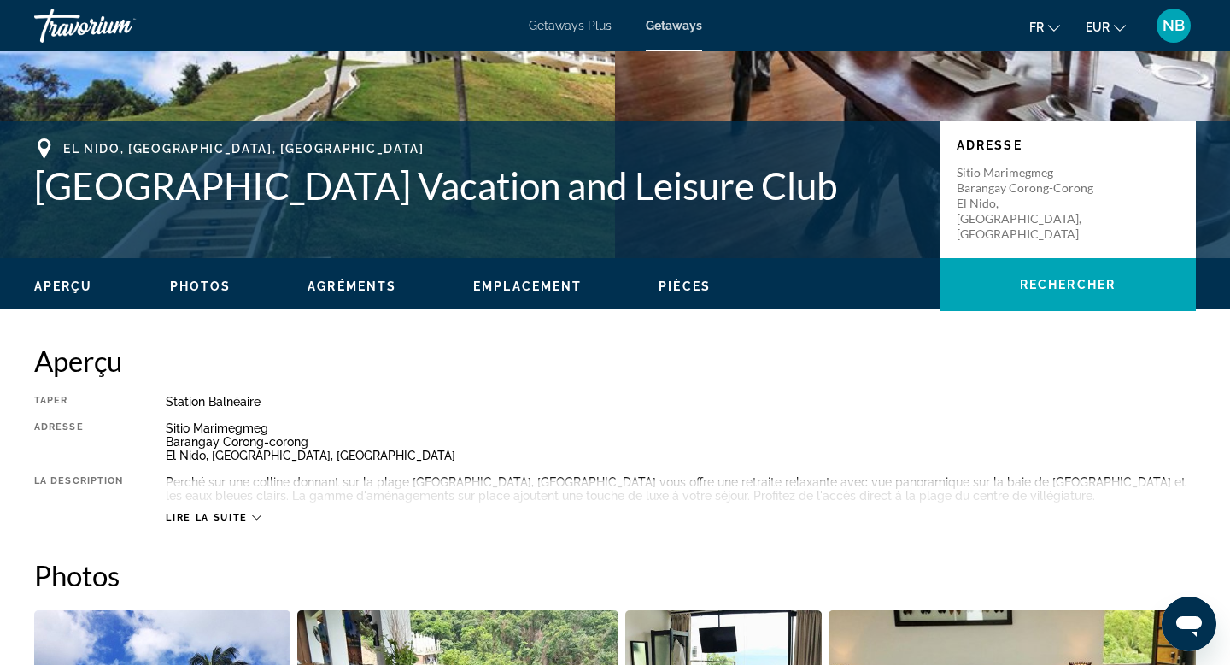
scroll to position [300, 0]
